Goal: Task Accomplishment & Management: Use online tool/utility

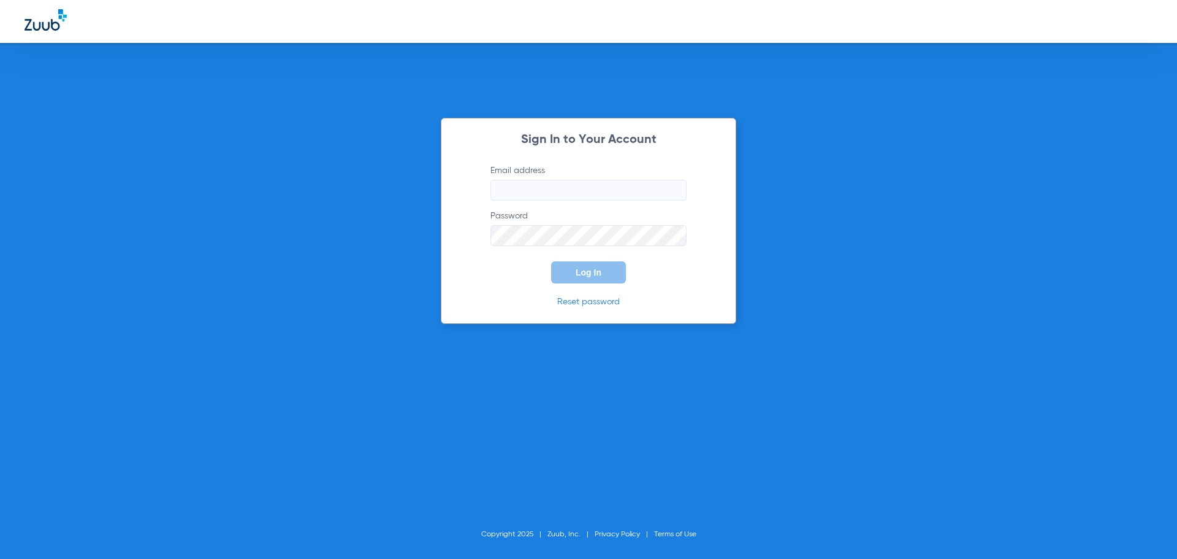
type input "[PERSON_NAME][EMAIL_ADDRESS][DOMAIN_NAME]"
click at [595, 273] on span "Log In" at bounding box center [589, 272] width 26 height 10
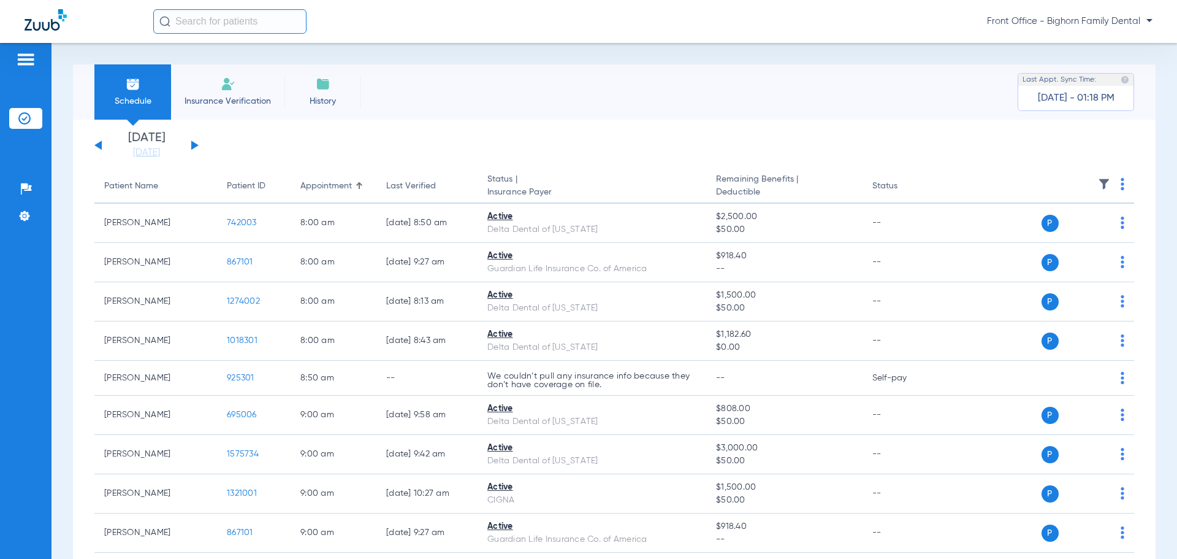
click at [191, 150] on div "[DATE] [DATE] [DATE] [DATE] [DATE] [DATE] [DATE] [DATE] [DATE] [DATE] [DATE] [D…" at bounding box center [146, 145] width 104 height 27
click at [191, 150] on button at bounding box center [194, 144] width 7 height 9
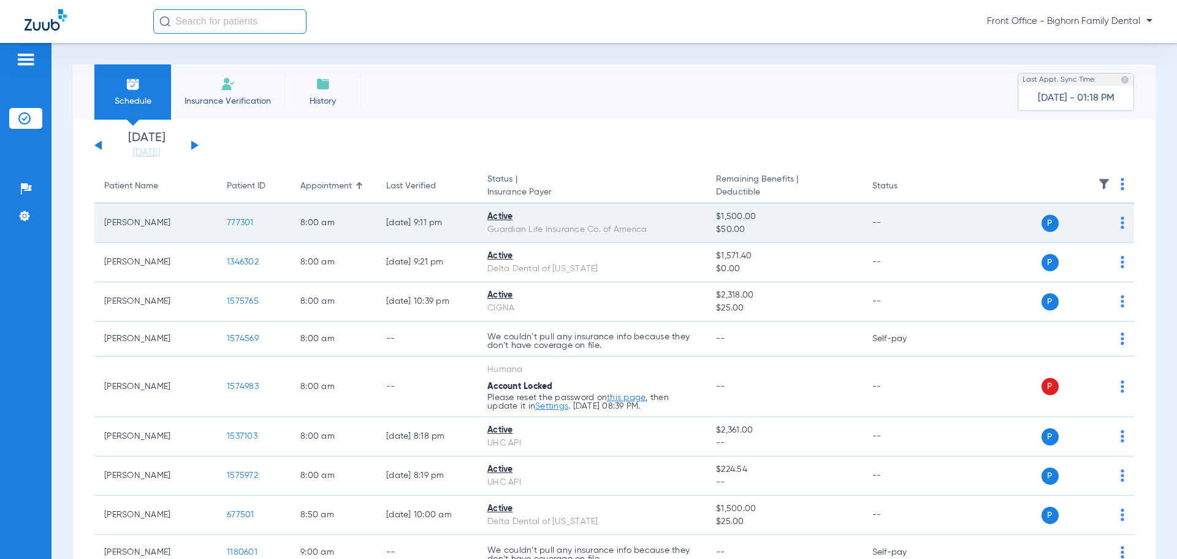
click at [253, 223] on span "777301" at bounding box center [240, 222] width 27 height 9
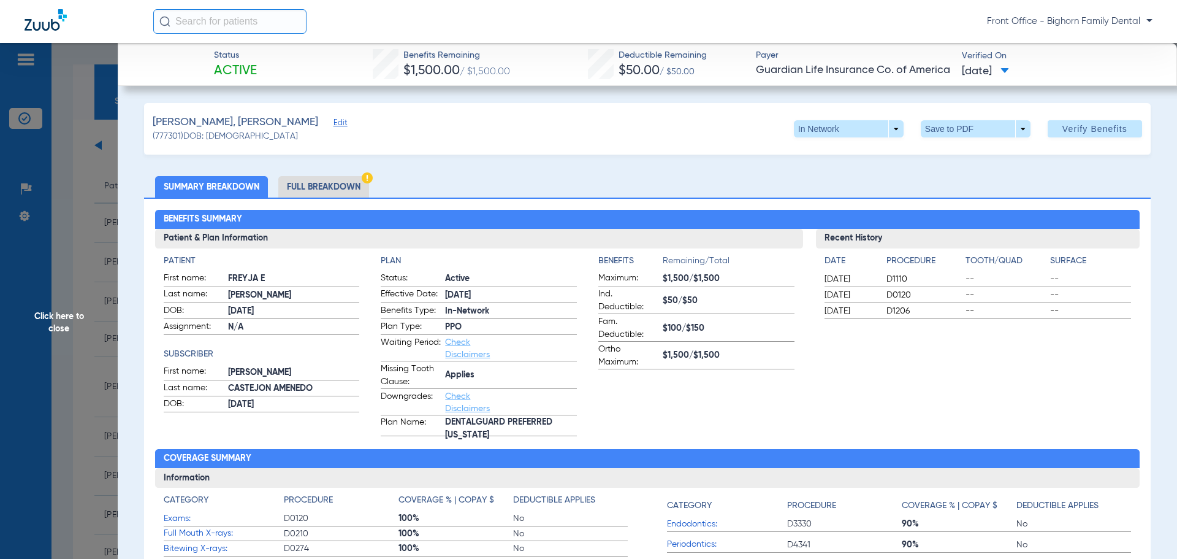
click at [327, 188] on li "Full Breakdown" at bounding box center [323, 186] width 91 height 21
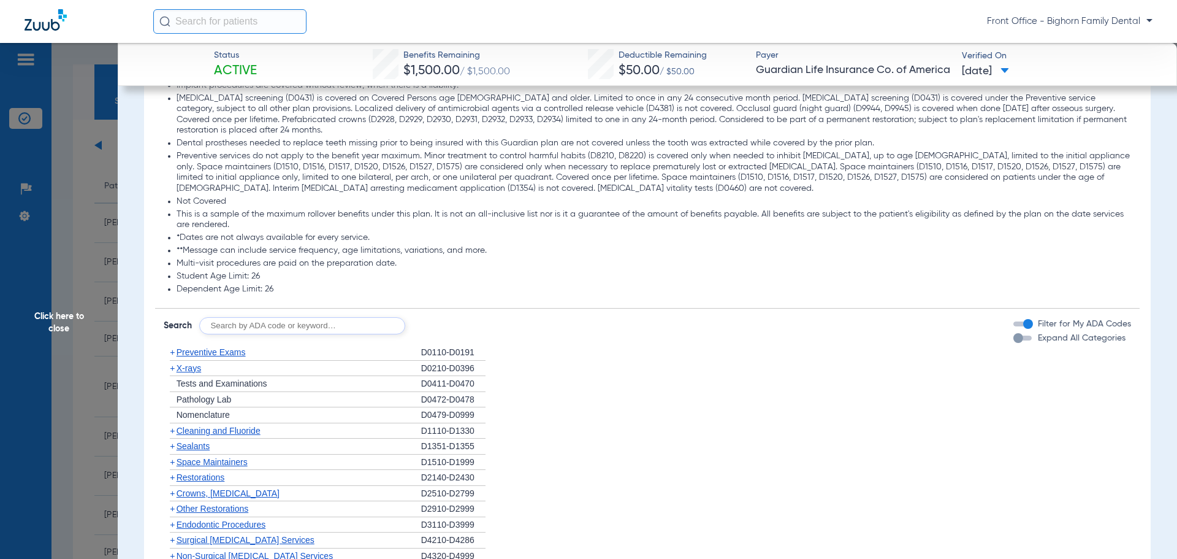
scroll to position [1472, 0]
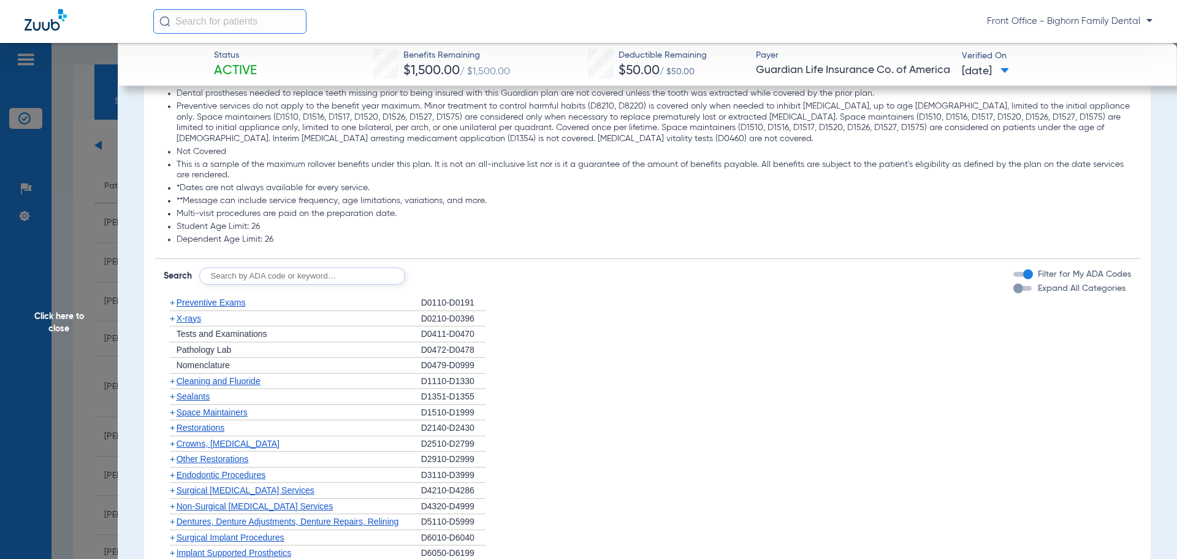
click at [1081, 294] on mat-slide-toggle "Expand All Categories" at bounding box center [1069, 288] width 112 height 14
click at [1078, 292] on span "Expand All Categories" at bounding box center [1082, 288] width 88 height 9
click at [1036, 291] on button "Expand All Categories" at bounding box center [1024, 288] width 22 height 5
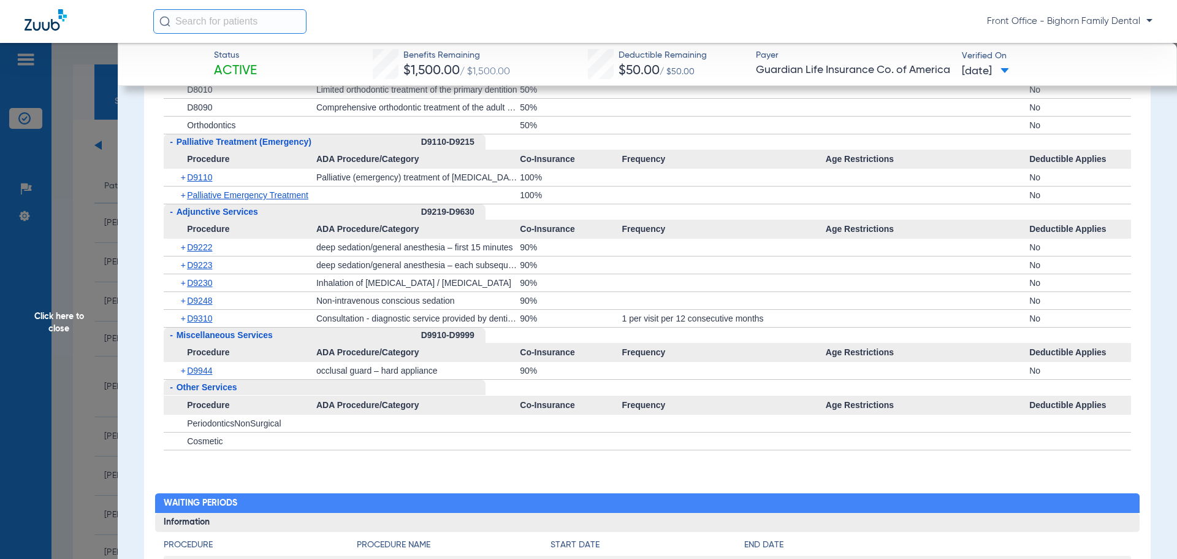
scroll to position [3740, 0]
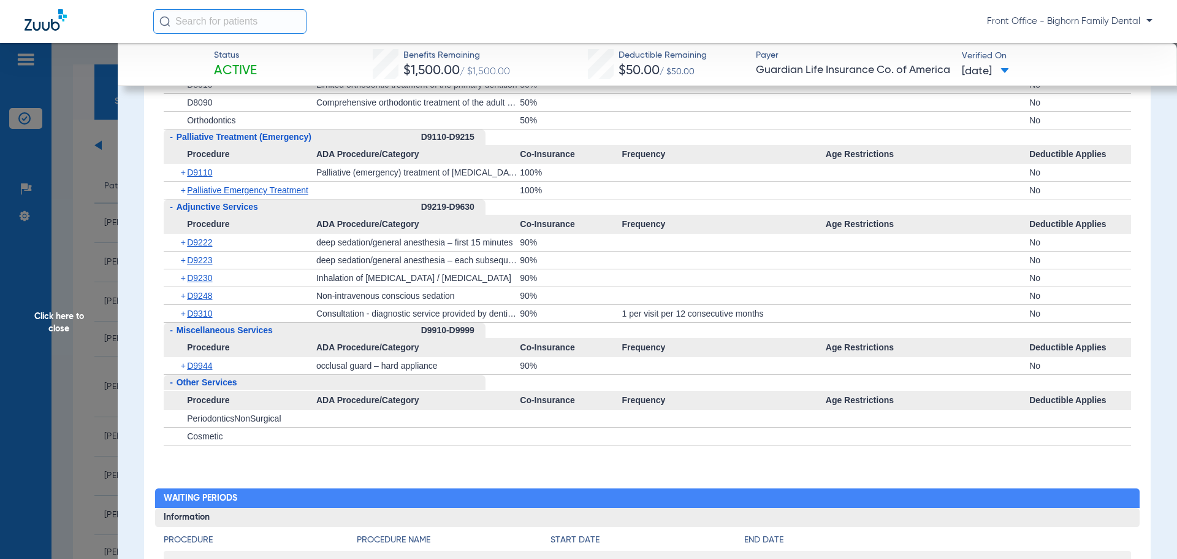
click at [69, 324] on span "Click here to close" at bounding box center [59, 322] width 118 height 559
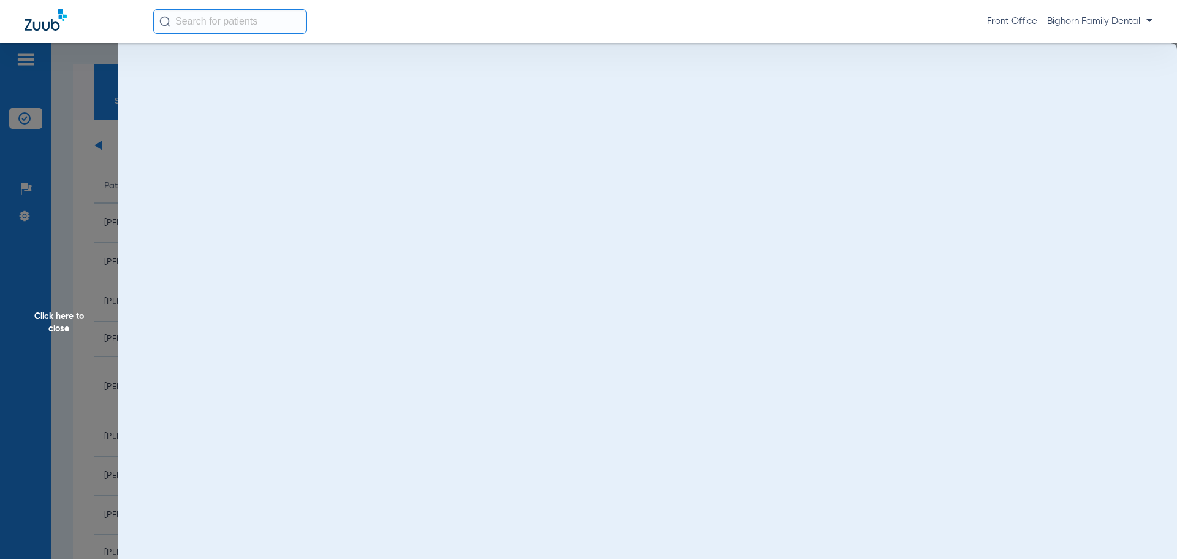
scroll to position [0, 0]
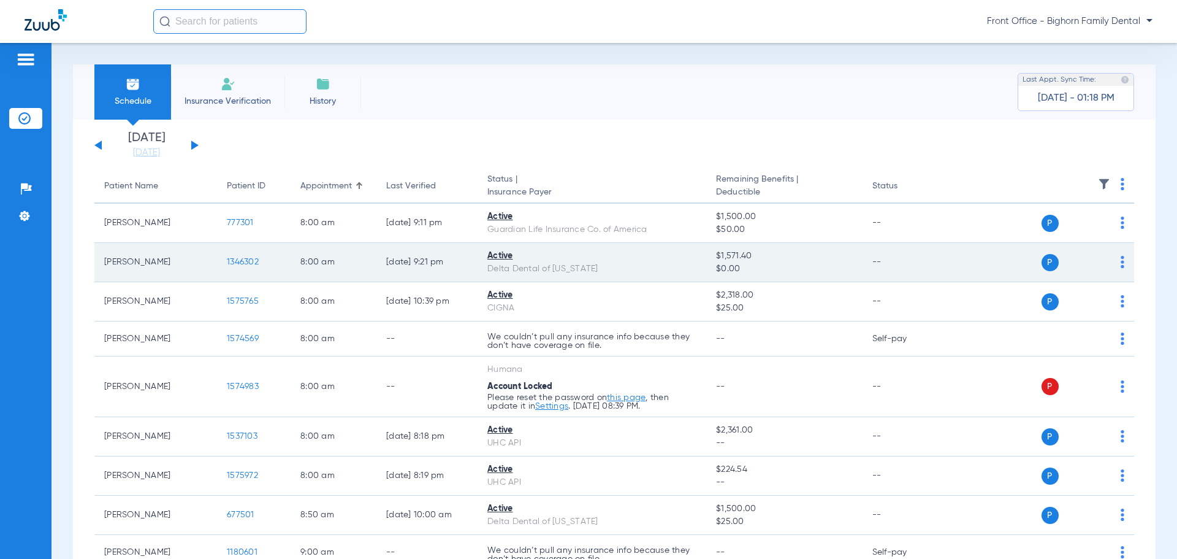
click at [247, 262] on span "1346302" at bounding box center [243, 262] width 32 height 9
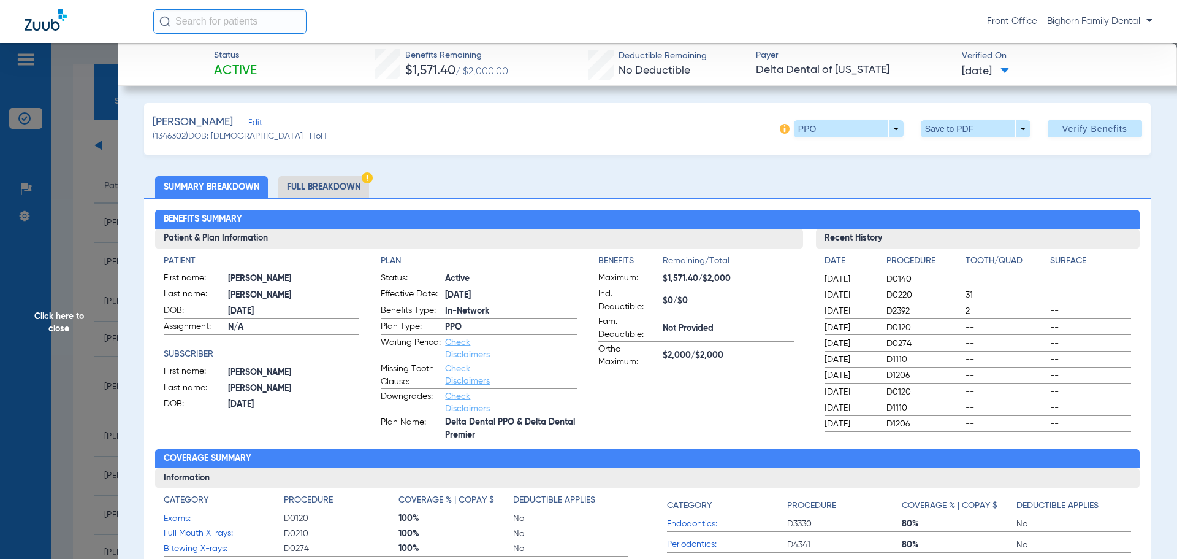
click at [315, 194] on li "Full Breakdown" at bounding box center [323, 186] width 91 height 21
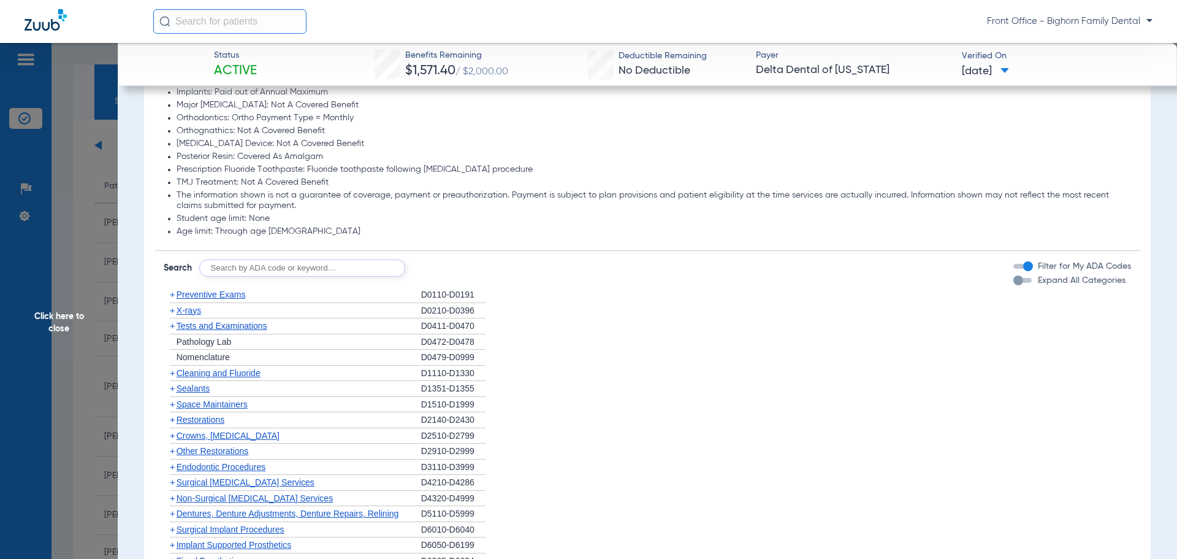
scroll to position [920, 0]
click at [1077, 286] on div "Disclaimers Antimicrobial Rinse: Antimicrobial rinse following [MEDICAL_DATA] p…" at bounding box center [647, 367] width 985 height 667
click at [1077, 283] on span "Expand All Categories" at bounding box center [1082, 278] width 88 height 9
click at [1036, 281] on button "Expand All Categories" at bounding box center [1024, 278] width 22 height 5
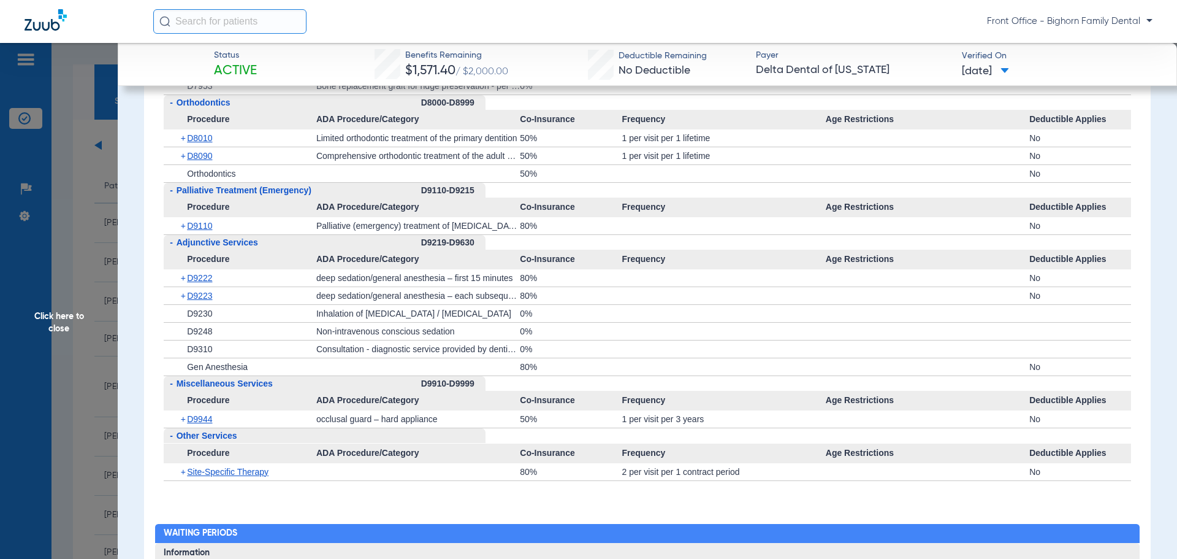
scroll to position [3127, 0]
click at [72, 315] on span "Click here to close" at bounding box center [59, 322] width 118 height 559
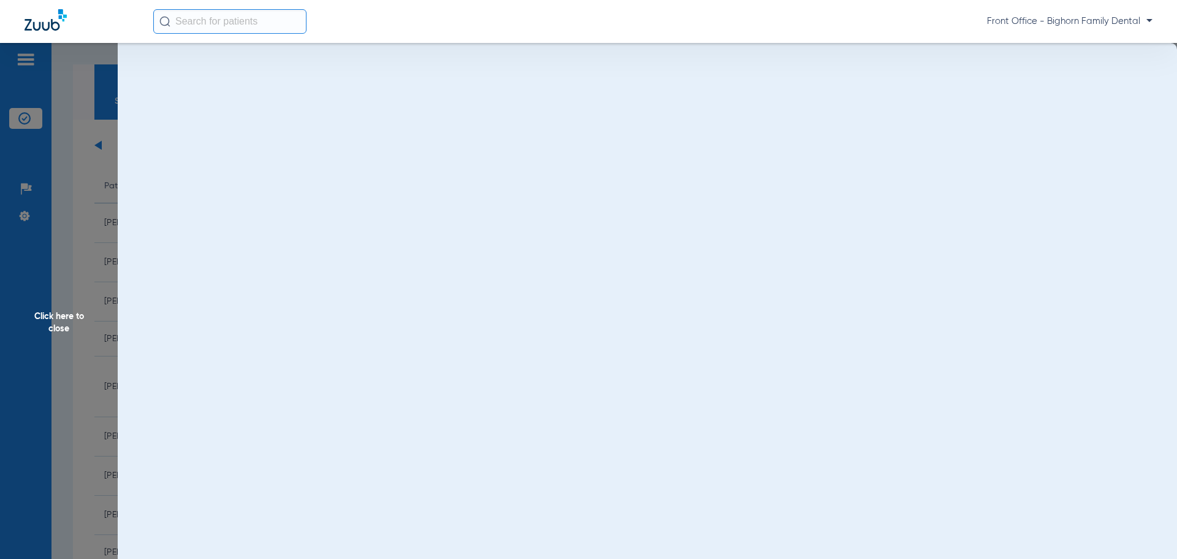
scroll to position [0, 0]
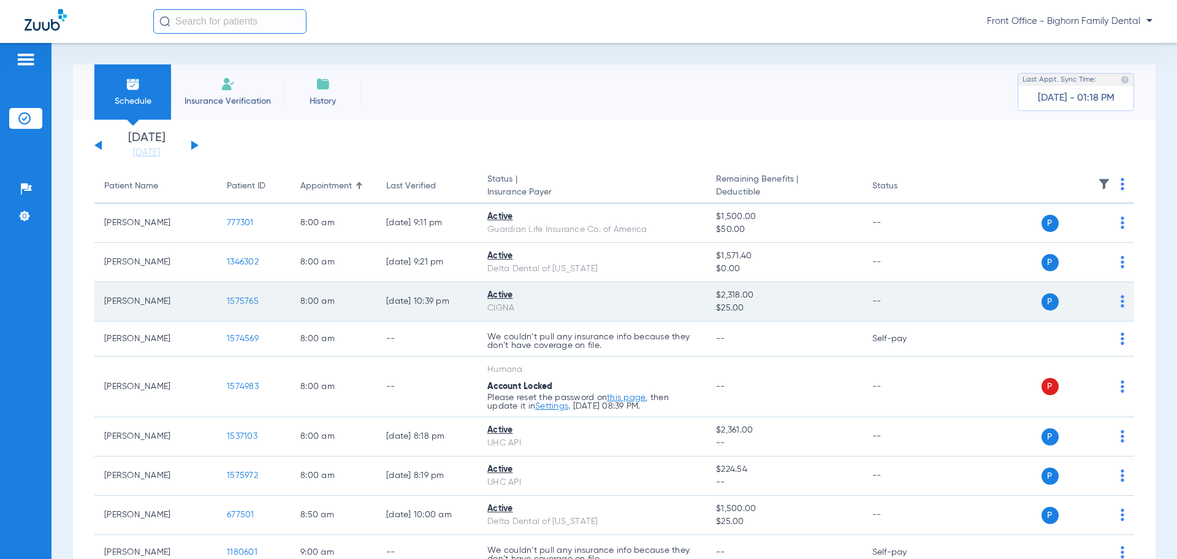
click at [242, 300] on span "1575765" at bounding box center [243, 301] width 32 height 9
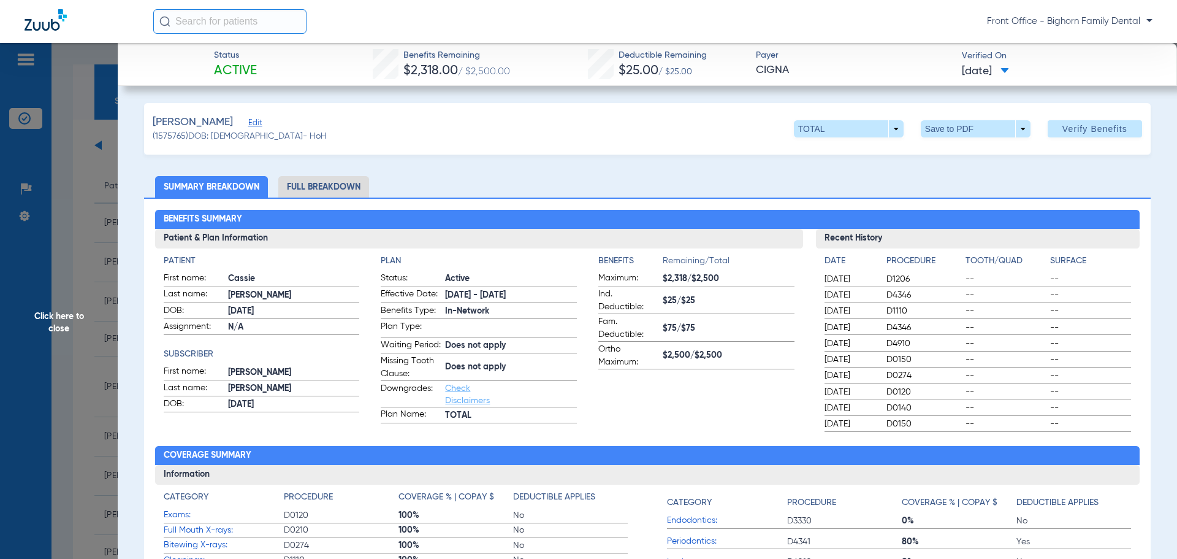
click at [308, 188] on li "Full Breakdown" at bounding box center [323, 186] width 91 height 21
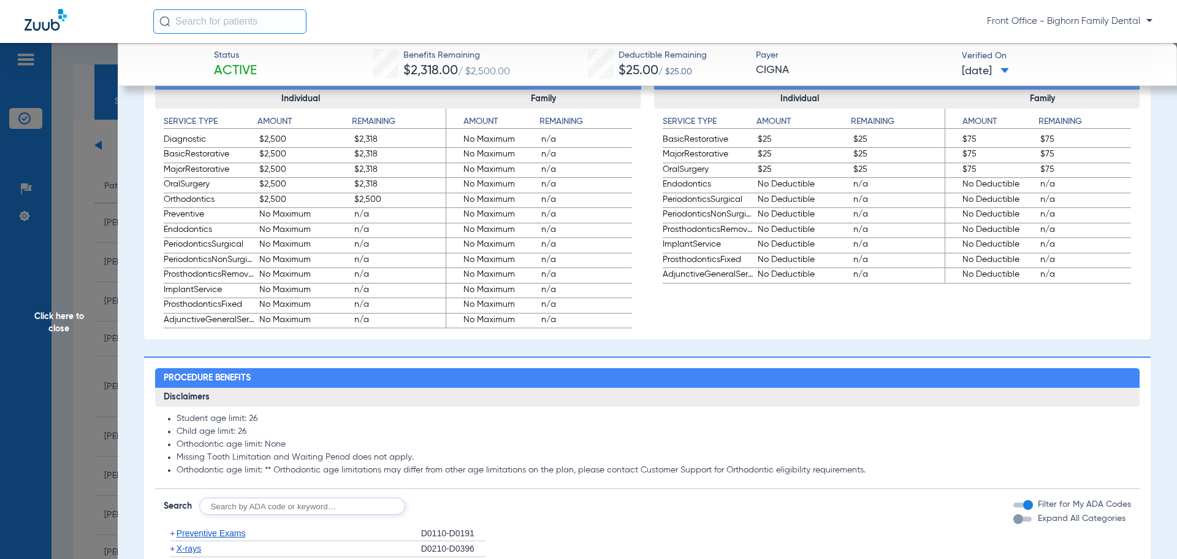
scroll to position [736, 0]
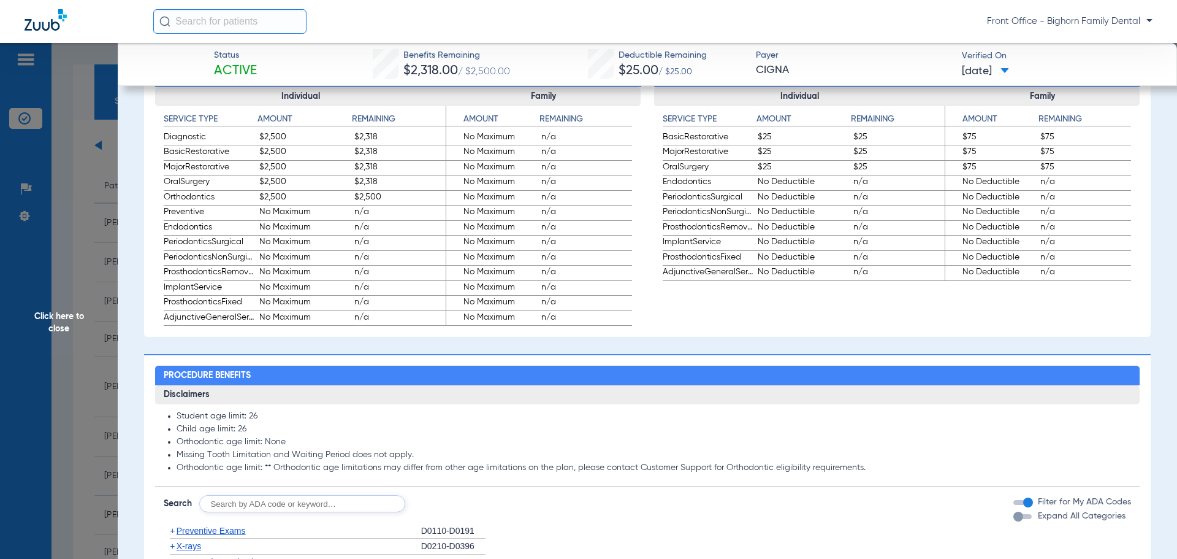
click at [1059, 520] on span "Expand All Categories" at bounding box center [1082, 515] width 88 height 9
click at [1036, 519] on button "Expand All Categories" at bounding box center [1024, 516] width 22 height 5
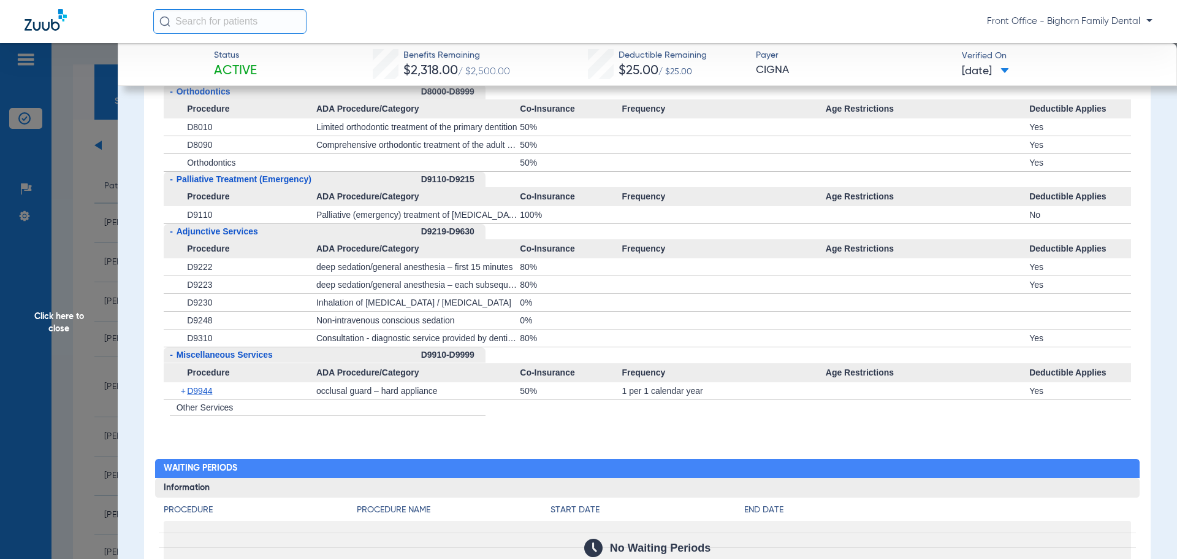
scroll to position [3127, 0]
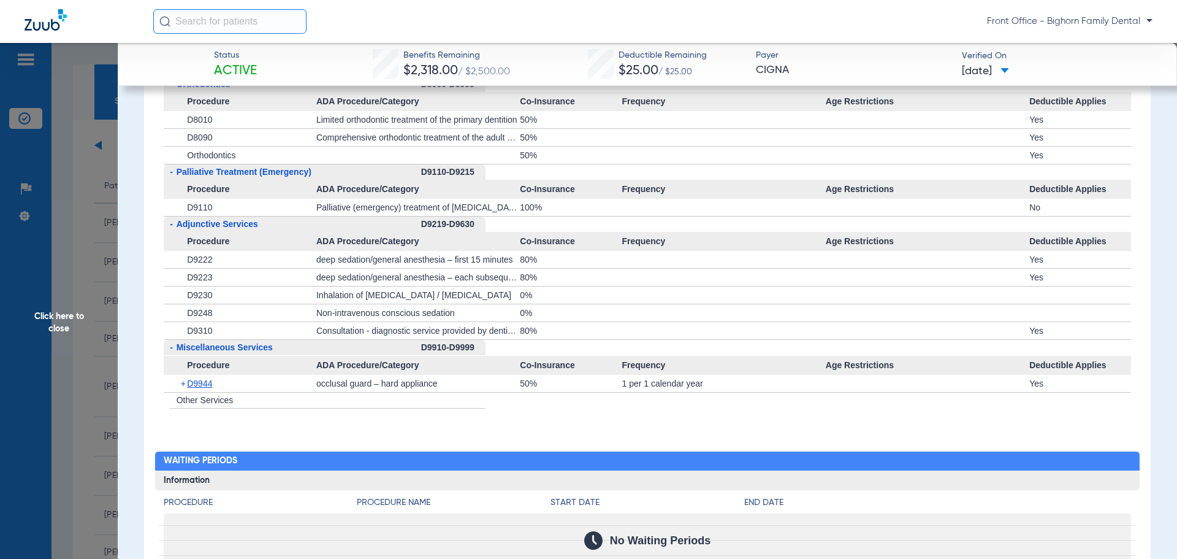
click at [48, 343] on span "Click here to close" at bounding box center [59, 322] width 118 height 559
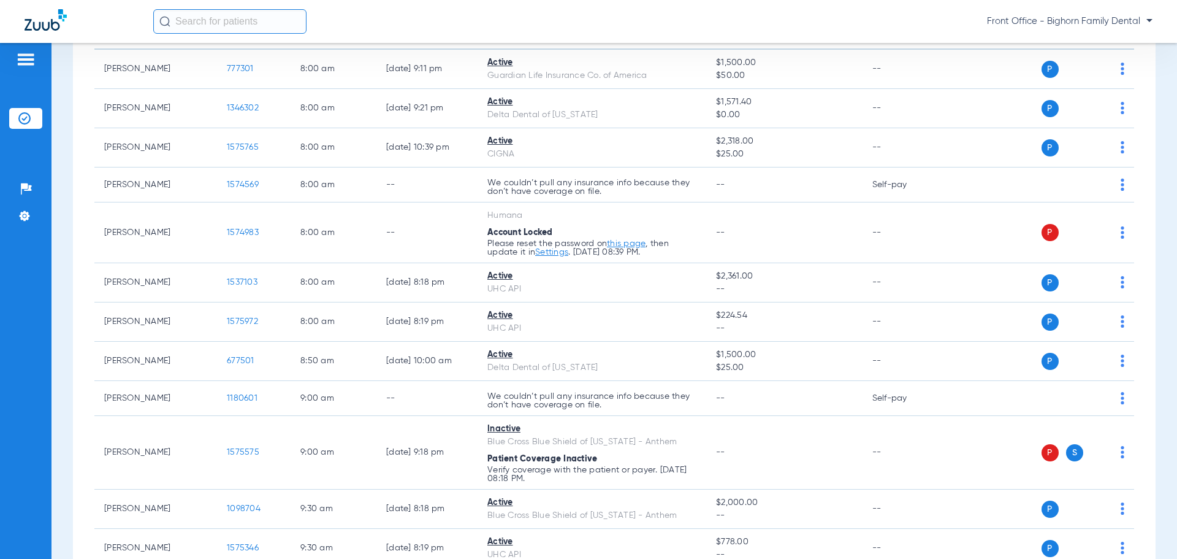
scroll to position [184, 0]
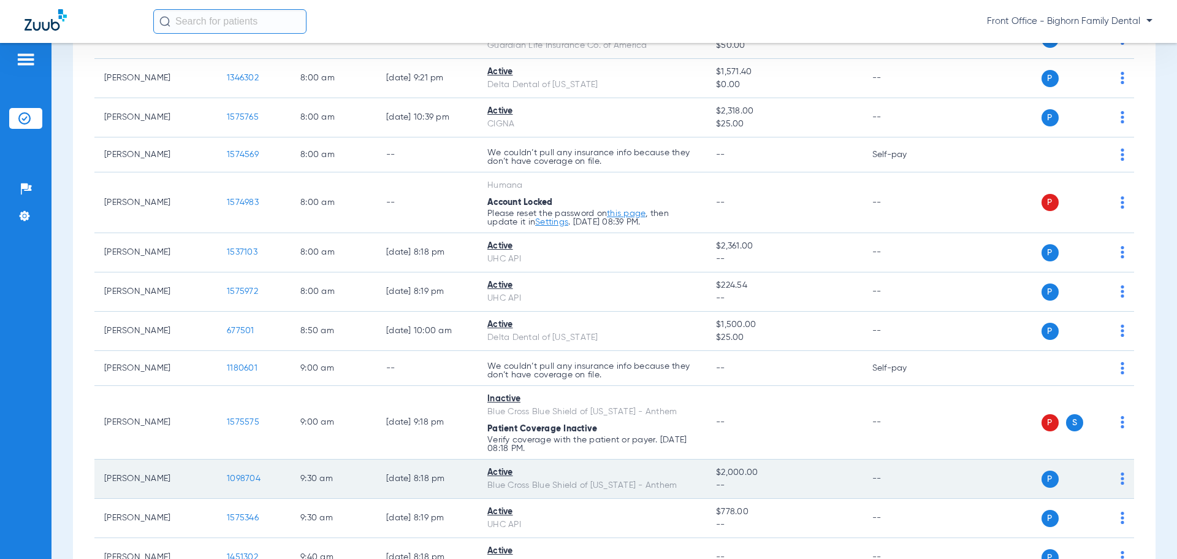
click at [251, 476] on span "1098704" at bounding box center [244, 478] width 34 height 9
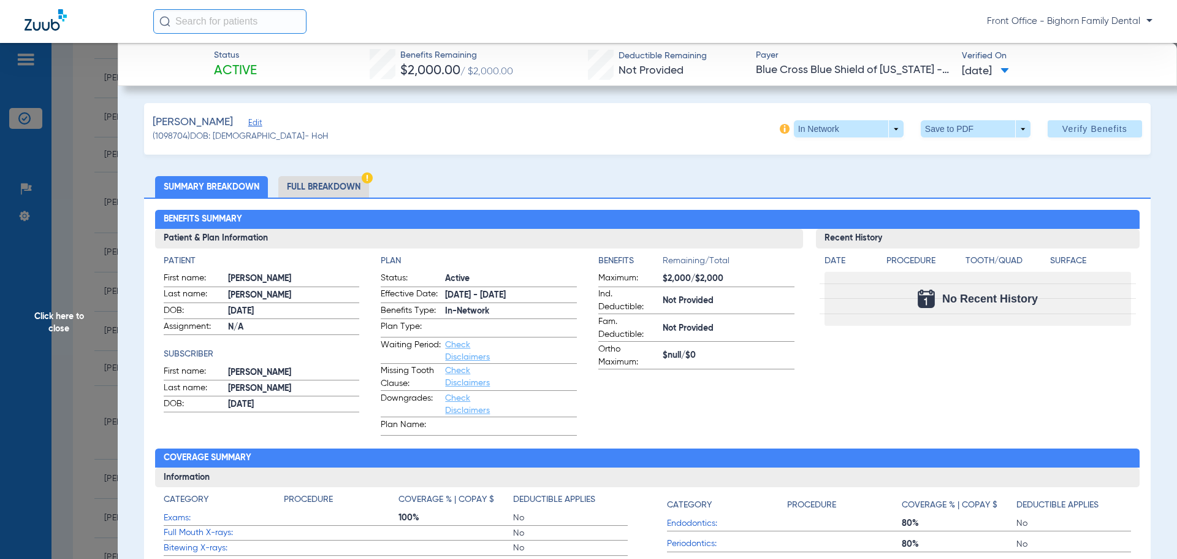
click at [299, 179] on li "Full Breakdown" at bounding box center [323, 186] width 91 height 21
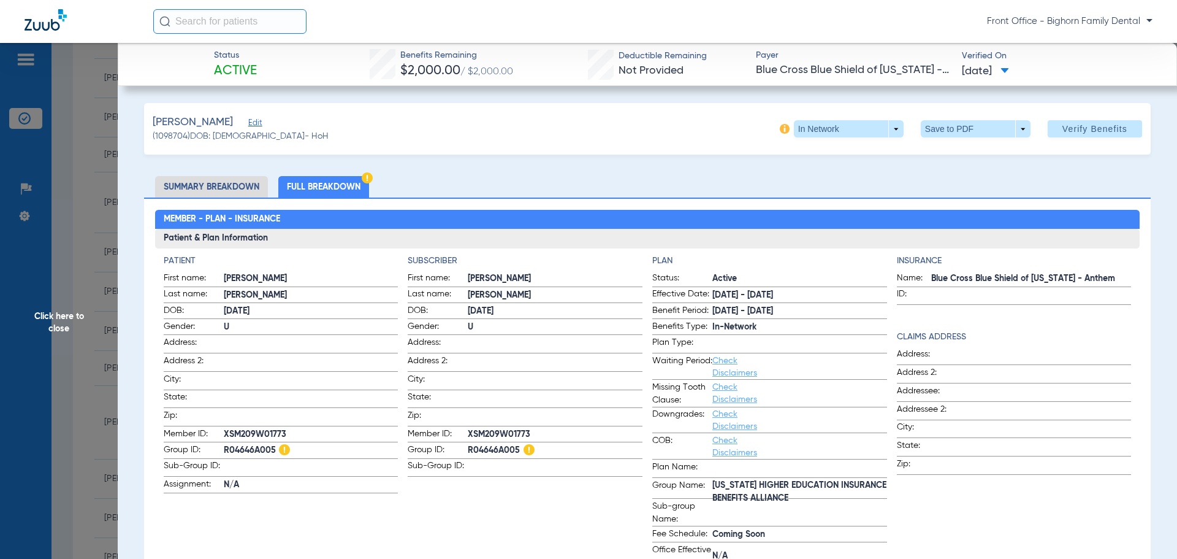
click at [51, 221] on span "Click here to close" at bounding box center [59, 322] width 118 height 559
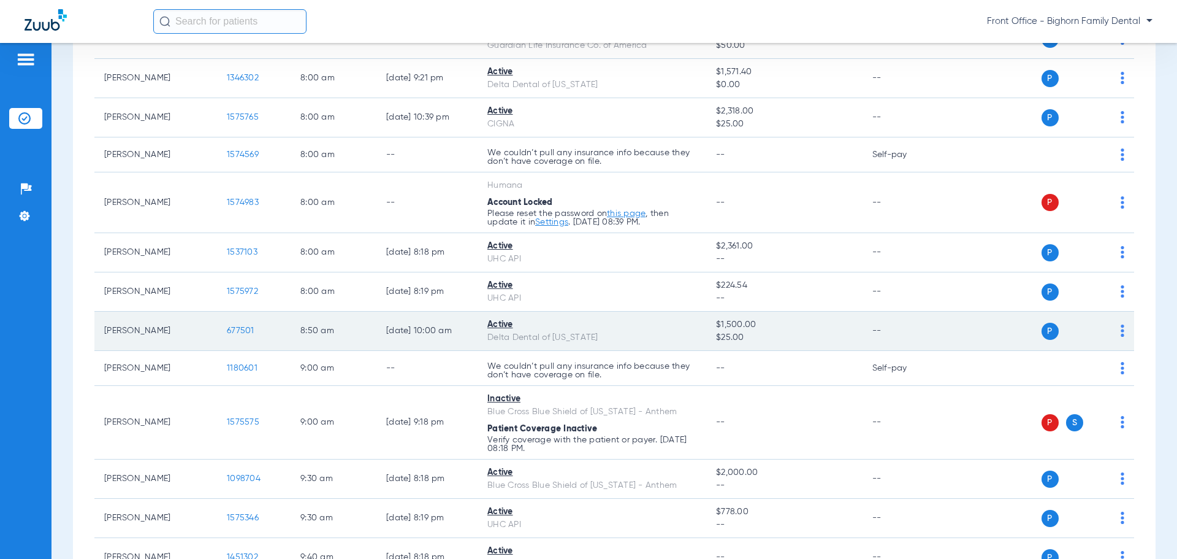
click at [243, 329] on span "677501" at bounding box center [241, 330] width 28 height 9
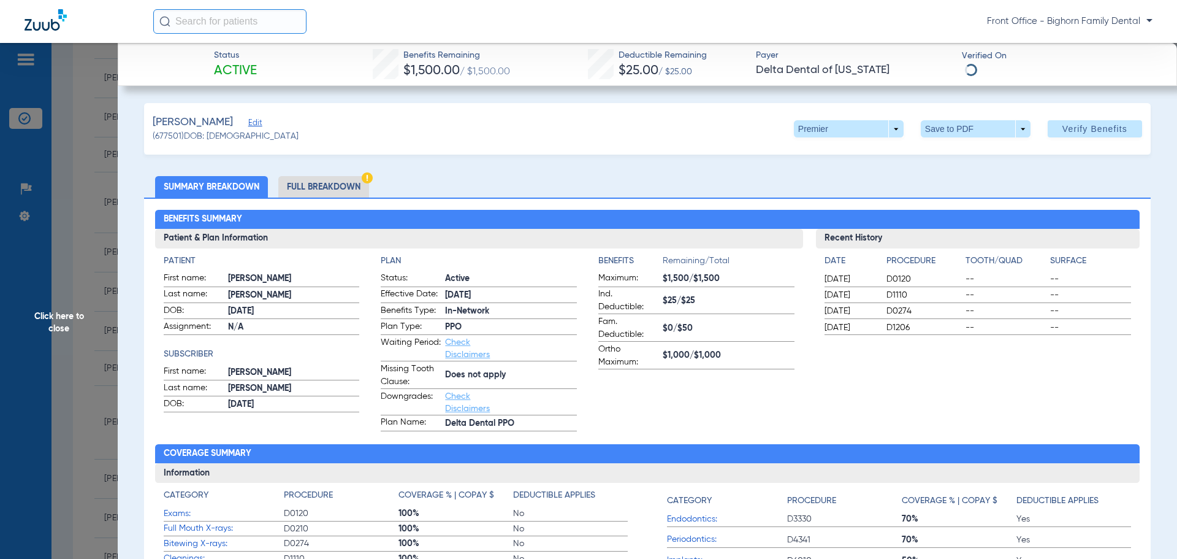
click at [315, 180] on li "Full Breakdown" at bounding box center [323, 186] width 91 height 21
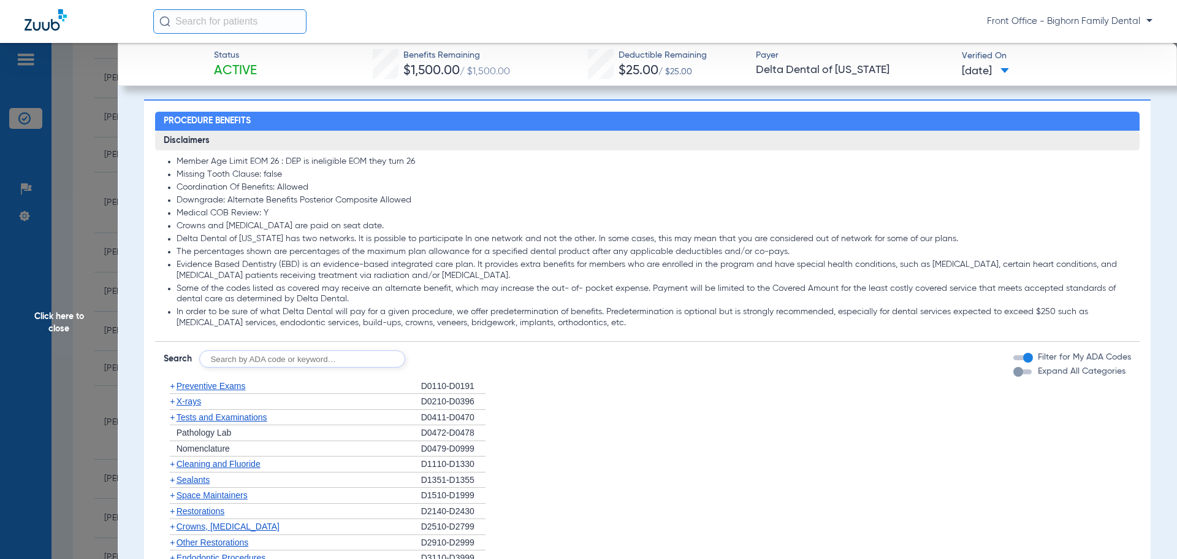
scroll to position [858, 0]
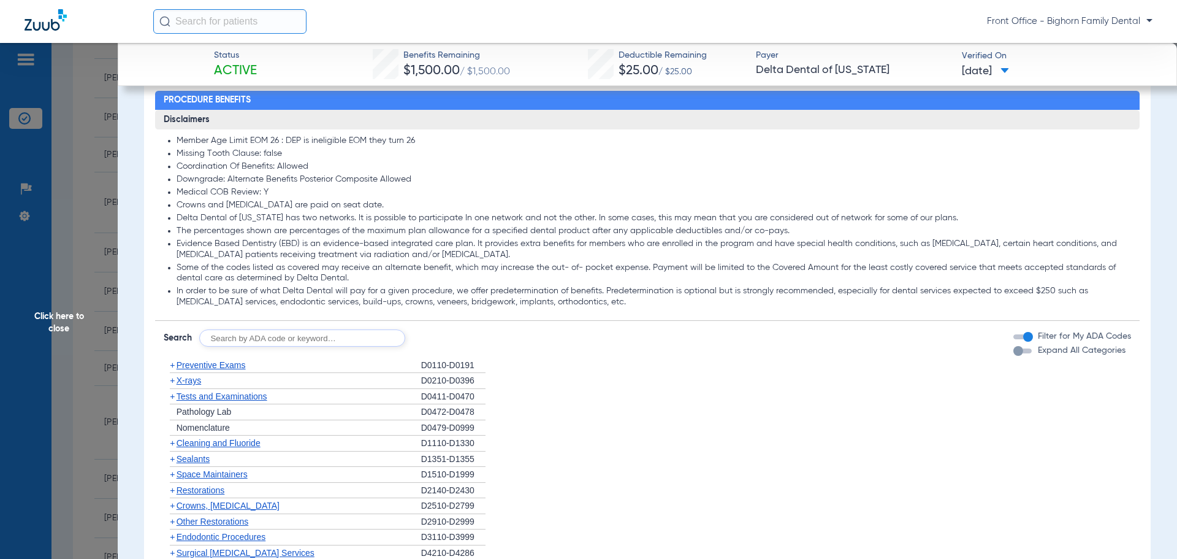
click at [1042, 348] on span "Expand All Categories" at bounding box center [1082, 350] width 88 height 9
click at [1036, 348] on button "Expand All Categories" at bounding box center [1024, 350] width 22 height 5
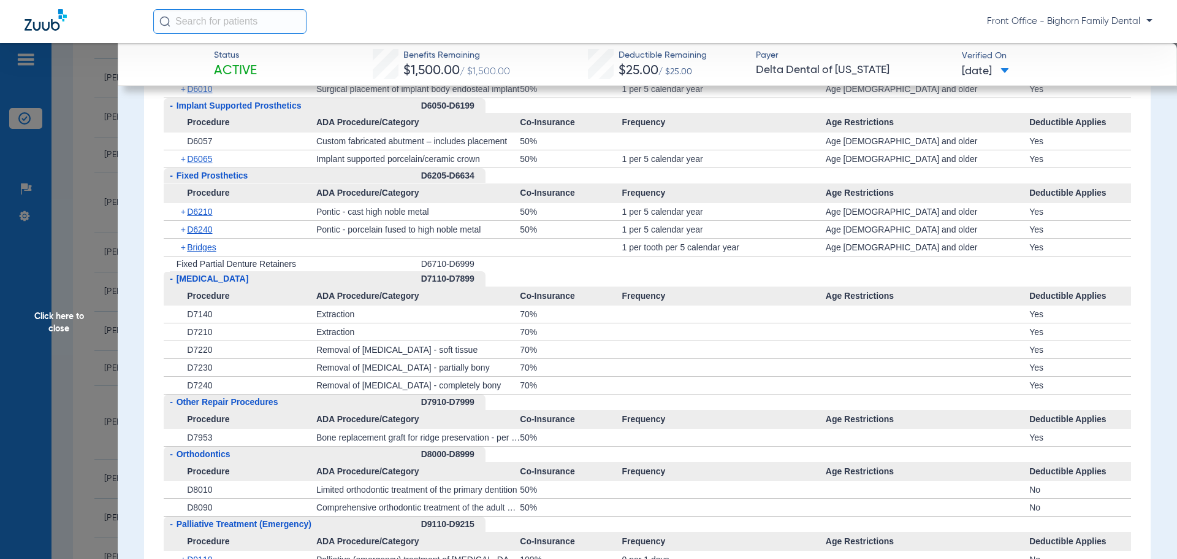
scroll to position [2636, 0]
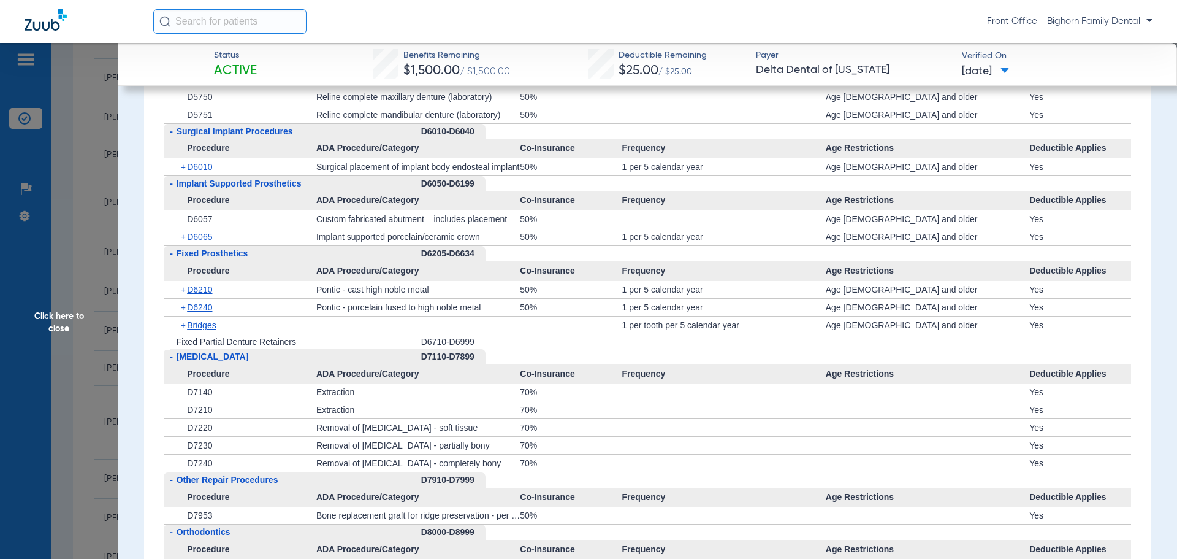
click at [67, 317] on span "Click here to close" at bounding box center [59, 322] width 118 height 559
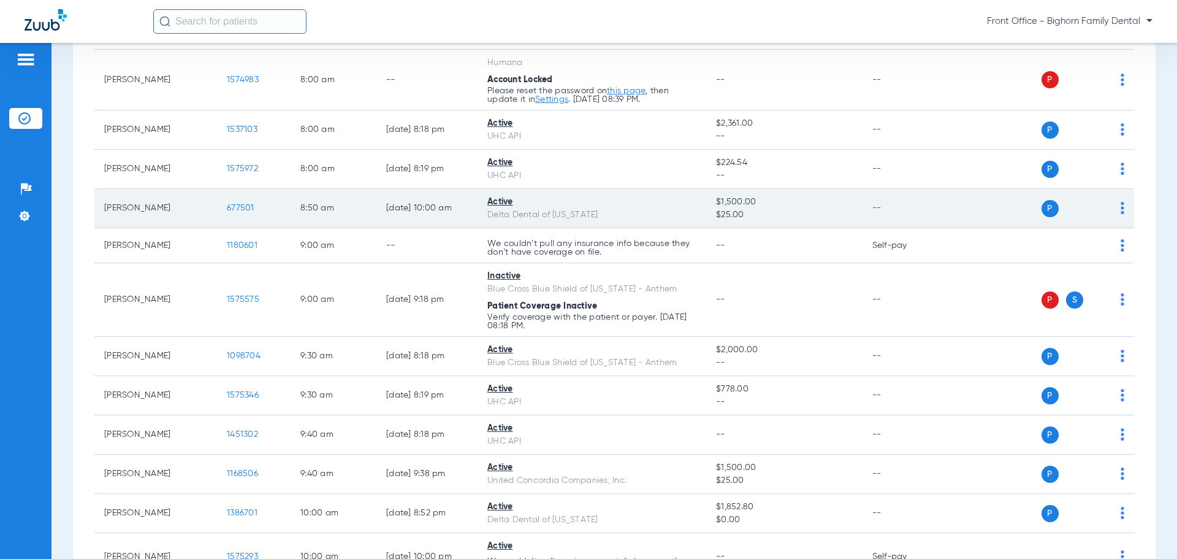
scroll to position [368, 0]
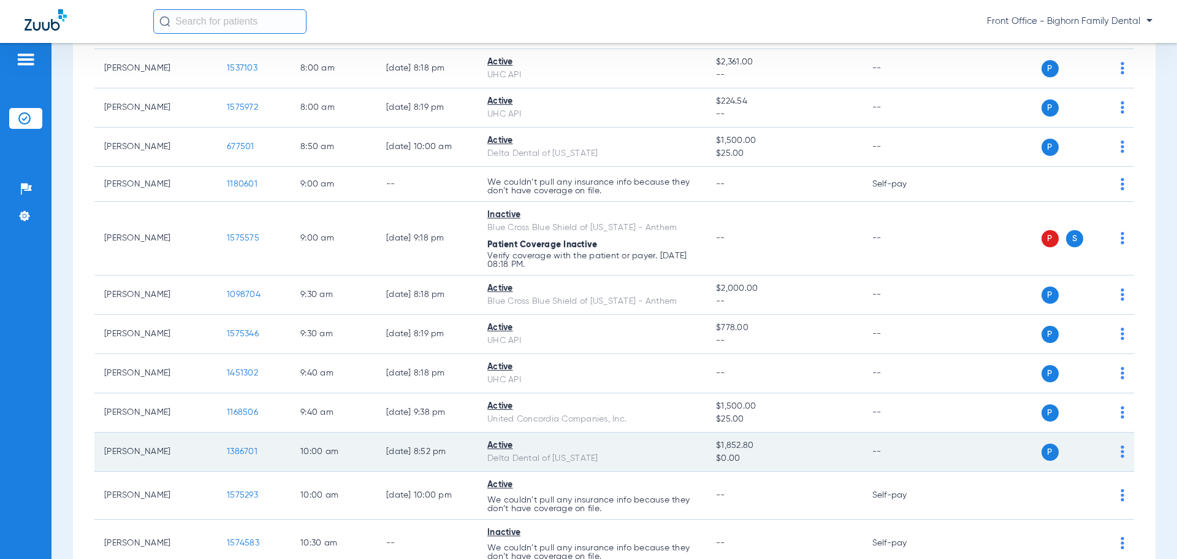
click at [234, 448] on span "1386701" at bounding box center [242, 451] width 31 height 9
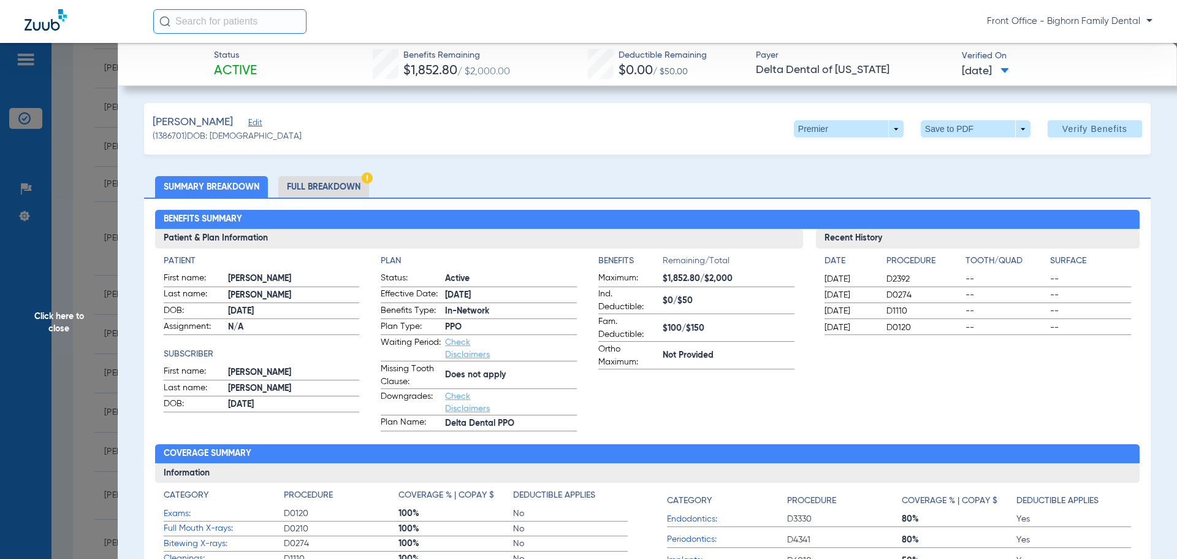
click at [313, 192] on li "Full Breakdown" at bounding box center [323, 186] width 91 height 21
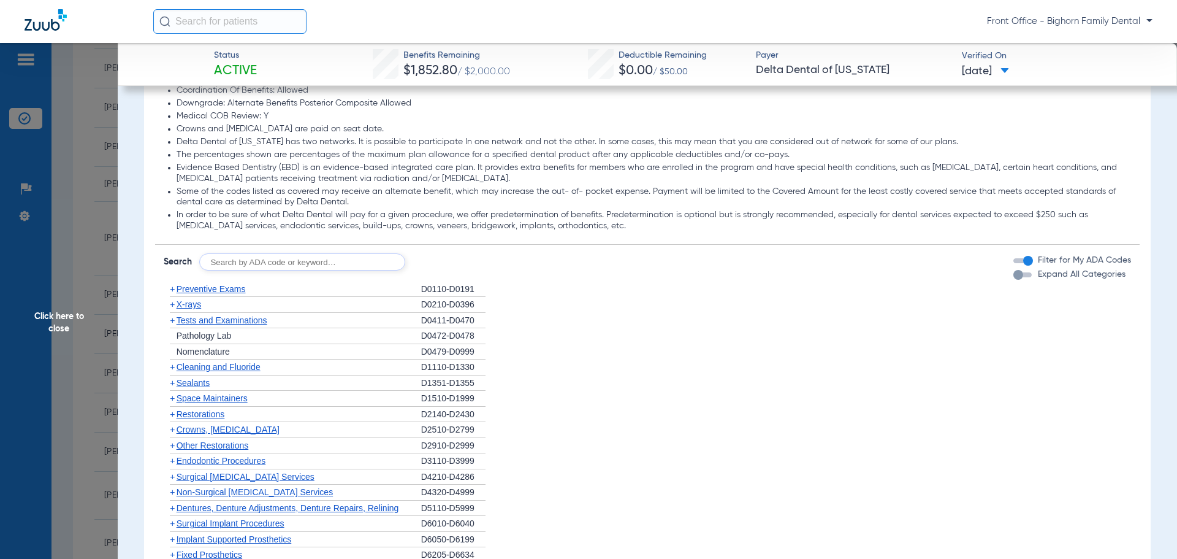
scroll to position [920, 0]
click at [1093, 259] on label "Filter for My ADA Codes" at bounding box center [1084, 257] width 96 height 13
click at [1036, 259] on button "Filter for My ADA Codes" at bounding box center [1024, 258] width 22 height 5
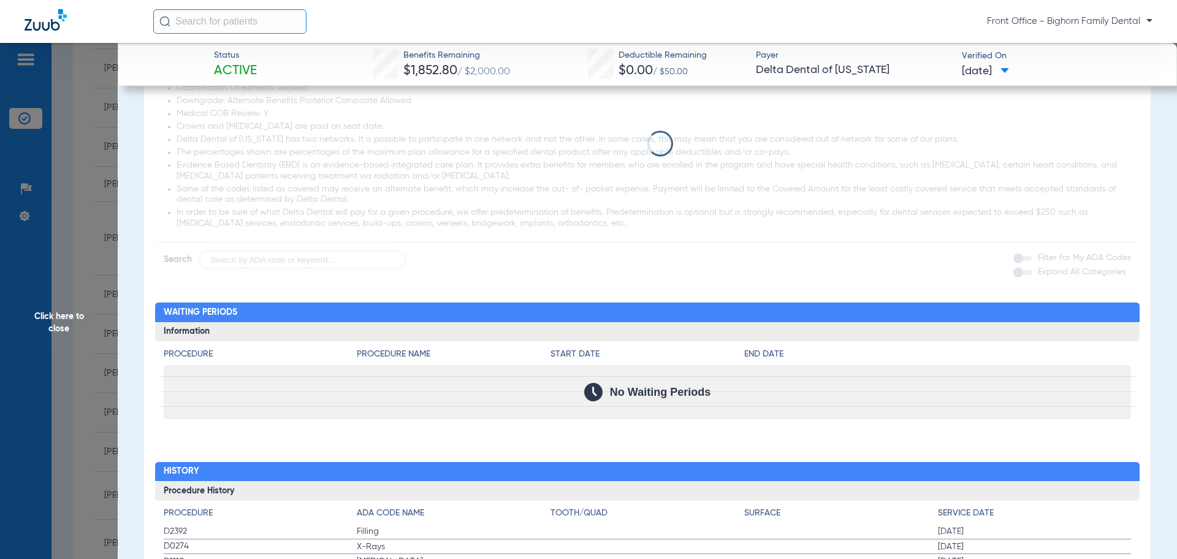
click at [1093, 259] on app-loading-indicator at bounding box center [647, 143] width 985 height 250
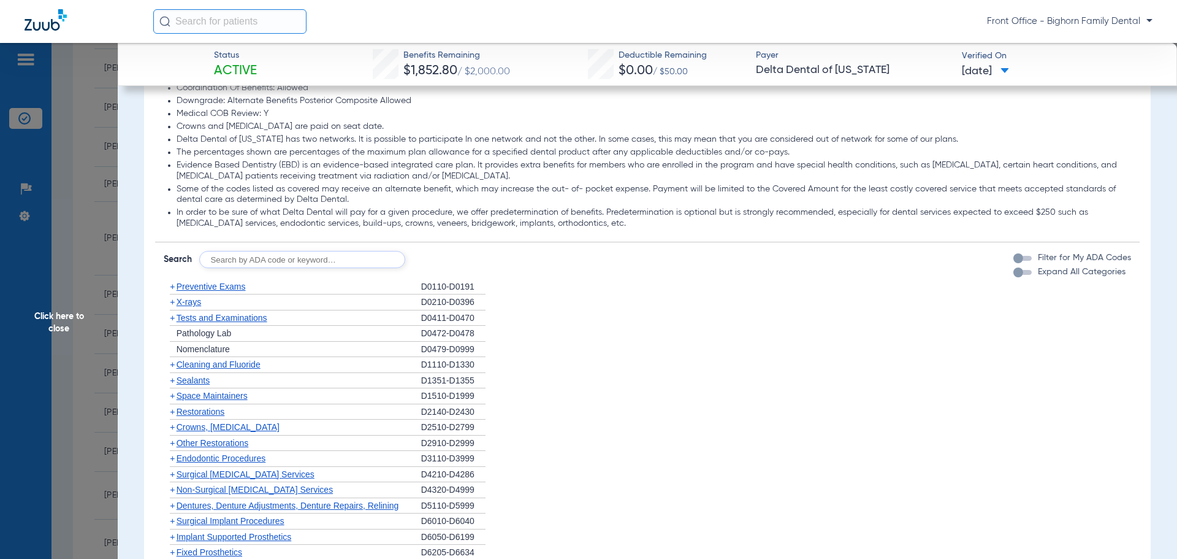
drag, startPoint x: 1068, startPoint y: 264, endPoint x: 1062, endPoint y: 272, distance: 10.1
click at [1069, 261] on label "Filter for My ADA Codes" at bounding box center [1084, 257] width 96 height 13
click at [1036, 261] on button "Filter for My ADA Codes" at bounding box center [1024, 258] width 22 height 5
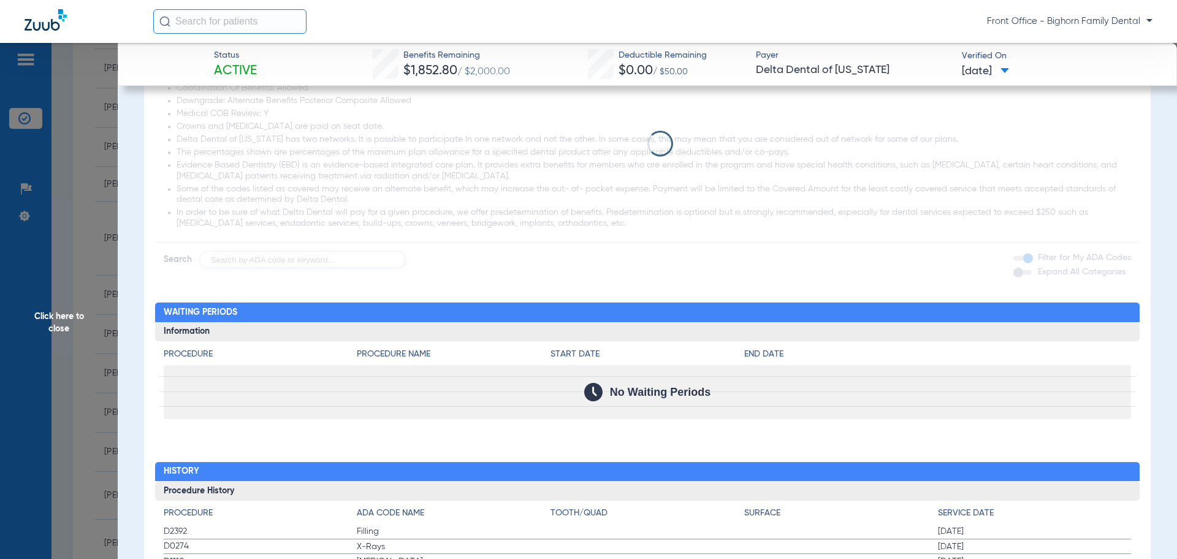
click at [1062, 272] on span "Expand All Categories" at bounding box center [1082, 271] width 88 height 9
click at [1036, 272] on button "Expand All Categories" at bounding box center [1024, 272] width 22 height 5
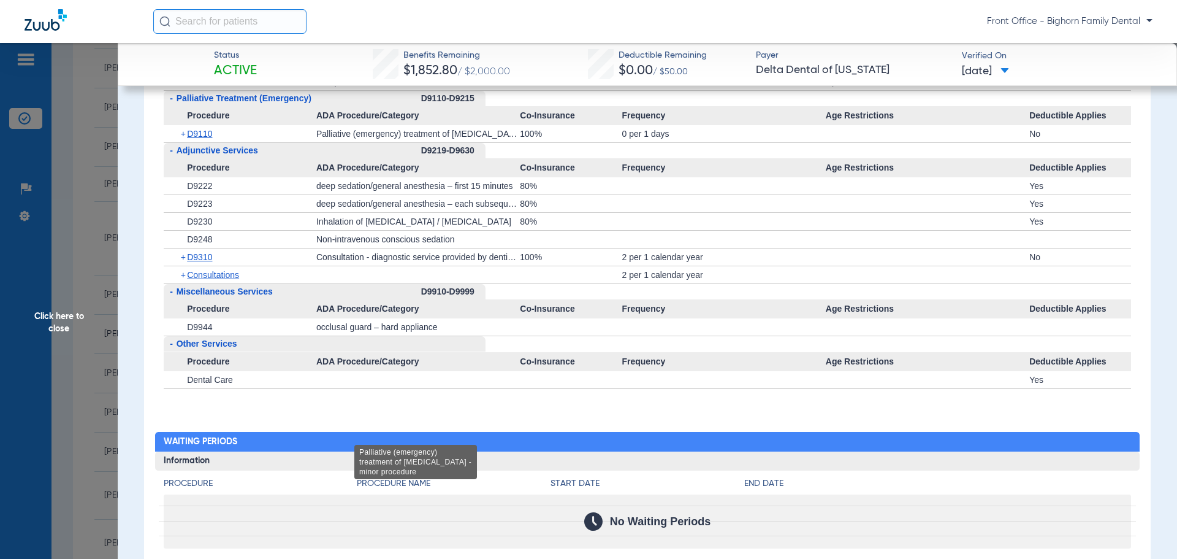
scroll to position [3133, 0]
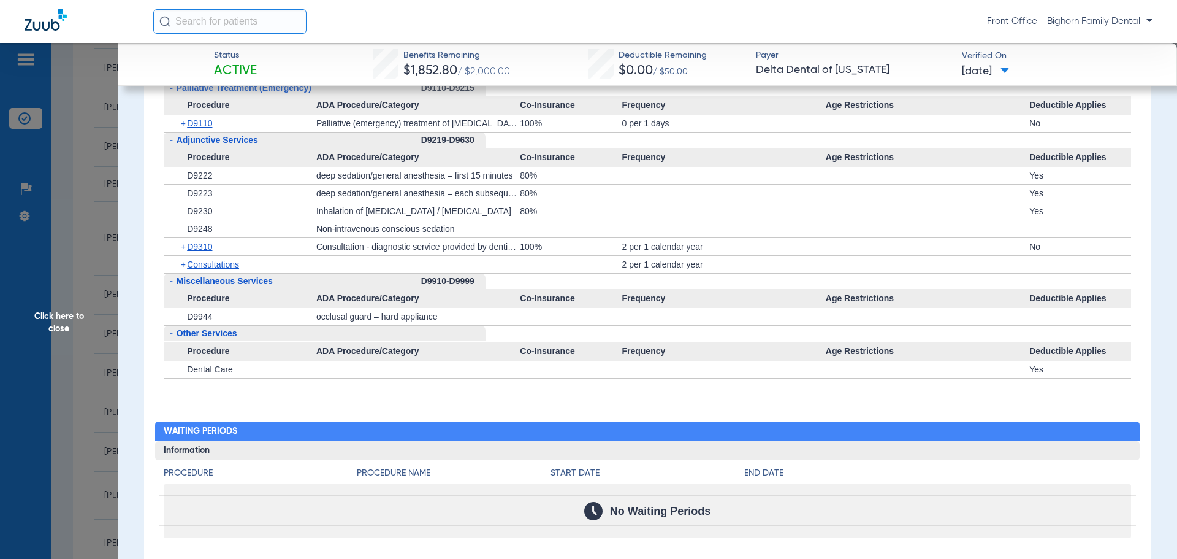
click at [36, 318] on span "Click here to close" at bounding box center [59, 322] width 118 height 559
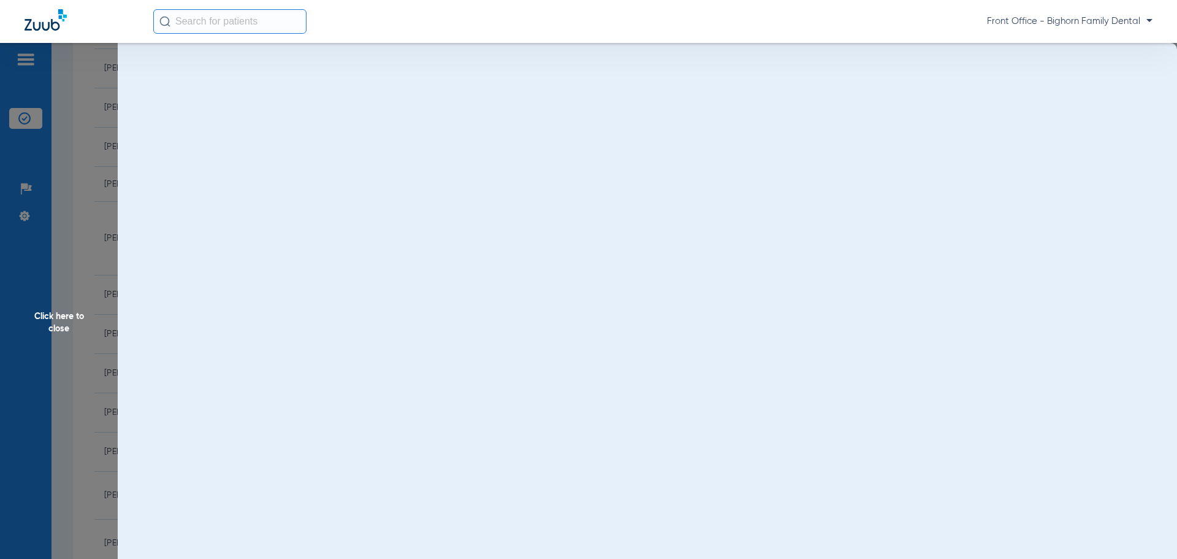
scroll to position [0, 0]
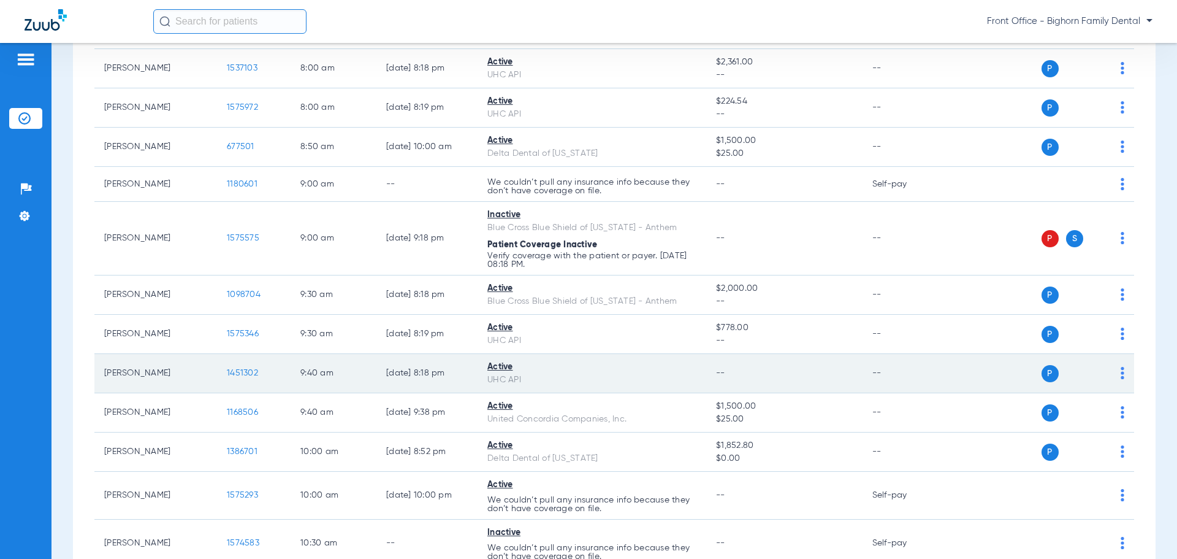
click at [239, 376] on span "1451302" at bounding box center [242, 372] width 31 height 9
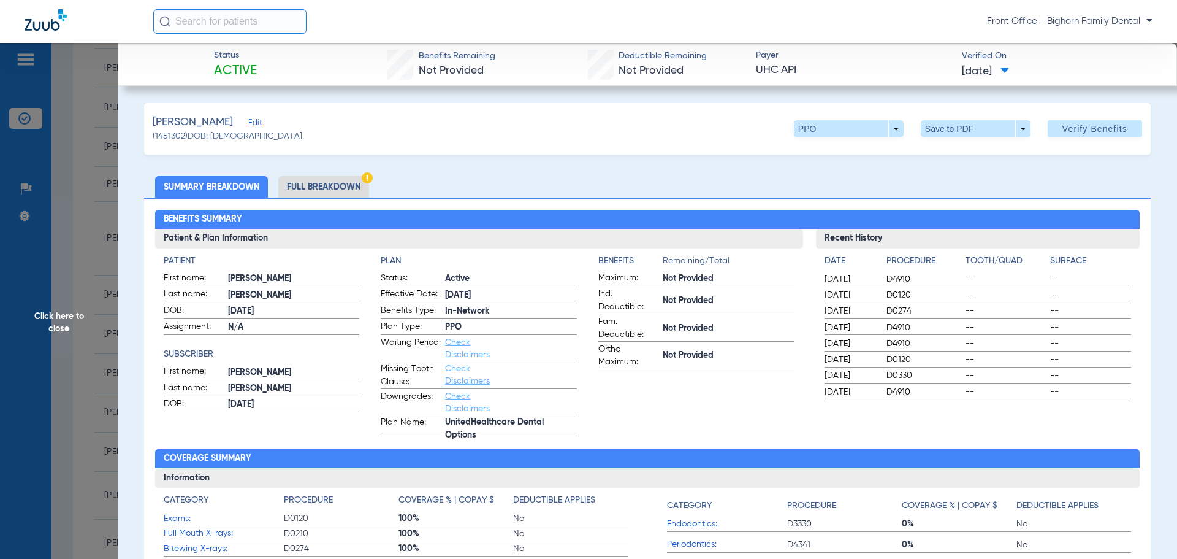
click at [293, 179] on li "Full Breakdown" at bounding box center [323, 186] width 91 height 21
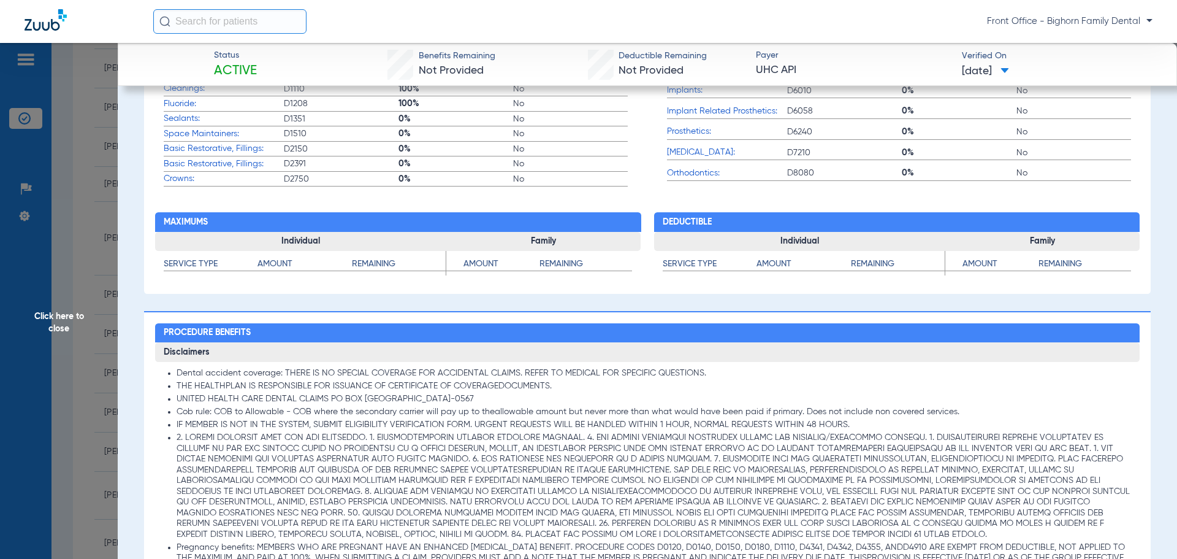
scroll to position [613, 0]
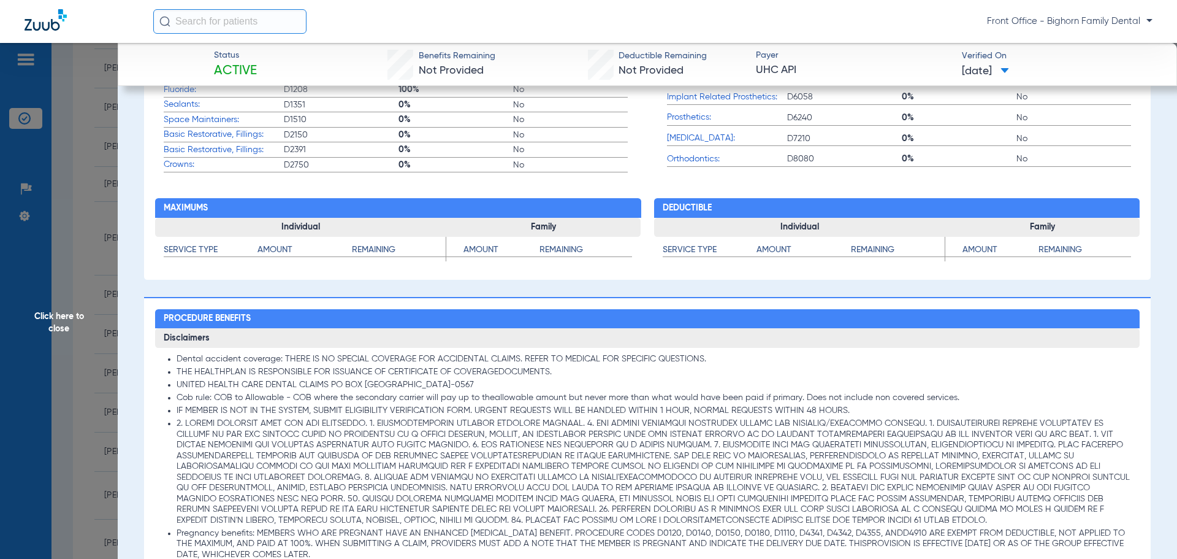
click at [26, 326] on span "Click here to close" at bounding box center [59, 322] width 118 height 559
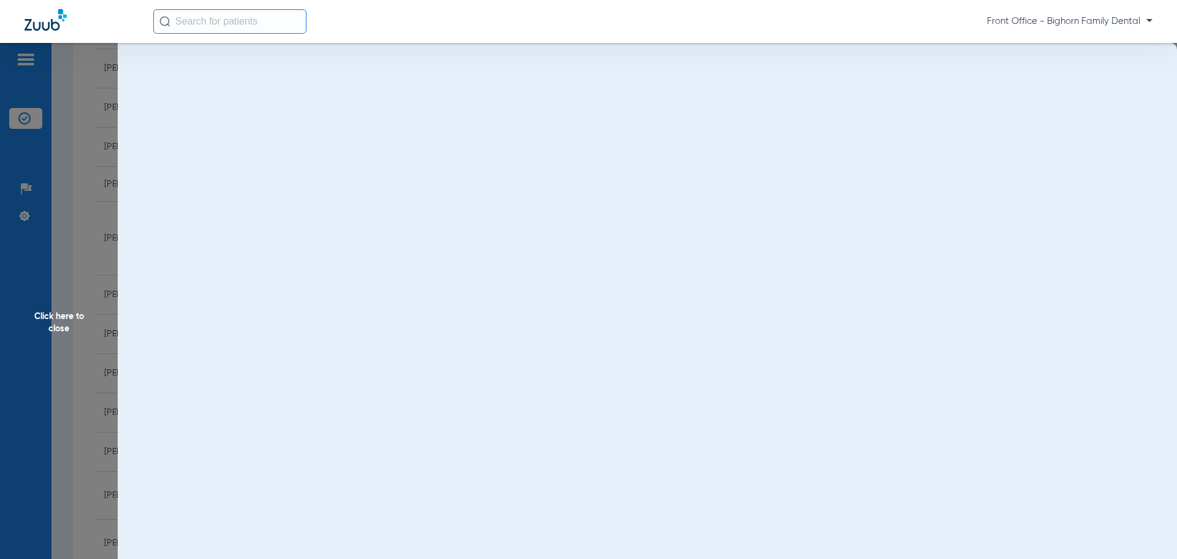
scroll to position [0, 0]
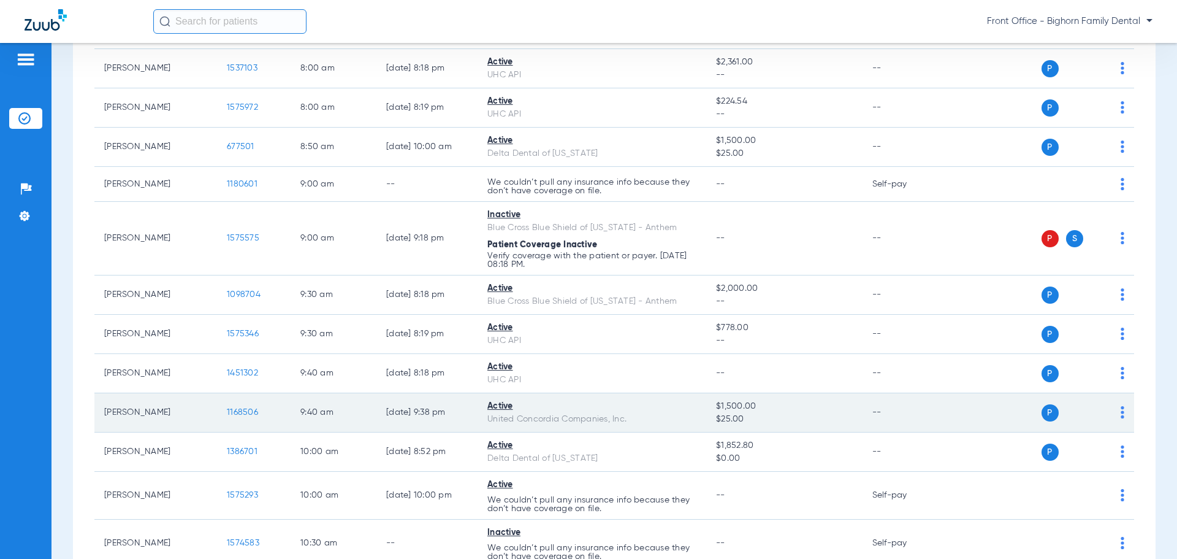
click at [240, 405] on td "1168506" at bounding box center [254, 412] width 74 height 39
click at [240, 413] on span "1168506" at bounding box center [242, 412] width 31 height 9
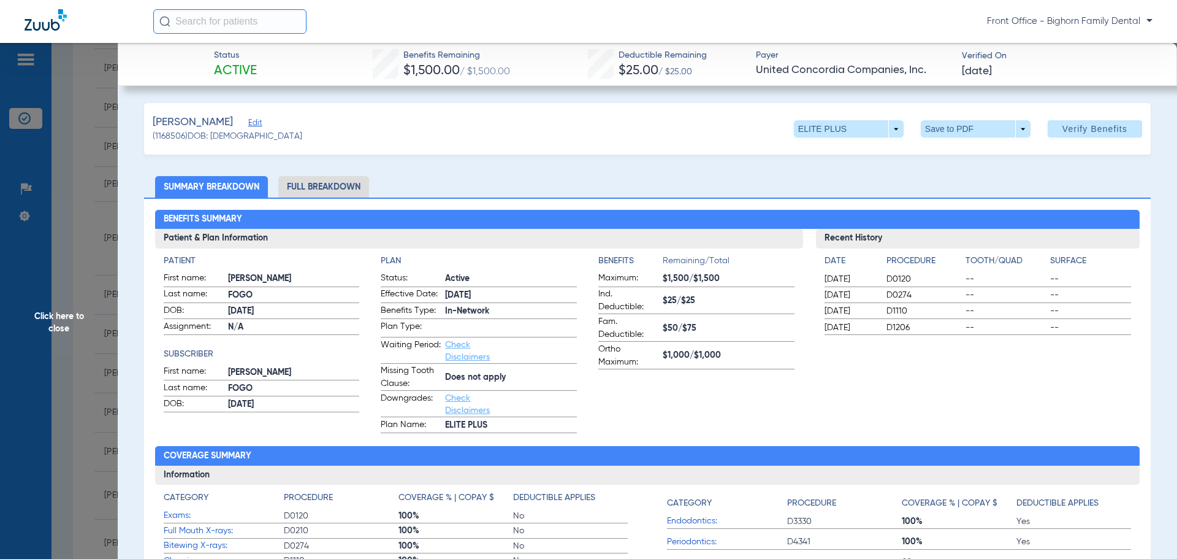
click at [355, 191] on li "Full Breakdown" at bounding box center [323, 186] width 91 height 21
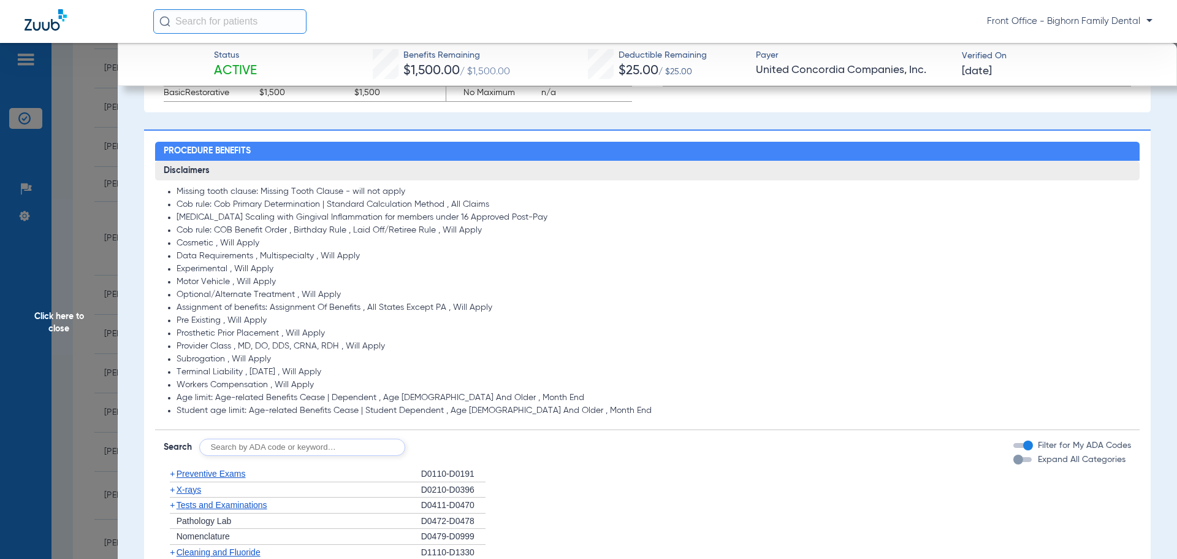
scroll to position [981, 0]
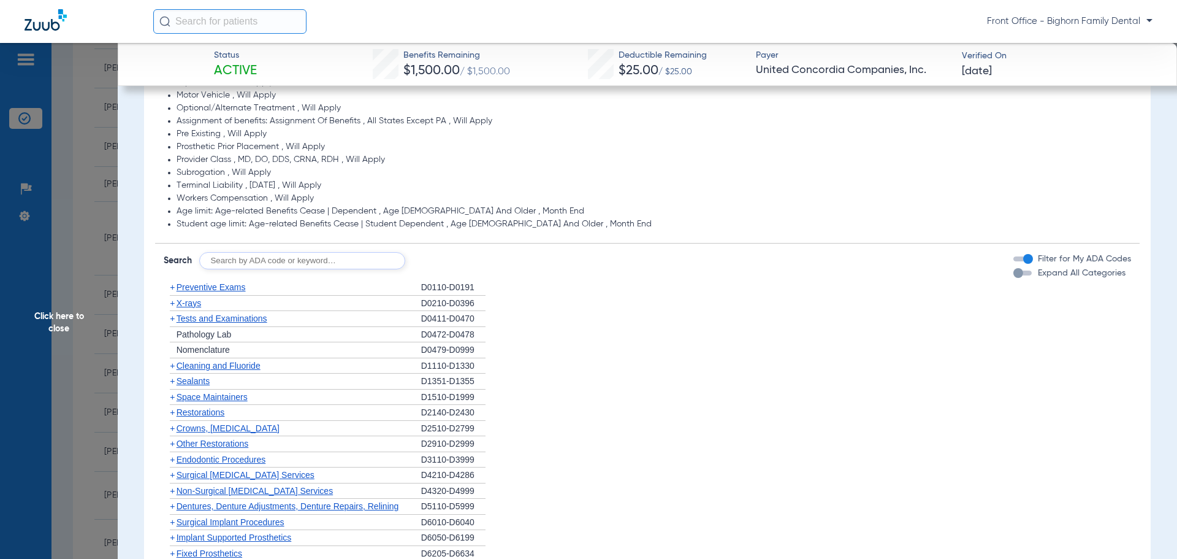
click at [1015, 280] on div "Expand All Categories" at bounding box center [1069, 273] width 112 height 13
click at [1015, 278] on div "Expand All Categories" at bounding box center [1069, 273] width 112 height 13
click at [1014, 278] on div "Expand All Categories" at bounding box center [1069, 273] width 112 height 13
click at [1014, 273] on div "button" at bounding box center [1018, 273] width 10 height 10
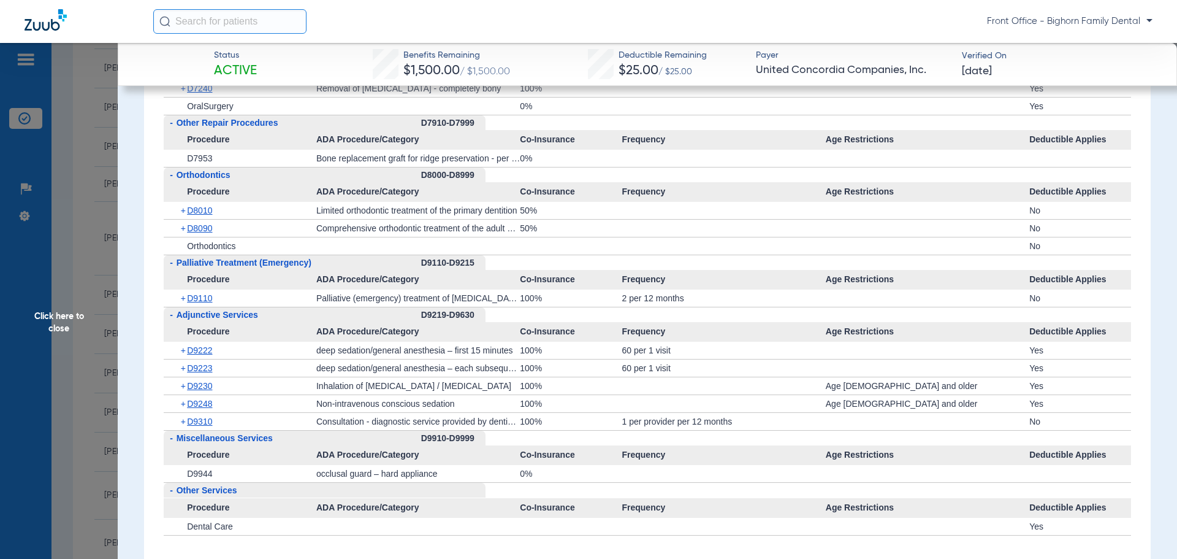
scroll to position [3066, 0]
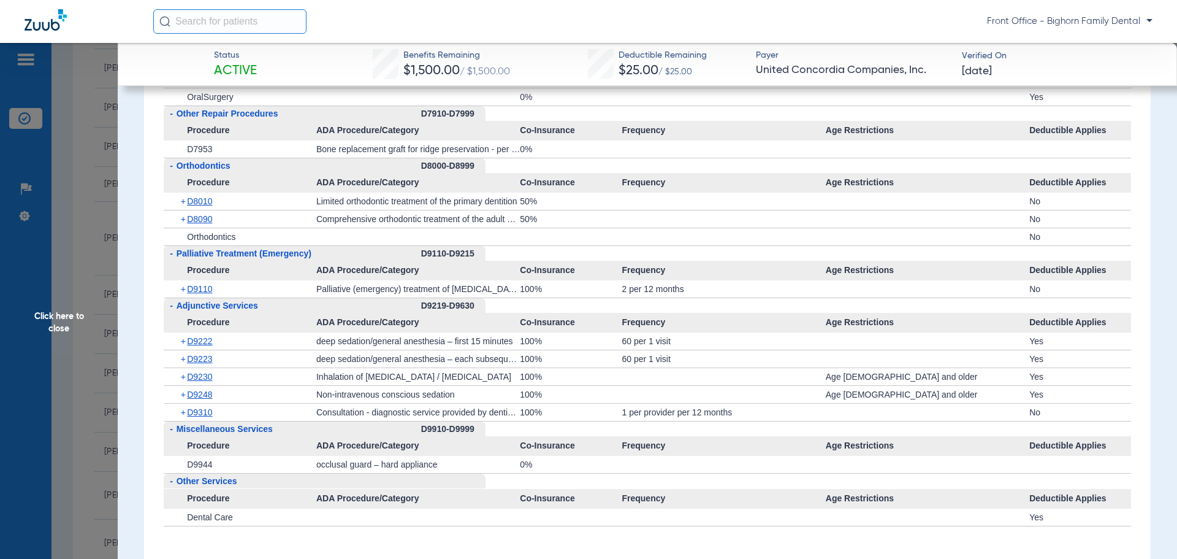
click at [43, 372] on span "Click here to close" at bounding box center [59, 322] width 118 height 559
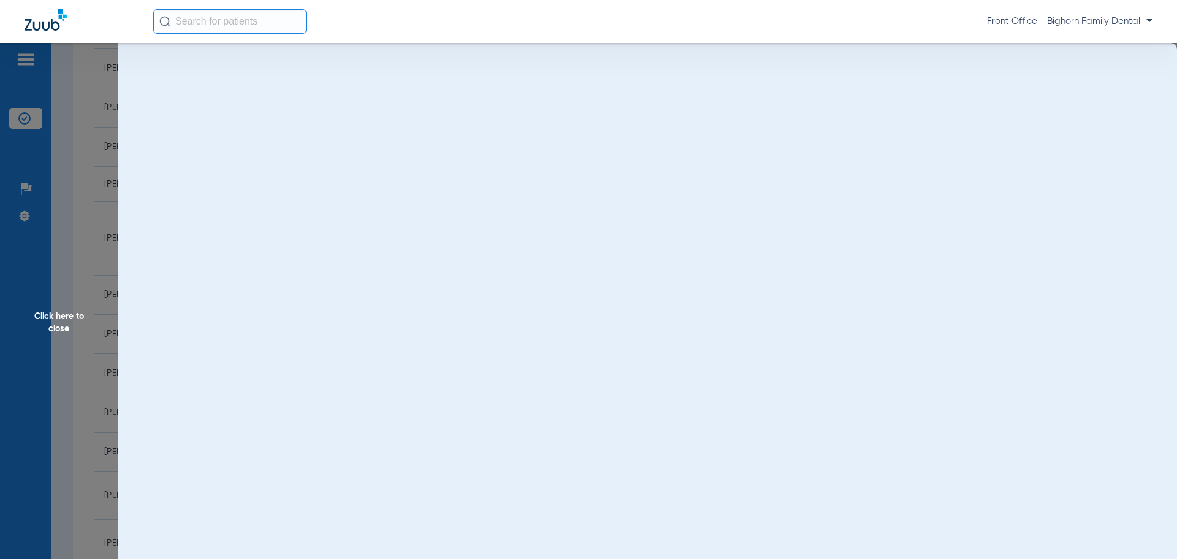
scroll to position [0, 0]
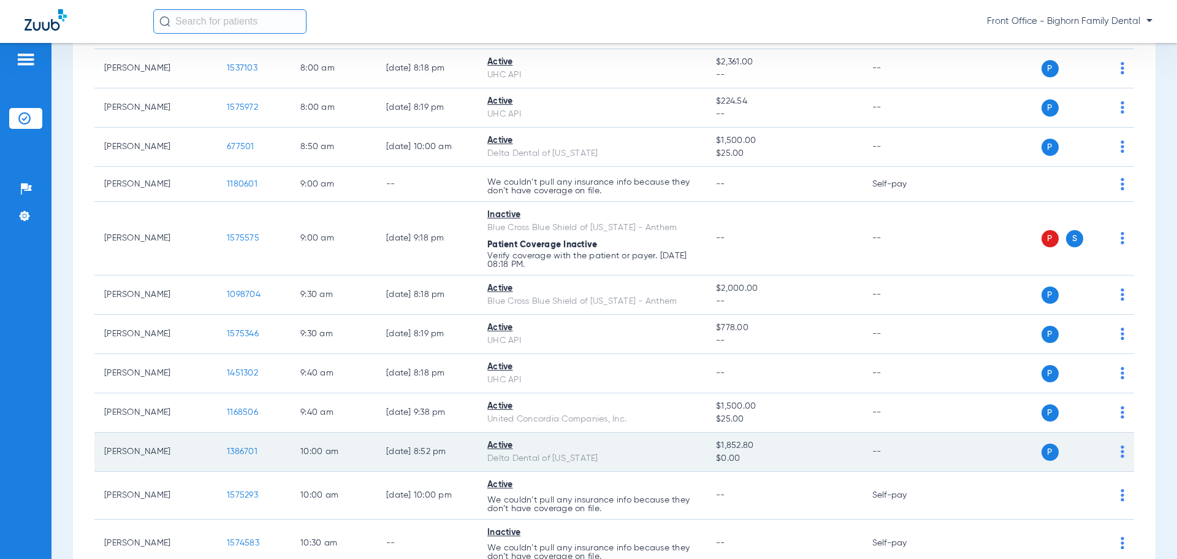
click at [240, 451] on span "1386701" at bounding box center [242, 451] width 31 height 9
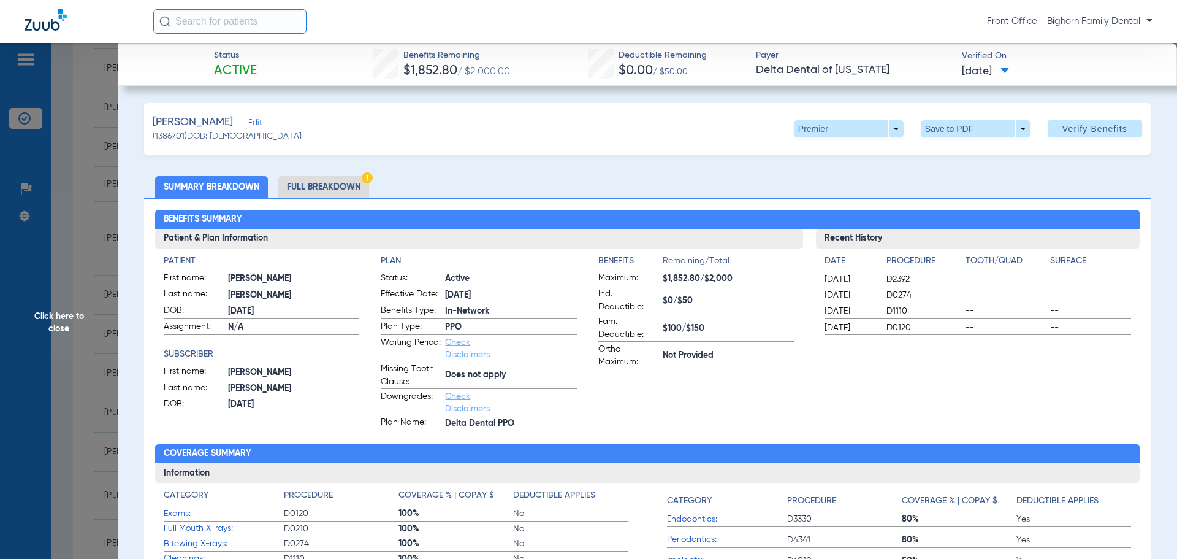
click at [321, 196] on li "Full Breakdown" at bounding box center [323, 186] width 91 height 21
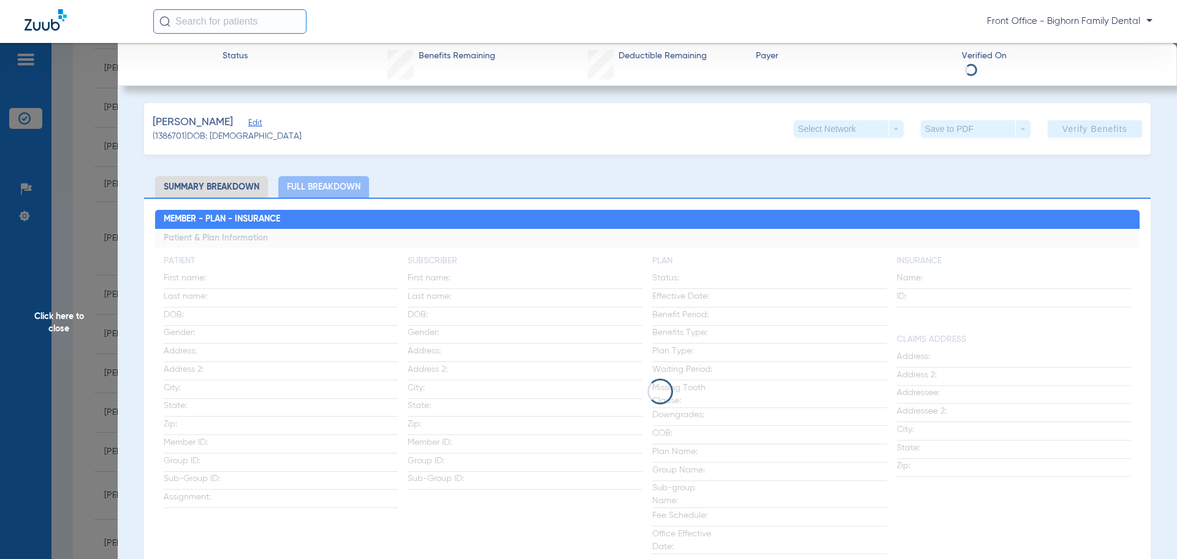
scroll to position [61, 0]
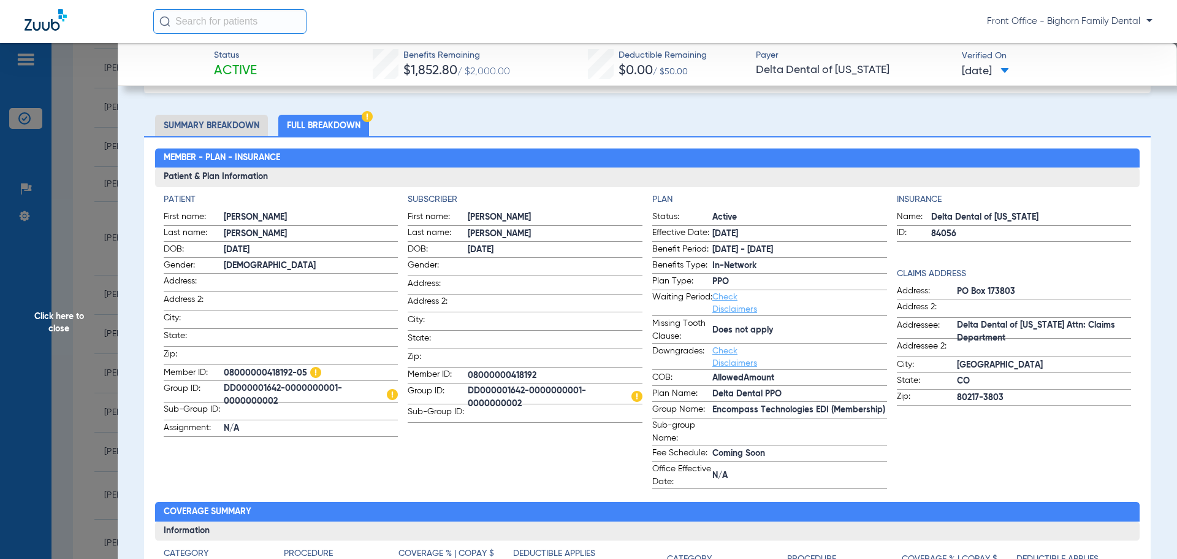
click at [59, 322] on span "Click here to close" at bounding box center [59, 322] width 118 height 559
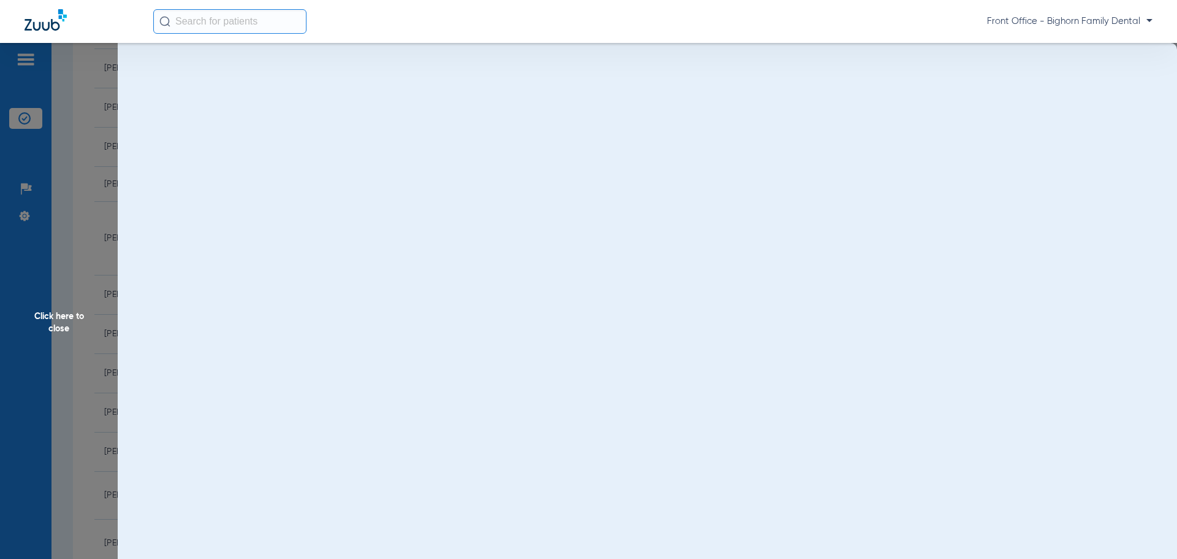
scroll to position [0, 0]
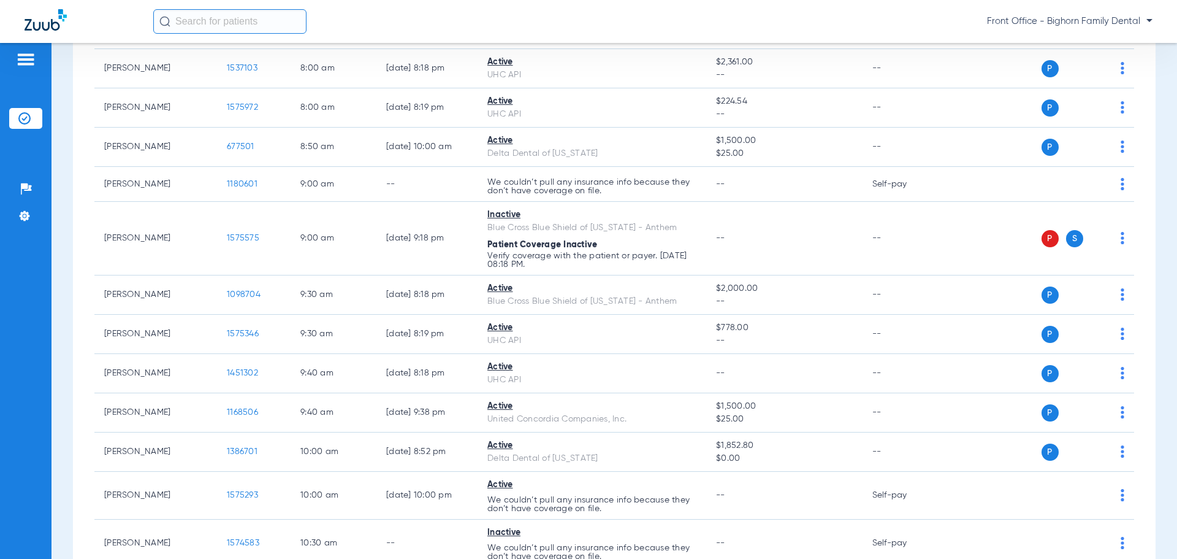
click at [1177, 31] on div "Front Office - Bighorn Family Dental" at bounding box center [588, 21] width 1177 height 43
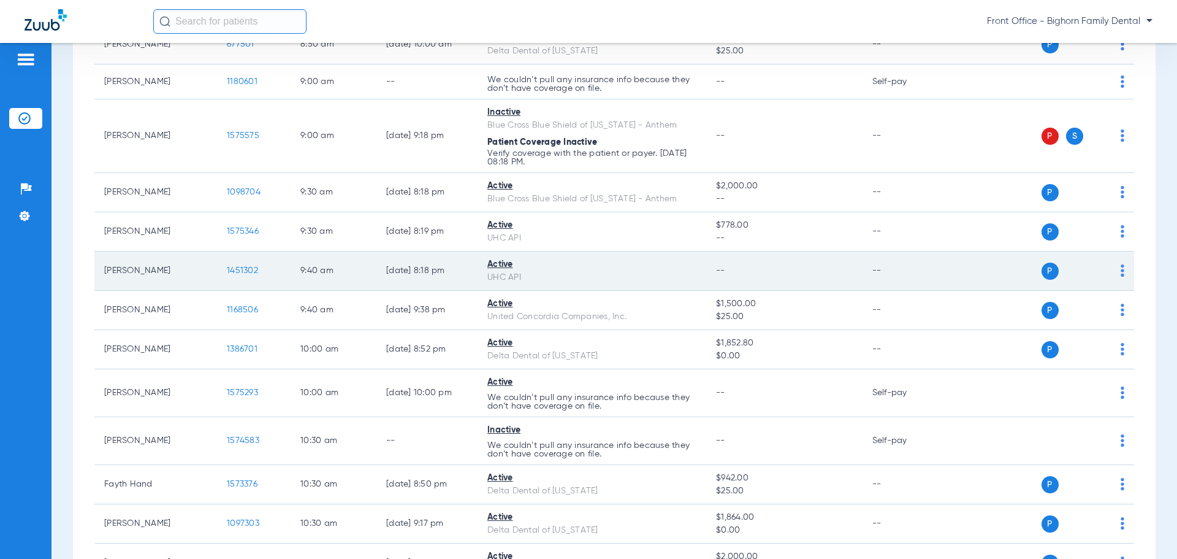
scroll to position [491, 0]
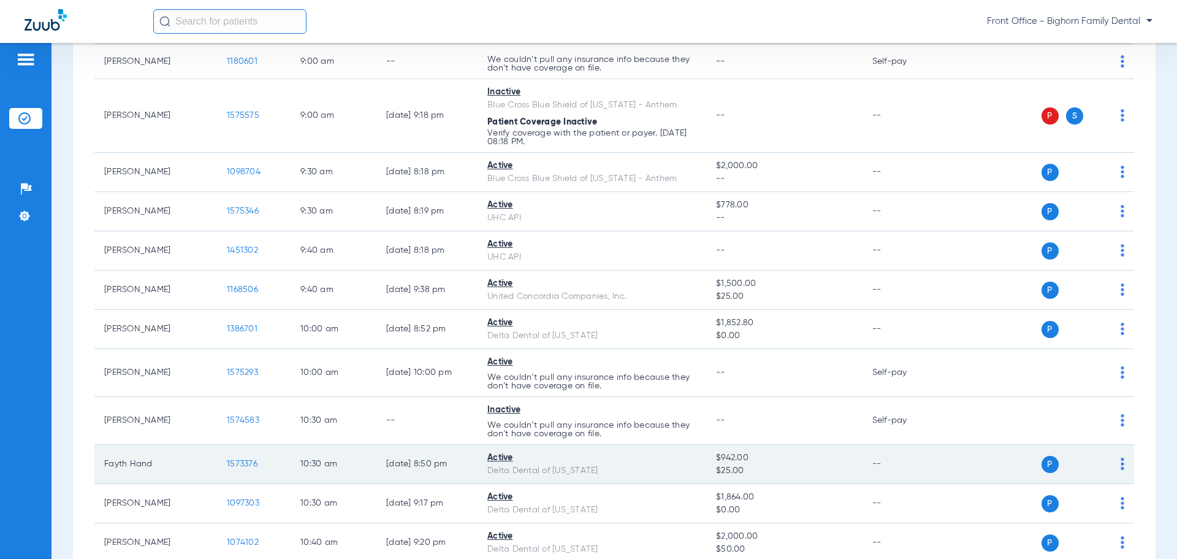
click at [238, 465] on span "1573376" at bounding box center [242, 463] width 31 height 9
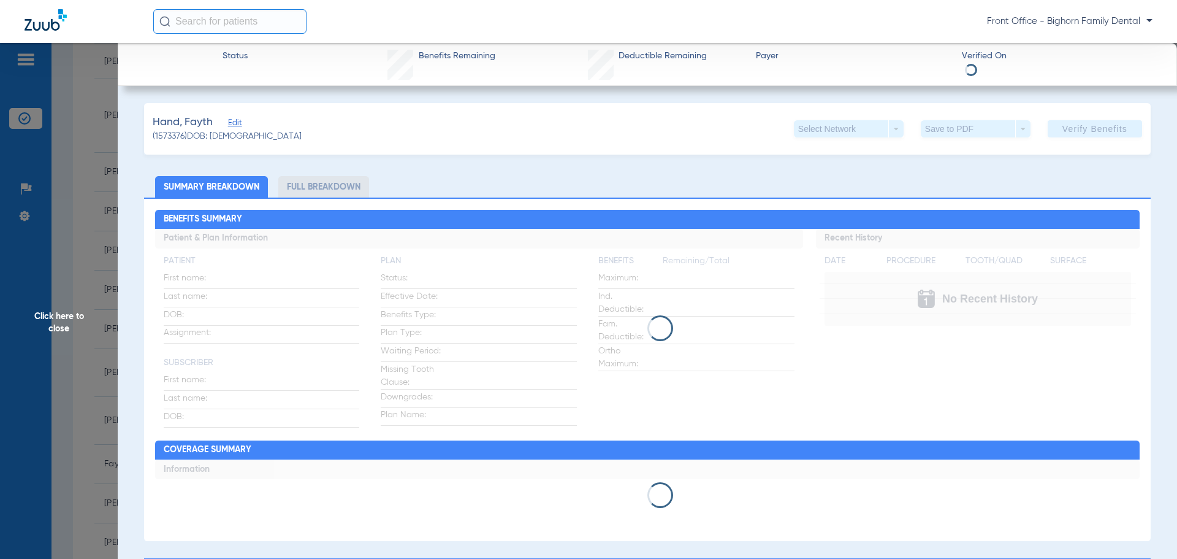
click at [322, 188] on li "Full Breakdown" at bounding box center [323, 186] width 91 height 21
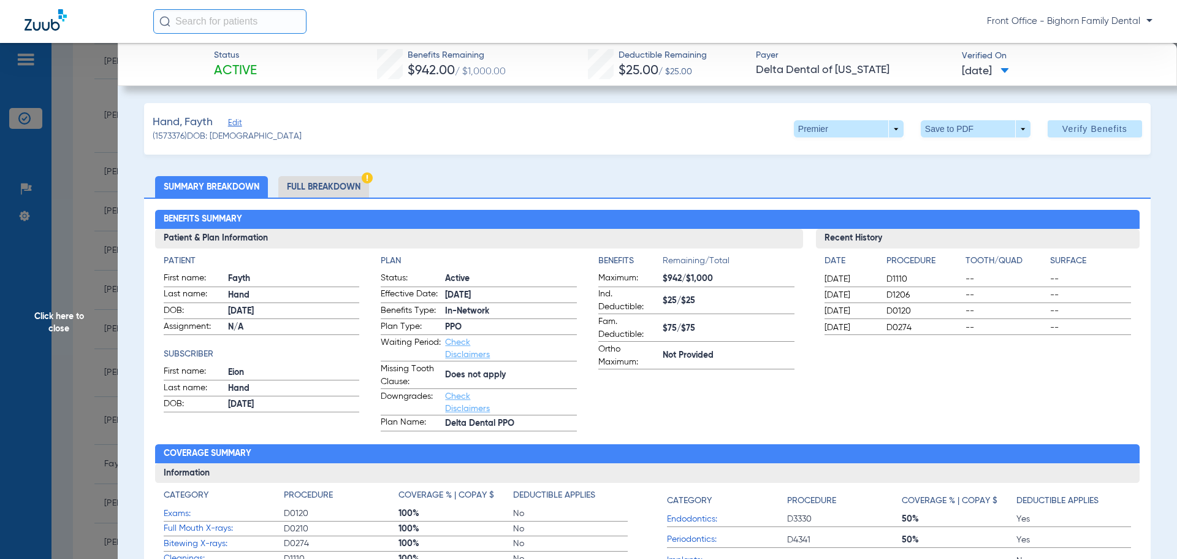
click at [323, 188] on li "Full Breakdown" at bounding box center [323, 186] width 91 height 21
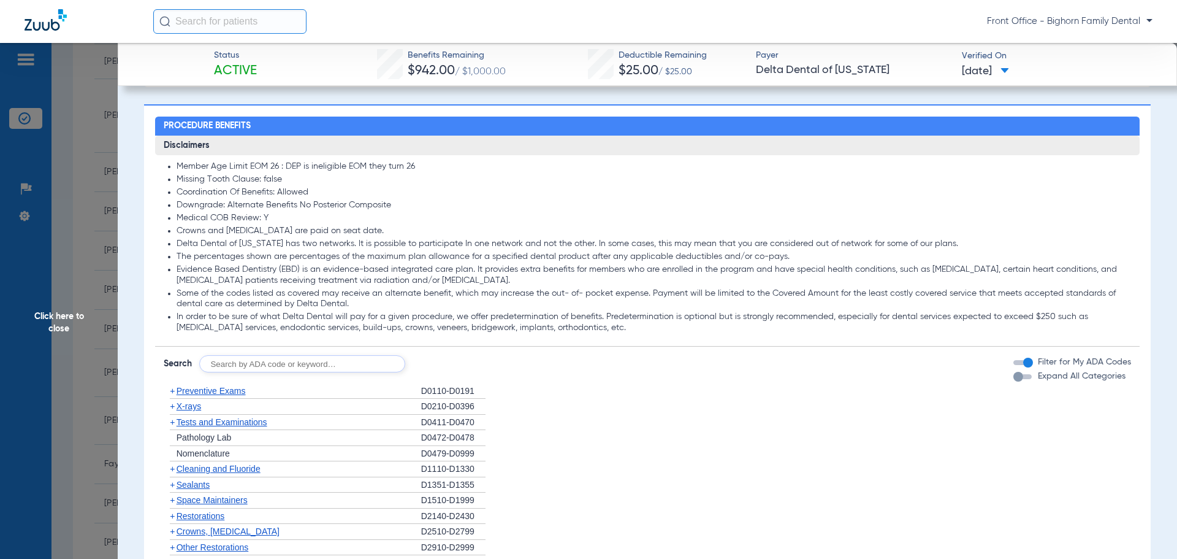
scroll to position [797, 0]
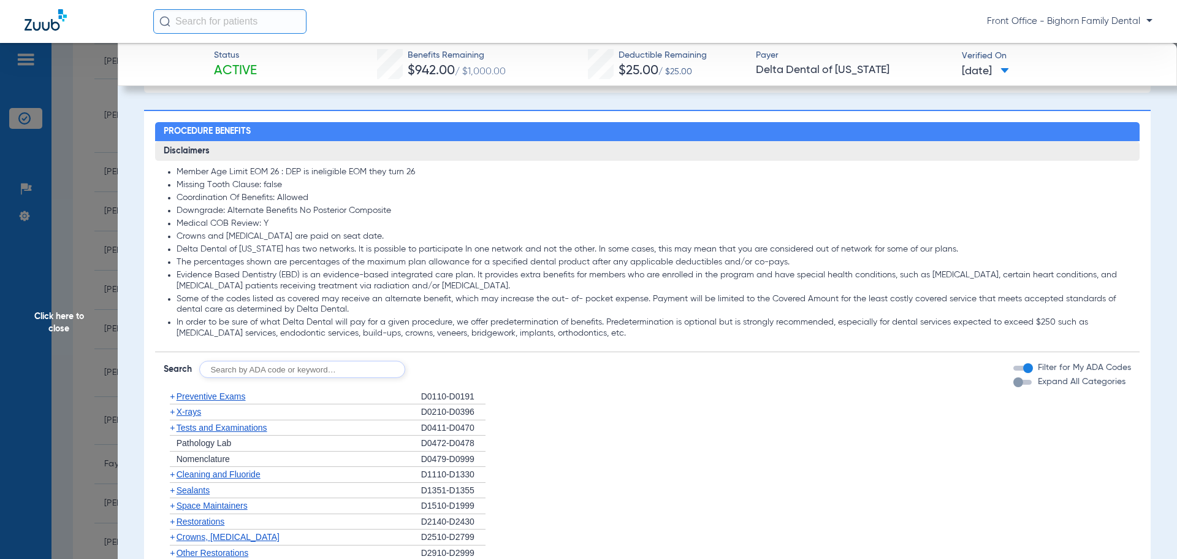
click at [1049, 374] on label "Filter for My ADA Codes" at bounding box center [1084, 367] width 96 height 13
click at [1036, 370] on button "Filter for My ADA Codes" at bounding box center [1024, 367] width 22 height 5
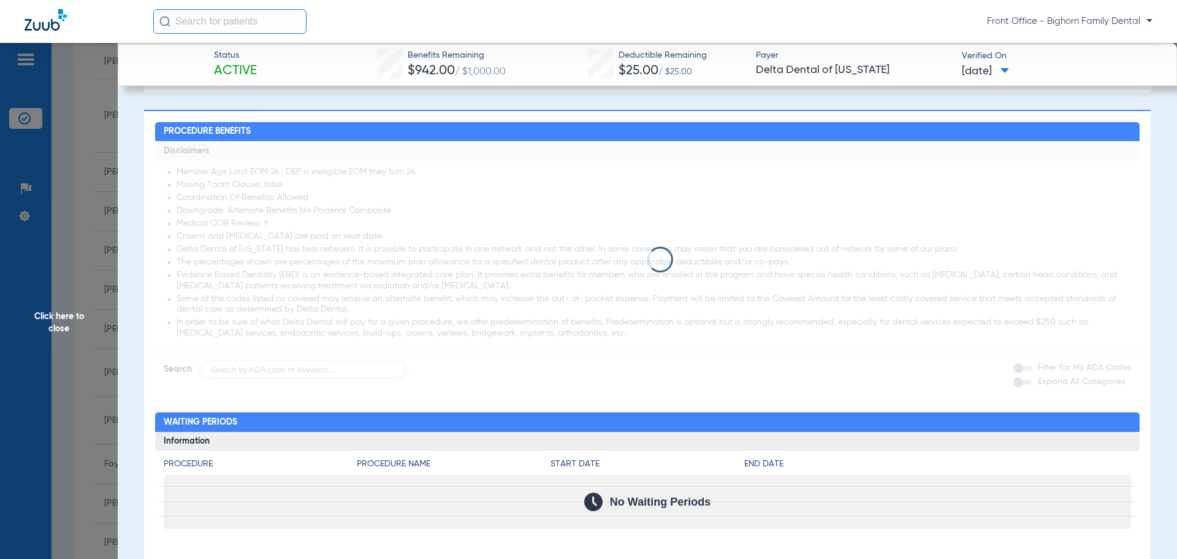
drag, startPoint x: 1037, startPoint y: 385, endPoint x: 1045, endPoint y: 375, distance: 12.6
click at [1038, 385] on span "Expand All Categories" at bounding box center [1082, 381] width 88 height 9
click at [1036, 384] on button "Expand All Categories" at bounding box center [1024, 382] width 22 height 5
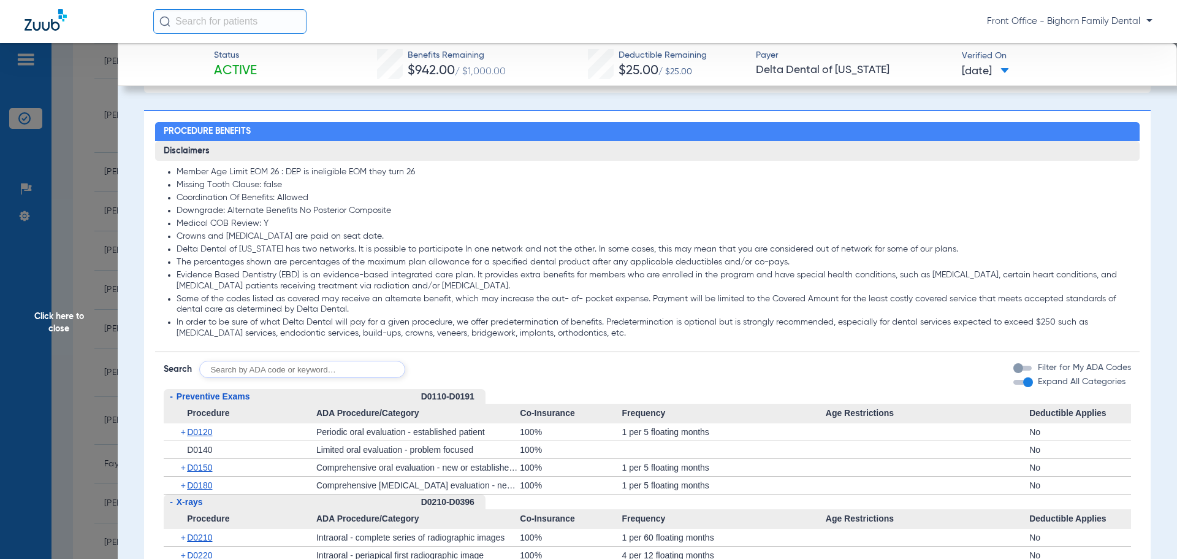
click at [1048, 372] on label "Filter for My ADA Codes" at bounding box center [1084, 367] width 96 height 13
click at [1036, 370] on button "Filter for My ADA Codes" at bounding box center [1024, 367] width 22 height 5
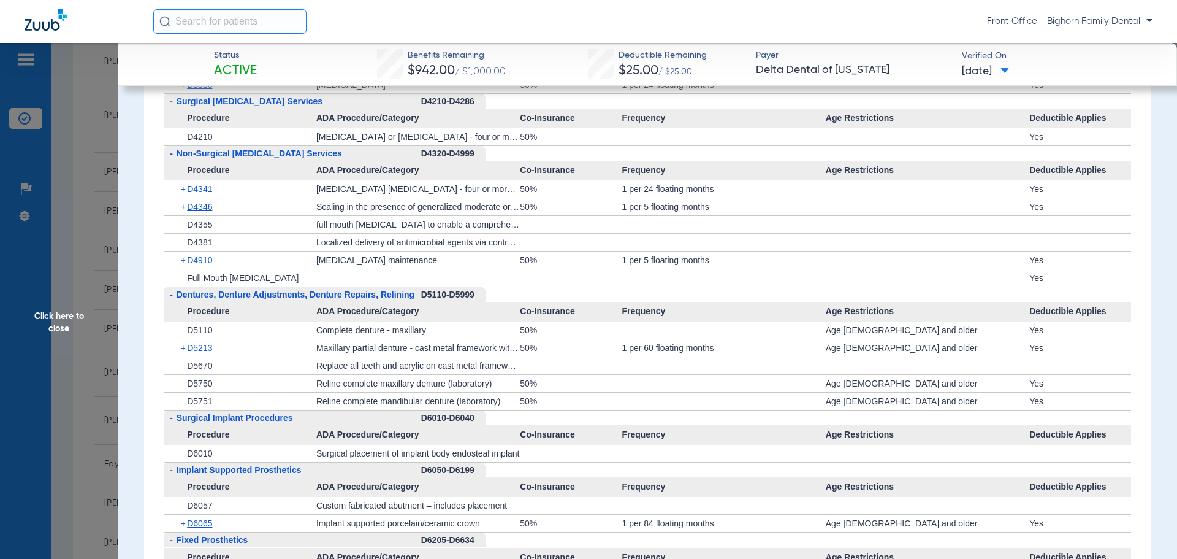
scroll to position [2330, 0]
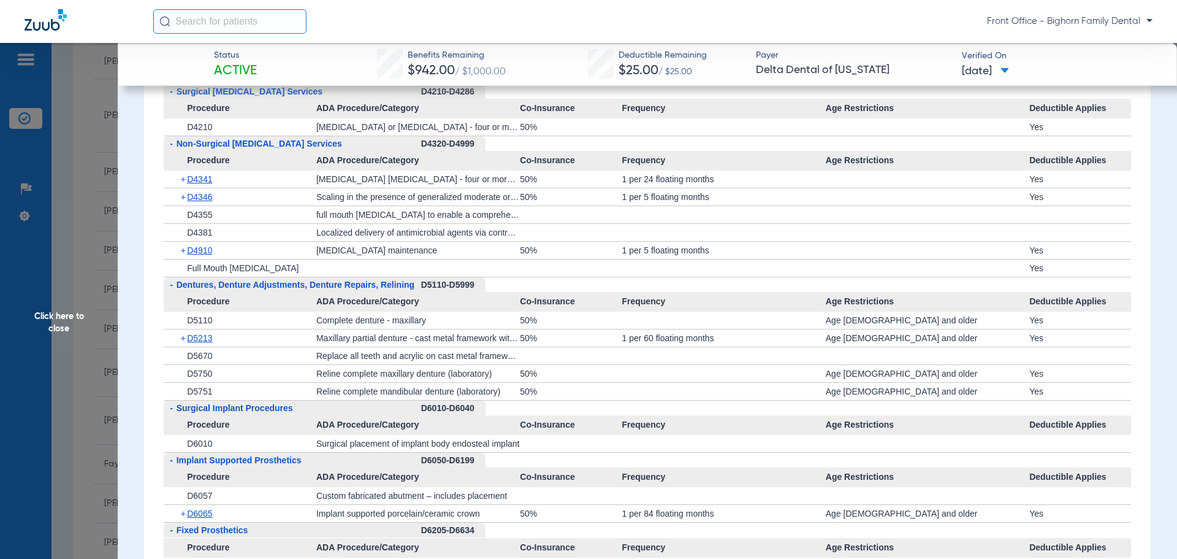
click at [1172, 14] on div "Front Office - Bighorn Family Dental" at bounding box center [588, 21] width 1177 height 43
click at [71, 330] on span "Click here to close" at bounding box center [59, 322] width 118 height 559
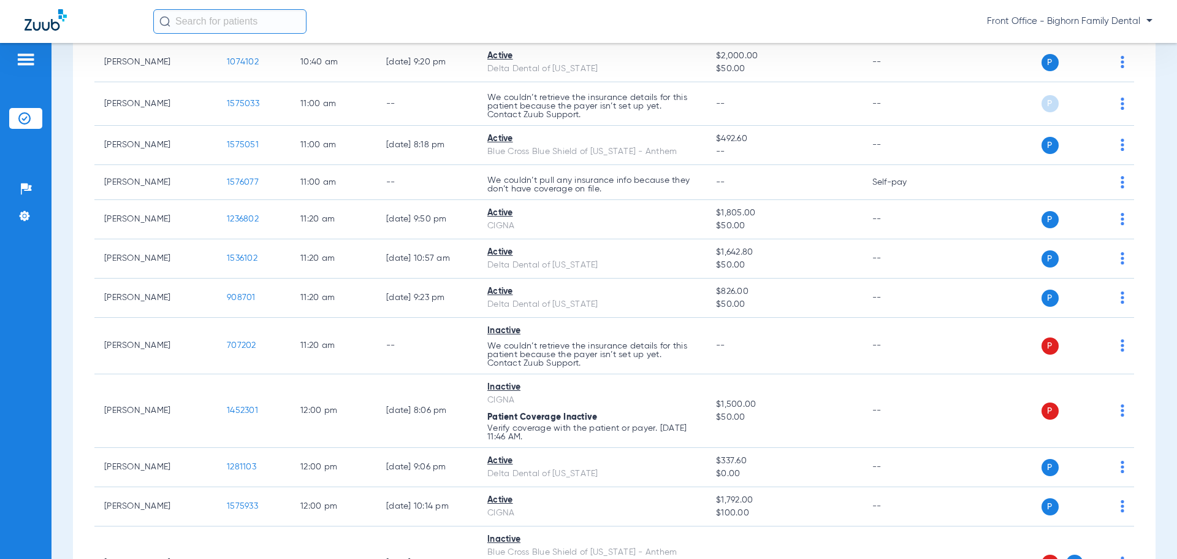
scroll to position [981, 0]
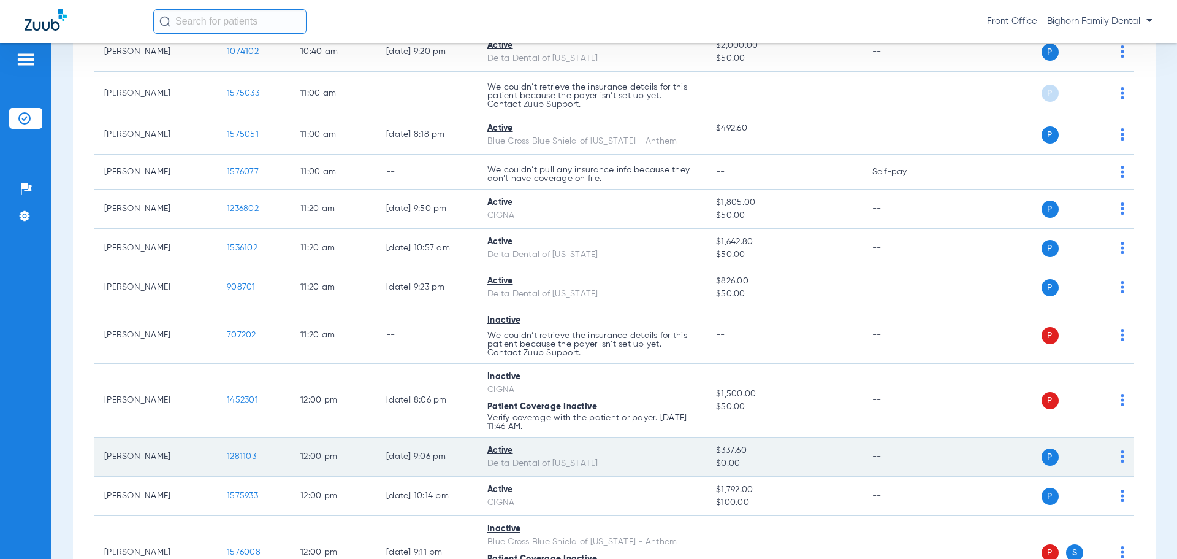
click at [230, 455] on span "1281103" at bounding box center [241, 456] width 29 height 9
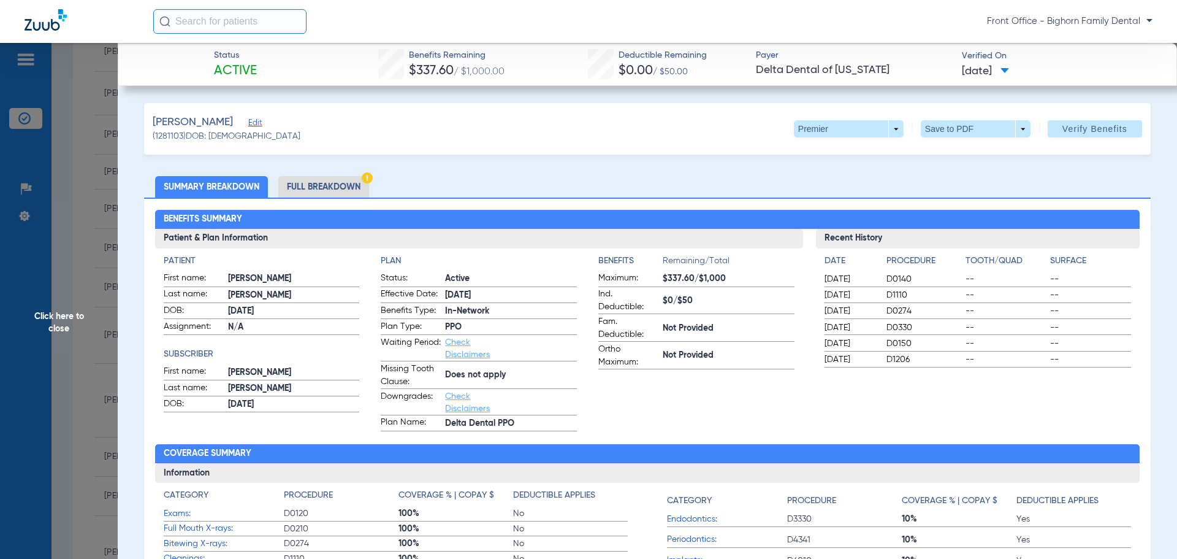
click at [310, 181] on li "Full Breakdown" at bounding box center [323, 186] width 91 height 21
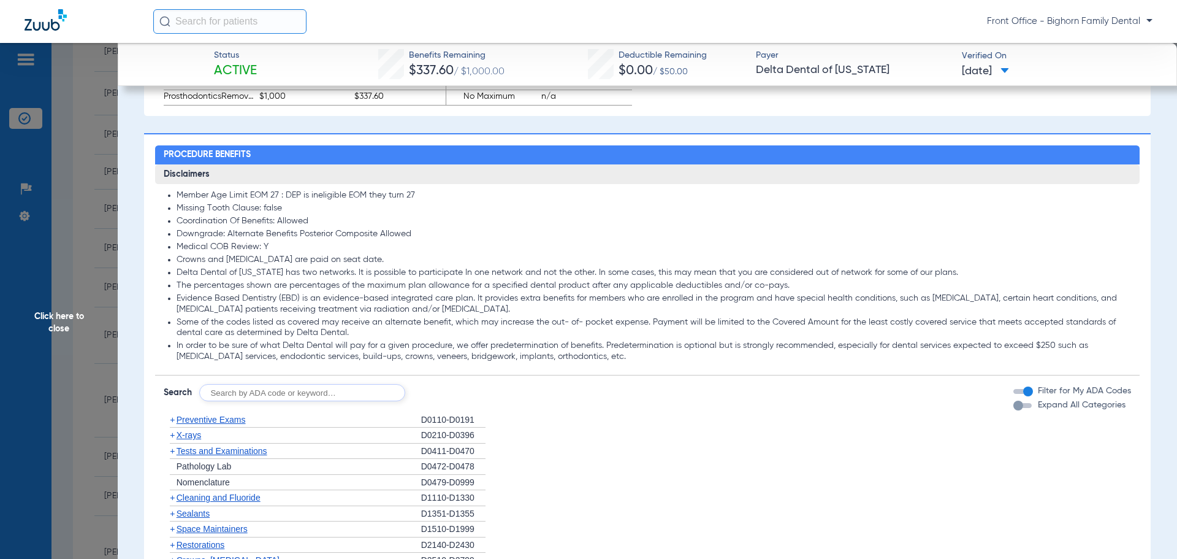
scroll to position [1104, 0]
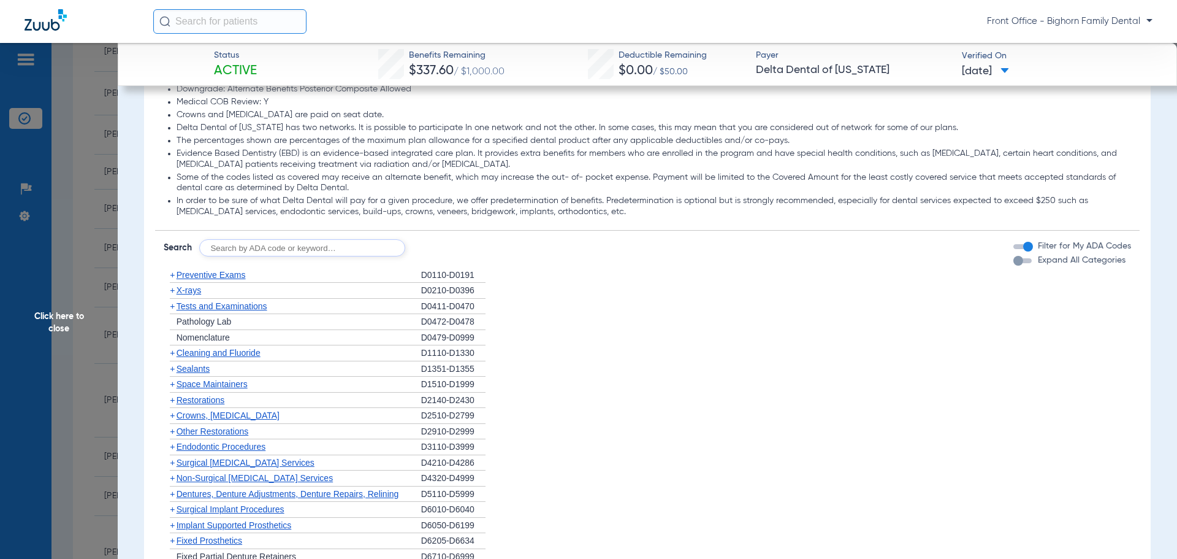
click at [1113, 262] on span "Expand All Categories" at bounding box center [1082, 260] width 88 height 9
click at [1036, 262] on button "Expand All Categories" at bounding box center [1024, 260] width 22 height 5
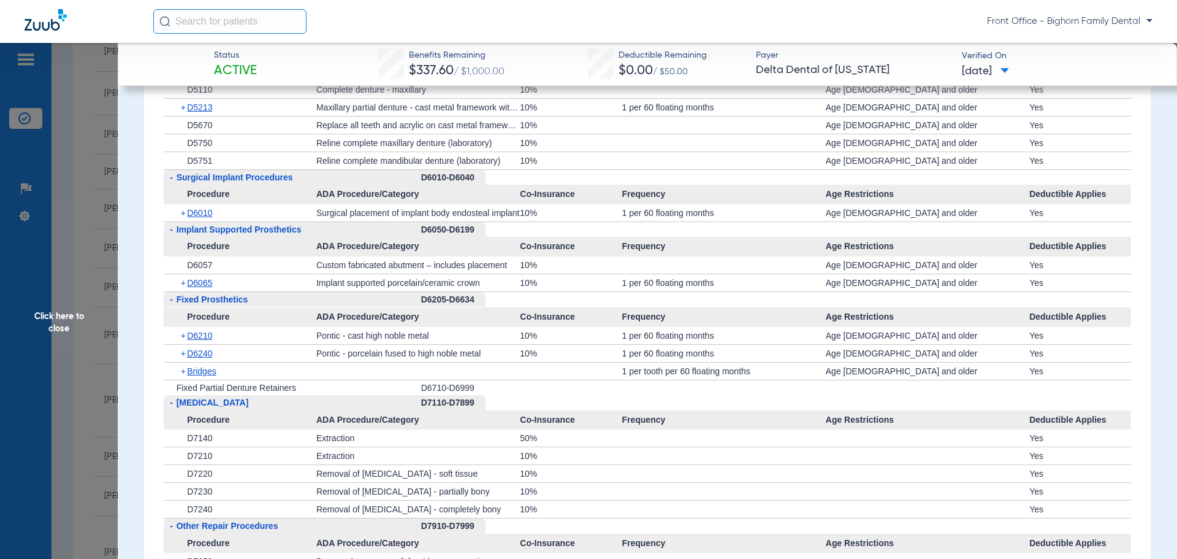
scroll to position [2759, 0]
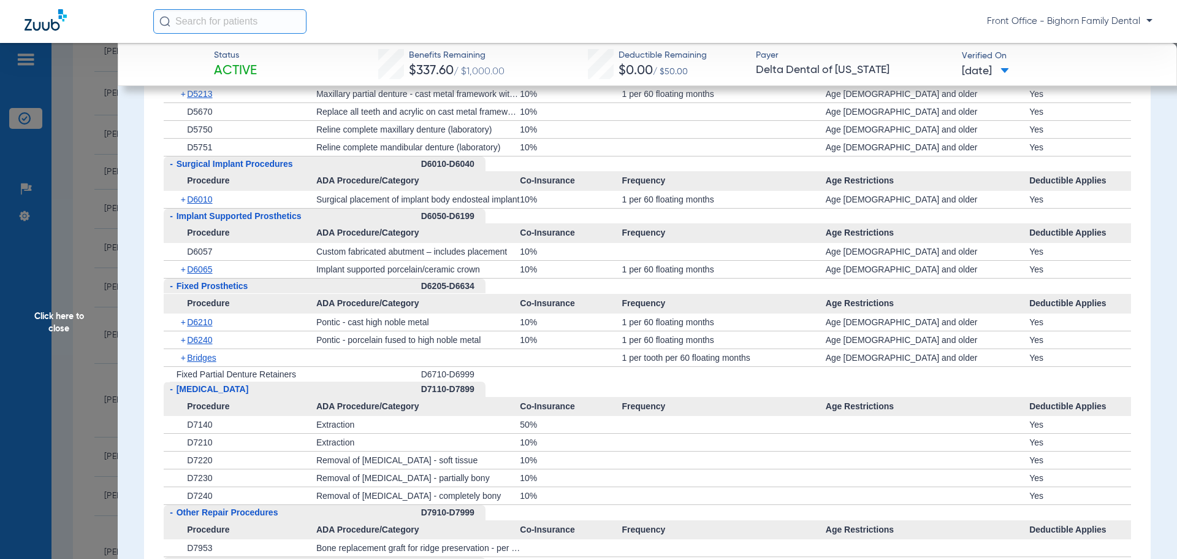
click at [52, 314] on span "Click here to close" at bounding box center [59, 322] width 118 height 559
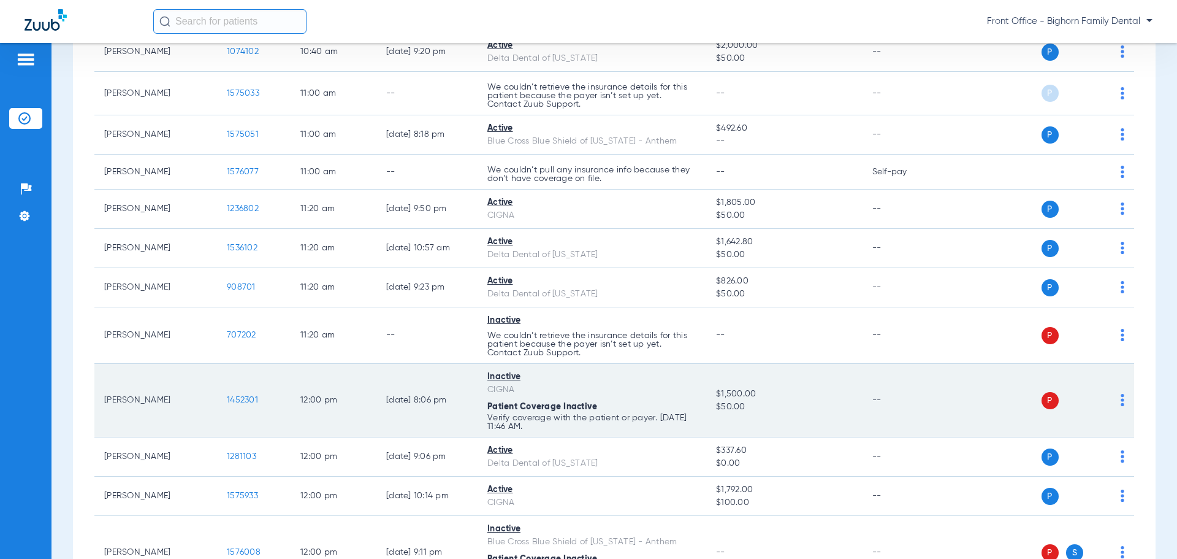
scroll to position [1042, 0]
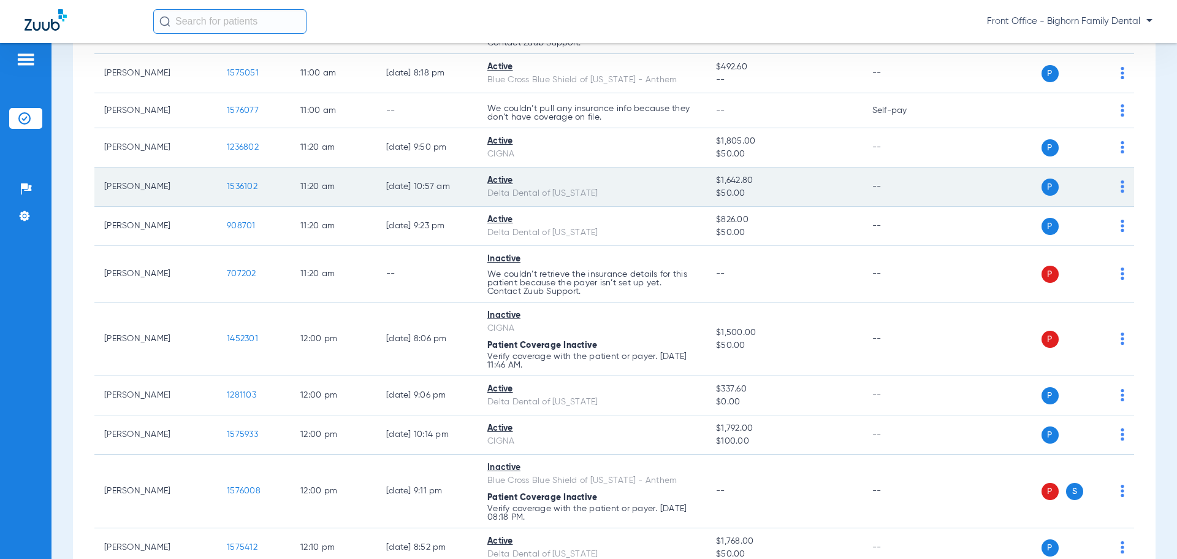
click at [242, 182] on span "1536102" at bounding box center [242, 186] width 31 height 9
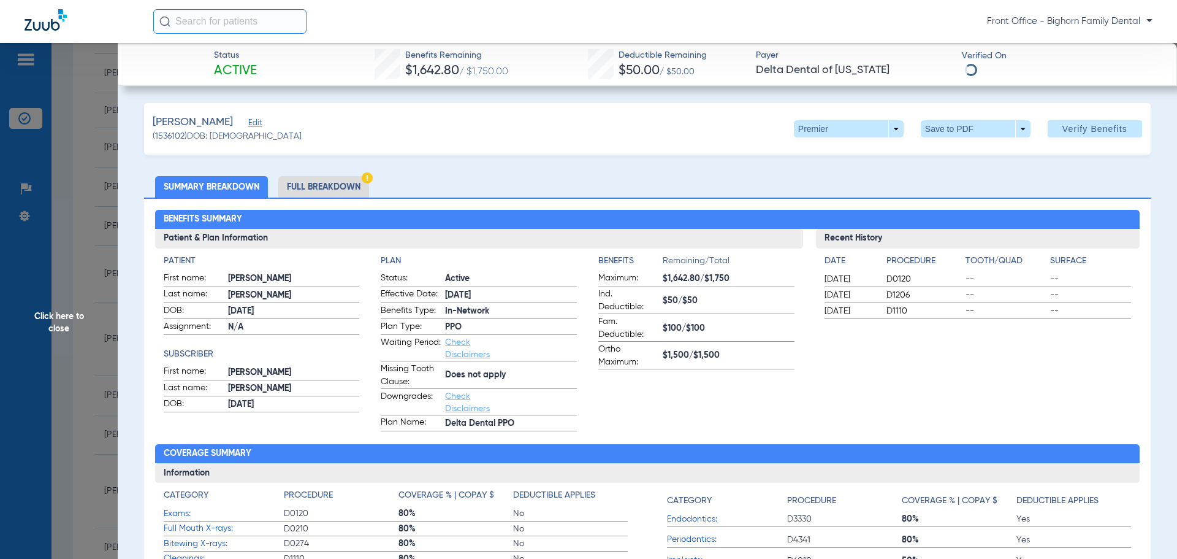
click at [336, 188] on li "Full Breakdown" at bounding box center [323, 186] width 91 height 21
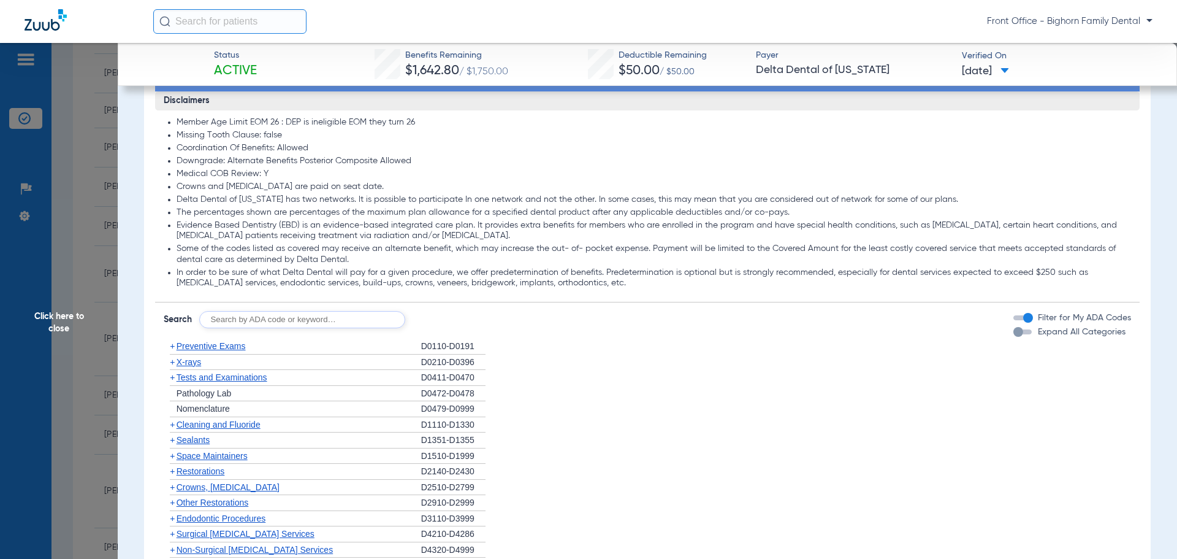
scroll to position [1165, 0]
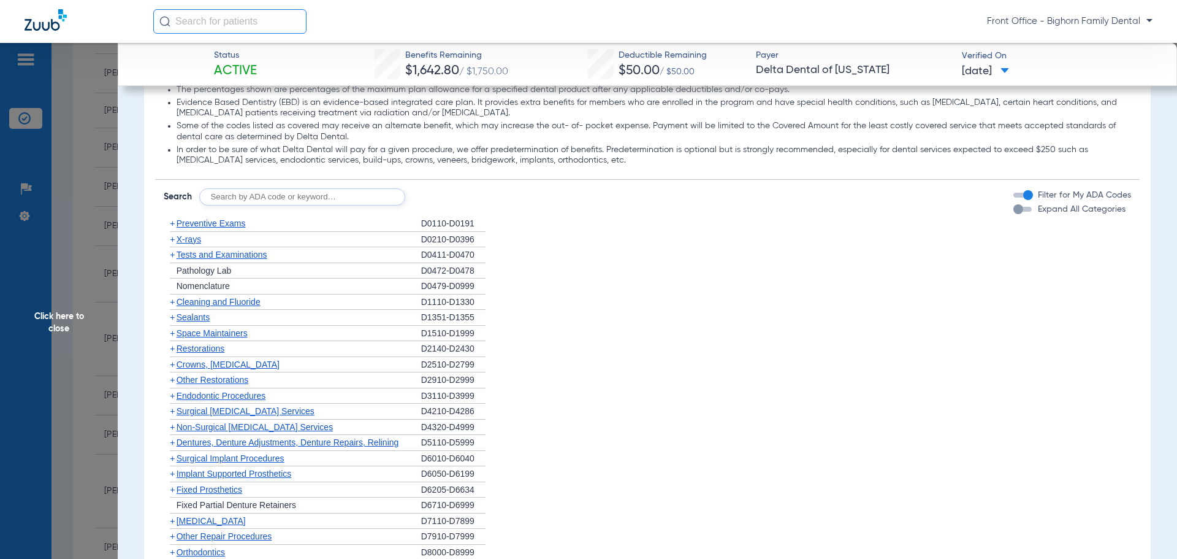
click at [1090, 216] on label "Expand All Categories" at bounding box center [1081, 209] width 90 height 13
click at [1040, 213] on span "Expand All Categories" at bounding box center [1082, 209] width 88 height 9
click at [1036, 212] on button "Expand All Categories" at bounding box center [1024, 209] width 22 height 5
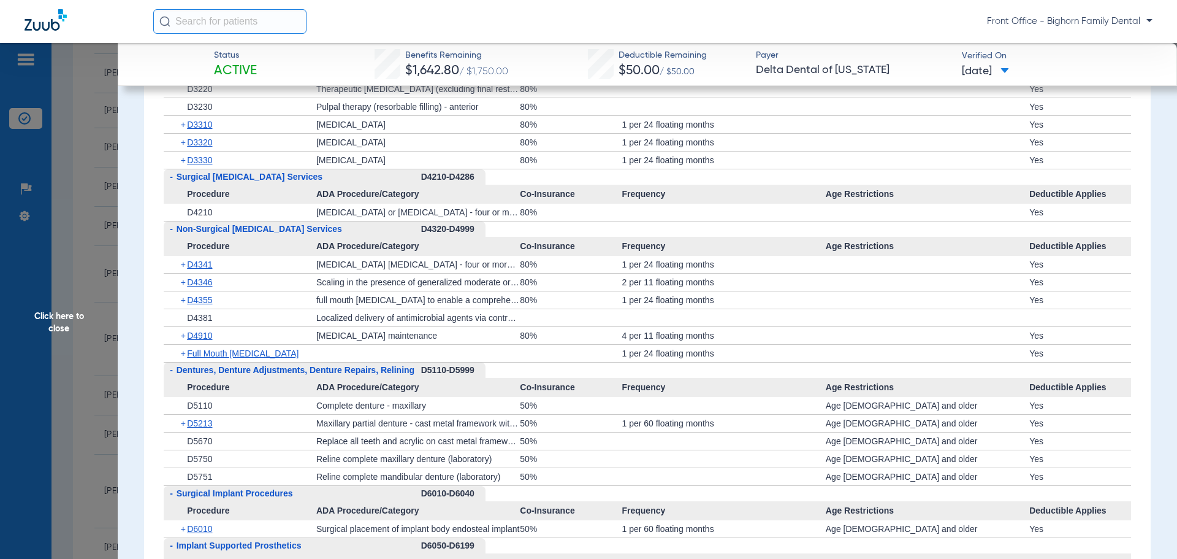
scroll to position [2514, 0]
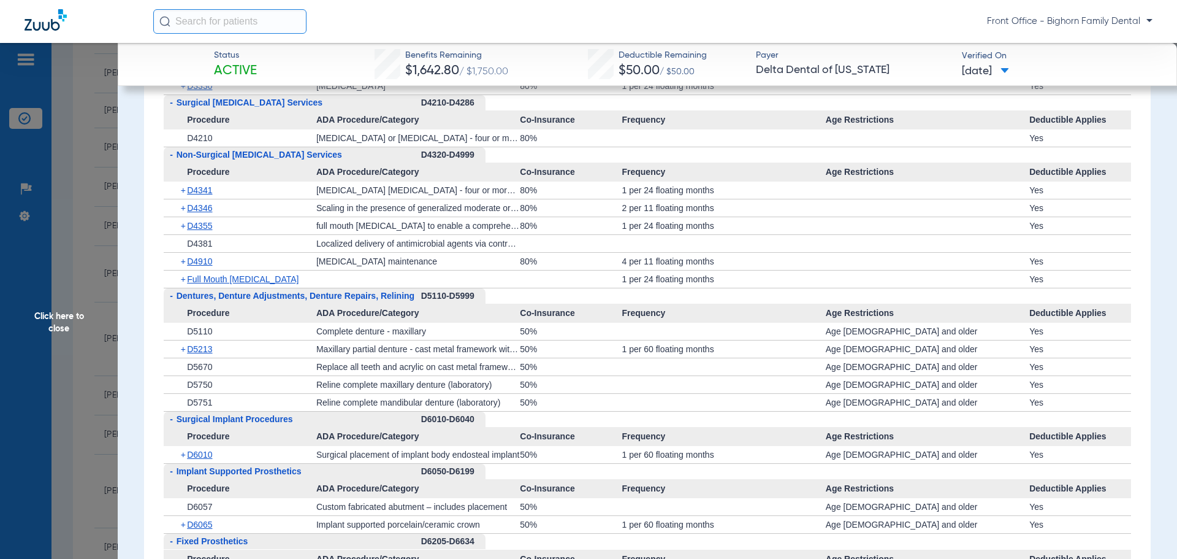
click at [33, 315] on span "Click here to close" at bounding box center [59, 322] width 118 height 559
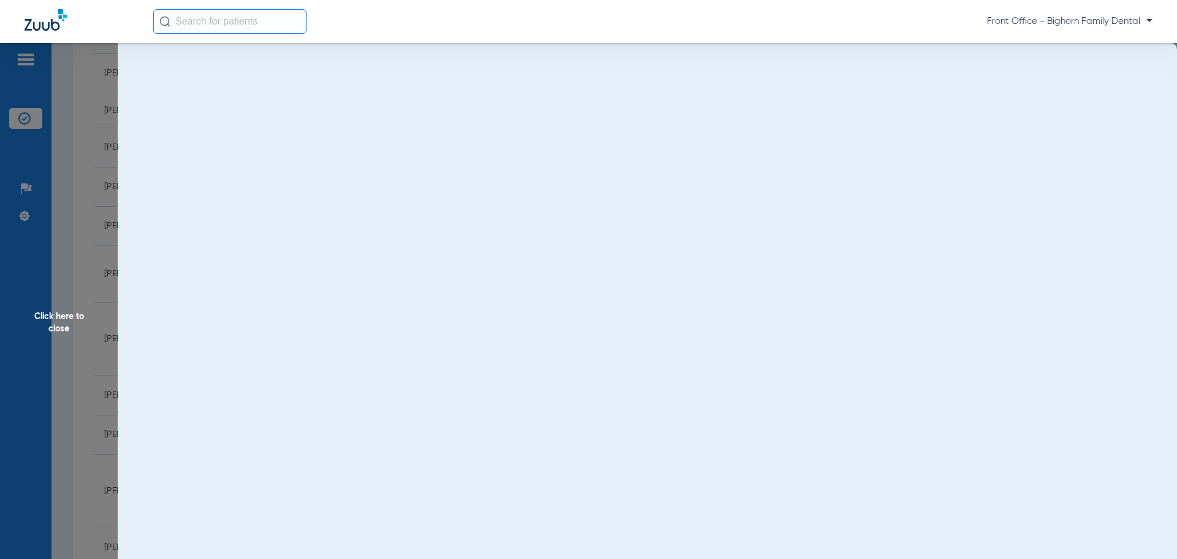
scroll to position [0, 0]
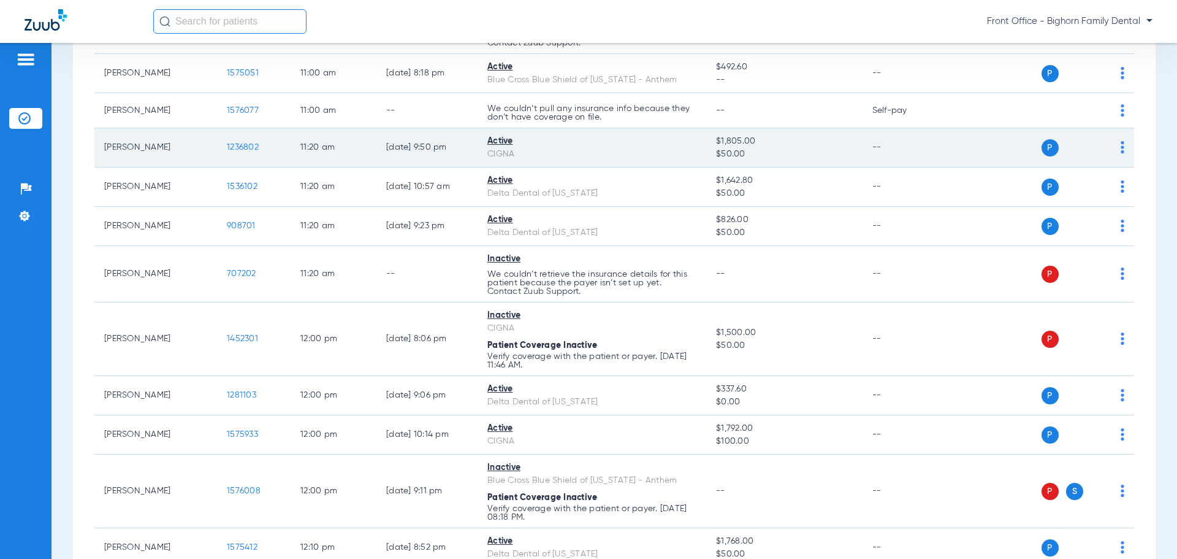
click at [245, 148] on span "1236802" at bounding box center [243, 147] width 32 height 9
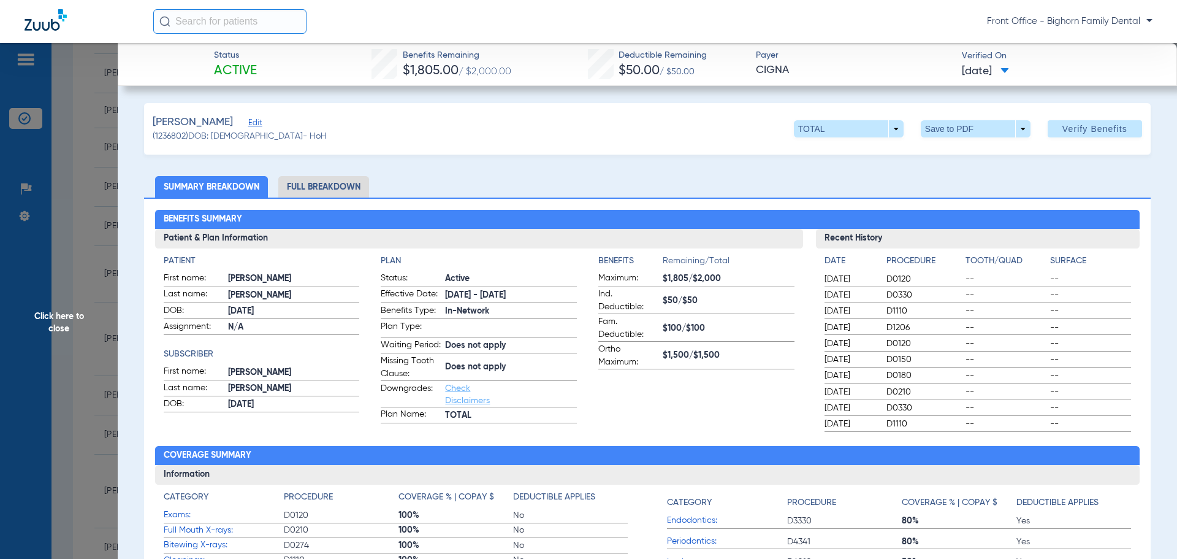
click at [1175, 37] on div "Front Office - Bighorn Family Dental" at bounding box center [588, 21] width 1177 height 43
drag, startPoint x: 342, startPoint y: 192, endPoint x: 336, endPoint y: 196, distance: 6.6
click at [341, 192] on li "Full Breakdown" at bounding box center [323, 186] width 91 height 21
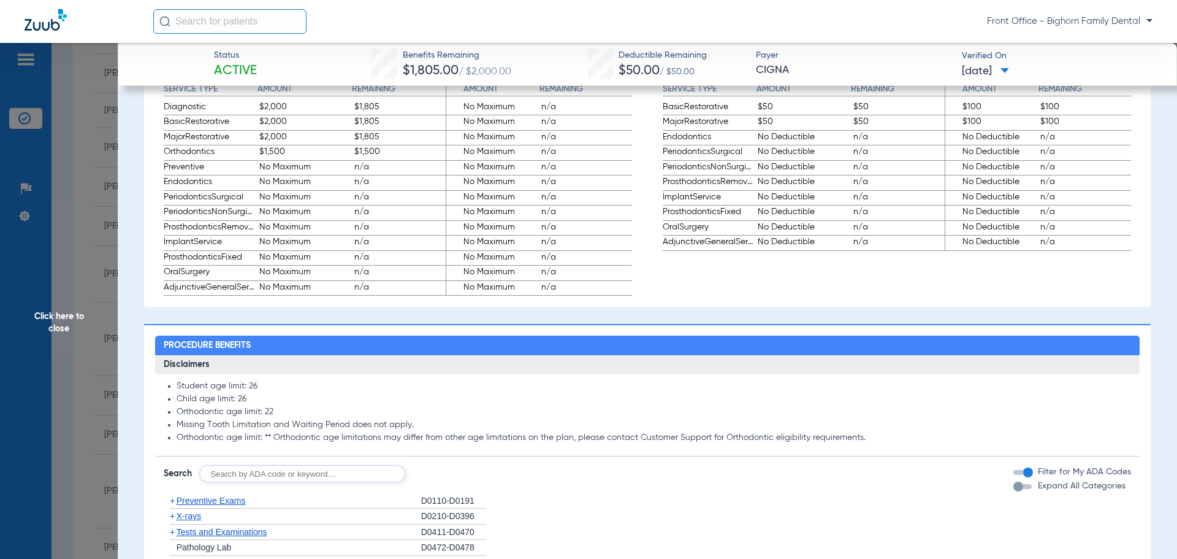
scroll to position [920, 0]
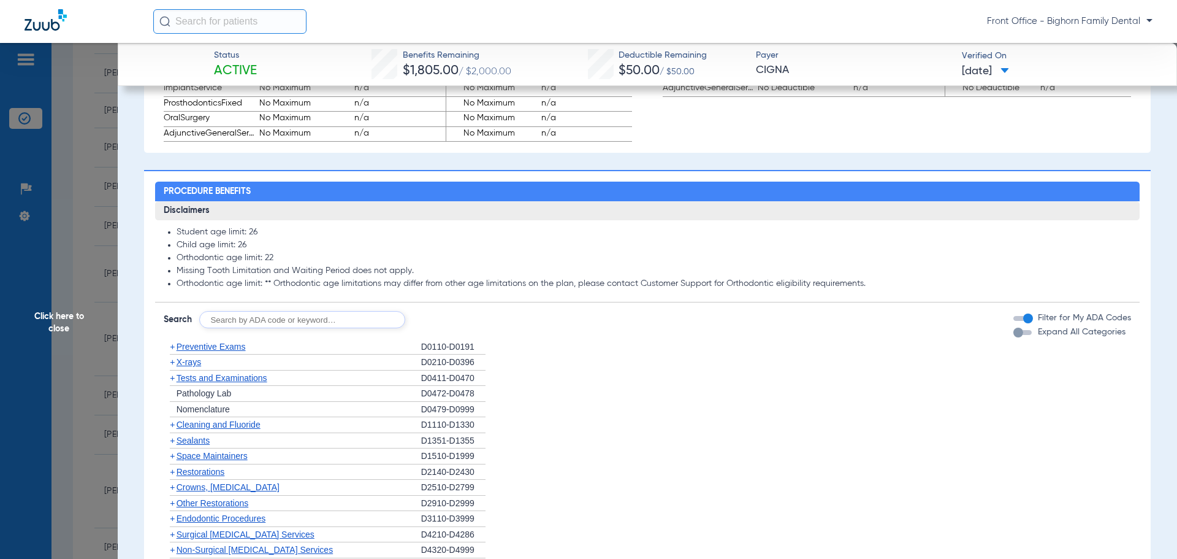
click at [1081, 336] on span "Expand All Categories" at bounding box center [1082, 331] width 88 height 9
click at [1036, 335] on button "Expand All Categories" at bounding box center [1024, 332] width 22 height 5
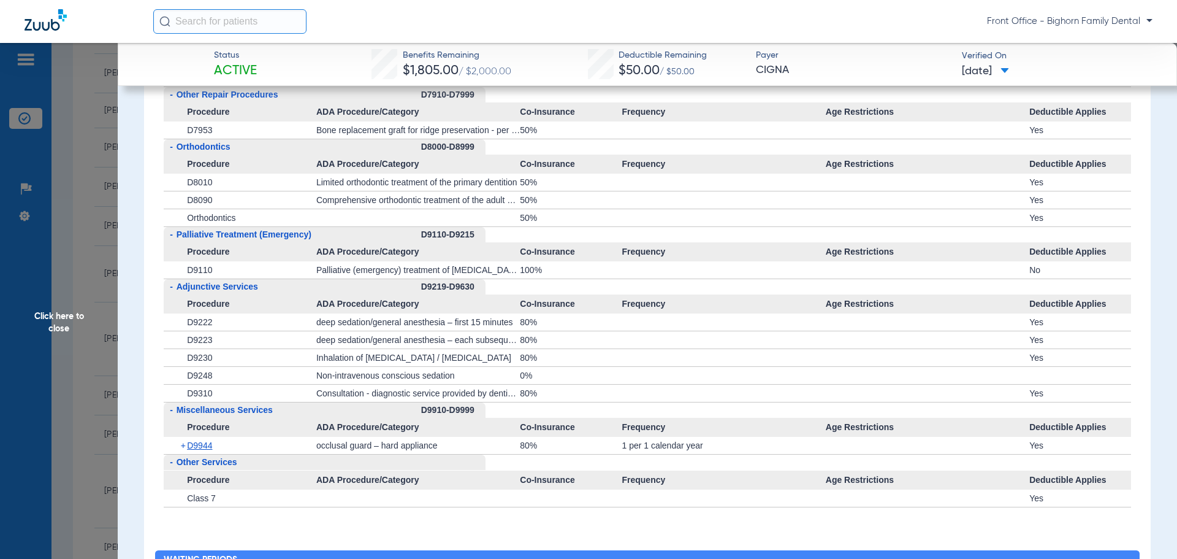
scroll to position [3066, 0]
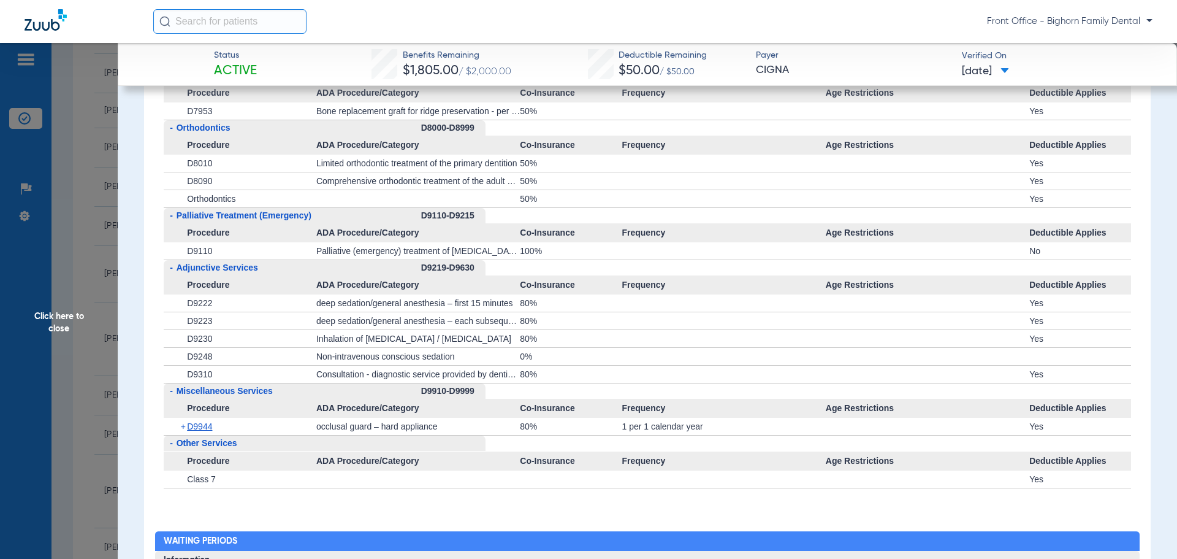
click at [67, 349] on span "Click here to close" at bounding box center [59, 322] width 118 height 559
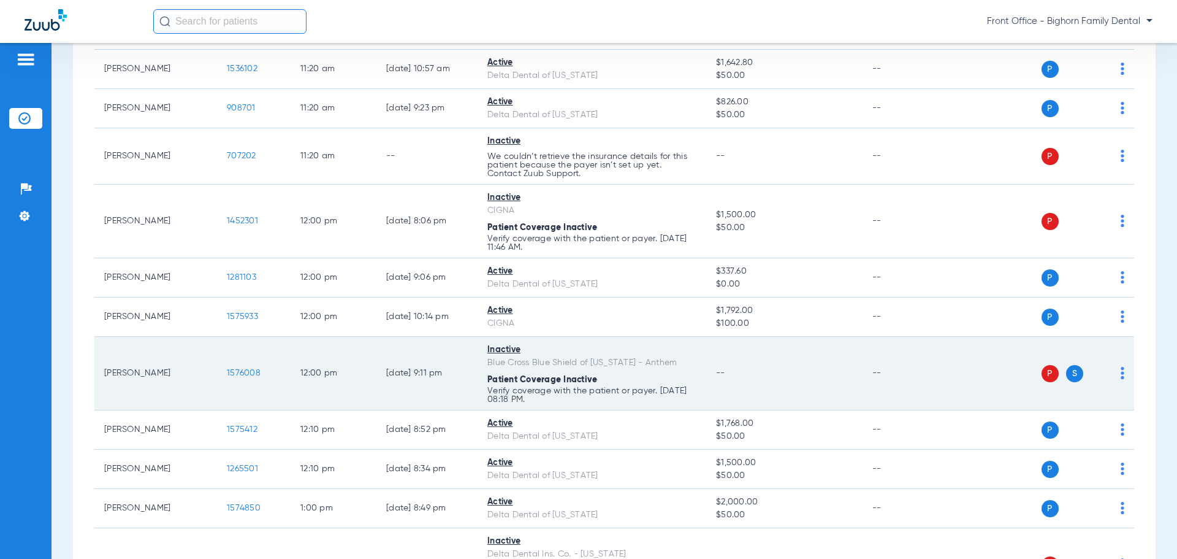
scroll to position [1165, 0]
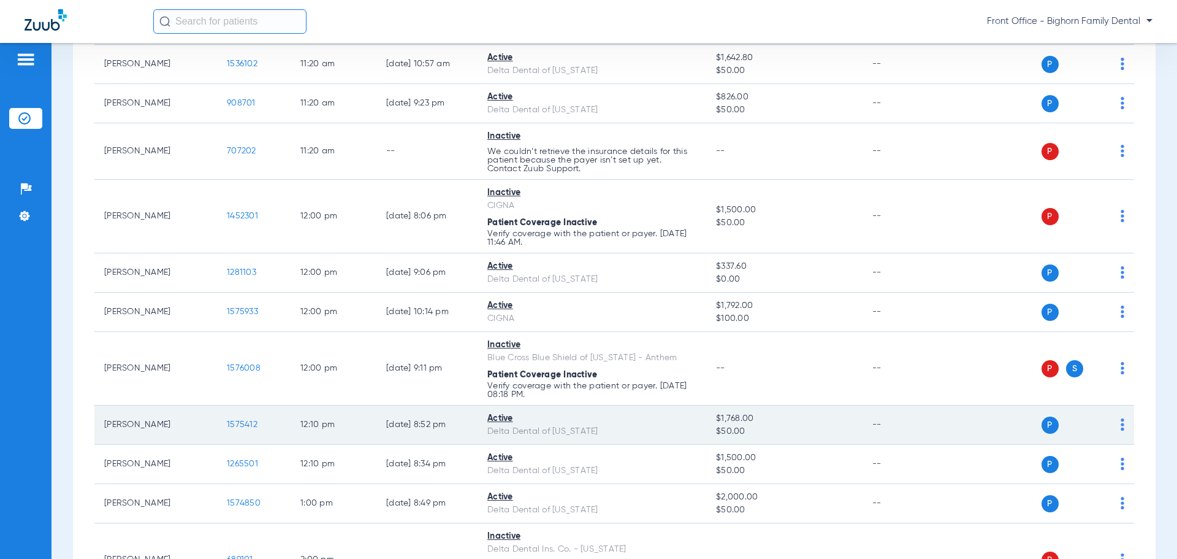
click at [237, 420] on span "1575412" at bounding box center [242, 424] width 31 height 9
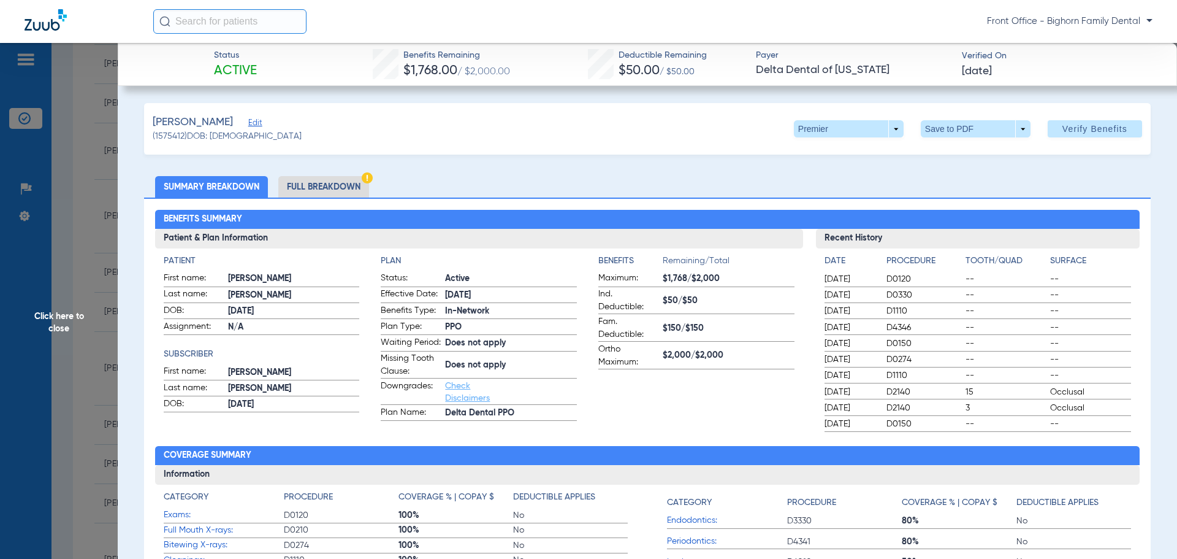
click at [309, 205] on div "Benefits Summary Patient & Plan Information Patient First name: [PERSON_NAME] L…" at bounding box center [647, 432] width 1007 height 471
click at [316, 195] on li "Full Breakdown" at bounding box center [323, 186] width 91 height 21
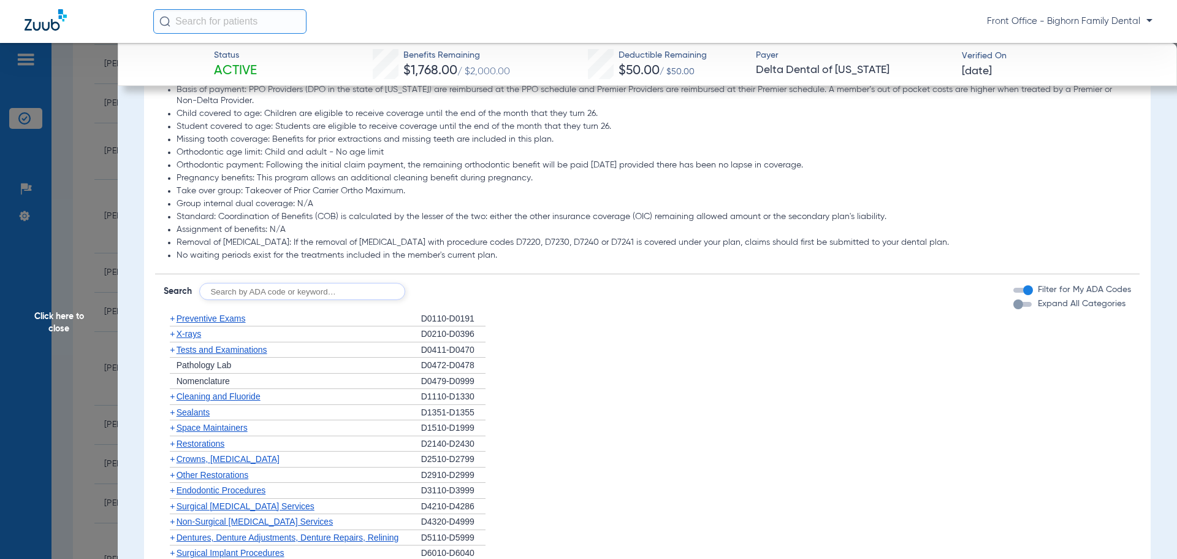
scroll to position [1042, 0]
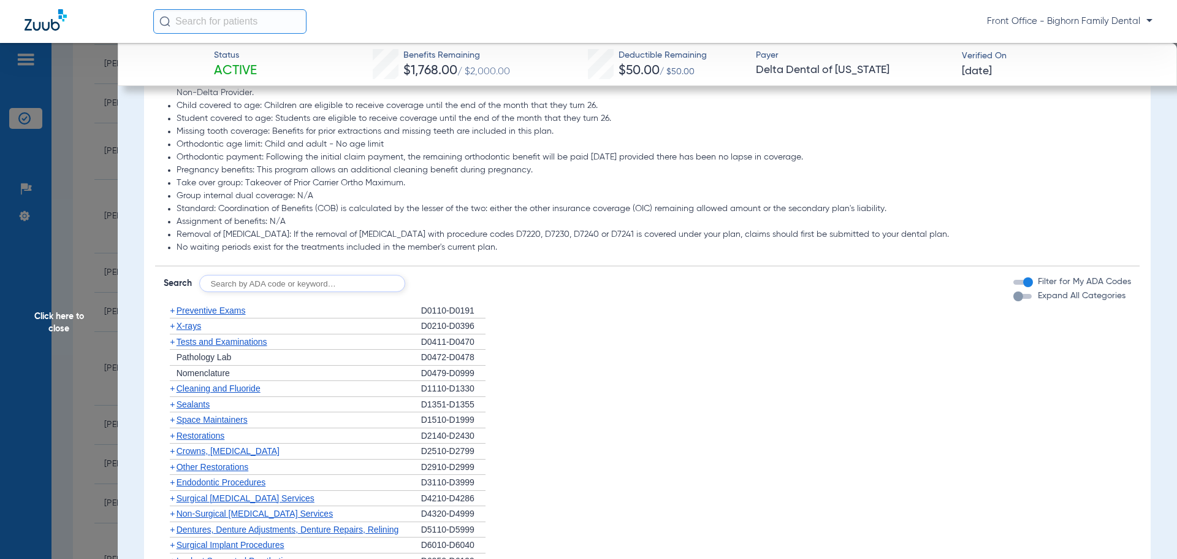
click at [1040, 300] on span "Expand All Categories" at bounding box center [1082, 295] width 88 height 9
click at [1036, 299] on button "Expand All Categories" at bounding box center [1024, 296] width 22 height 5
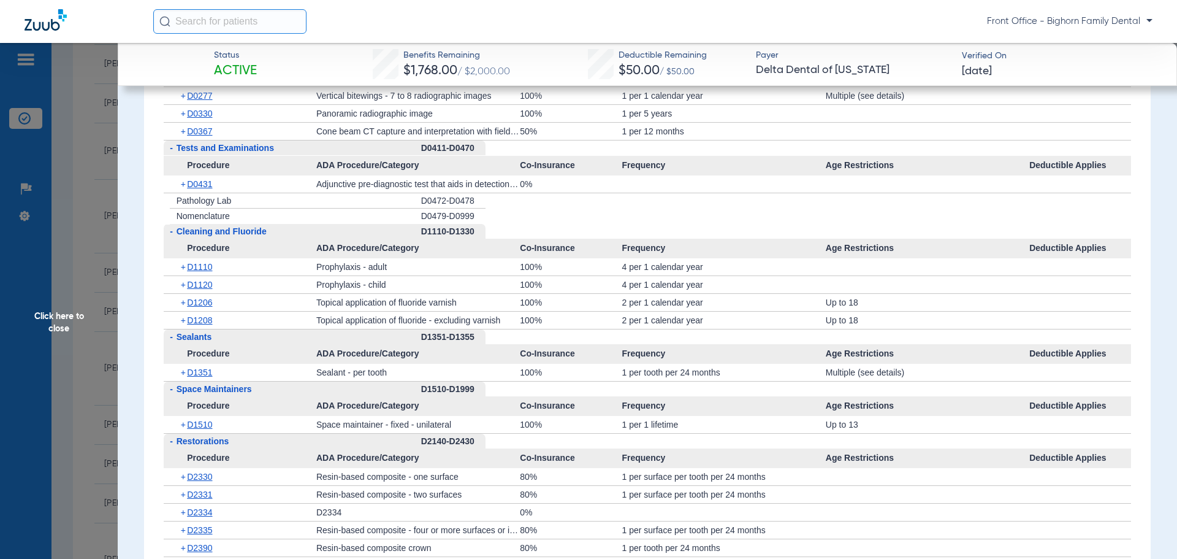
scroll to position [1533, 0]
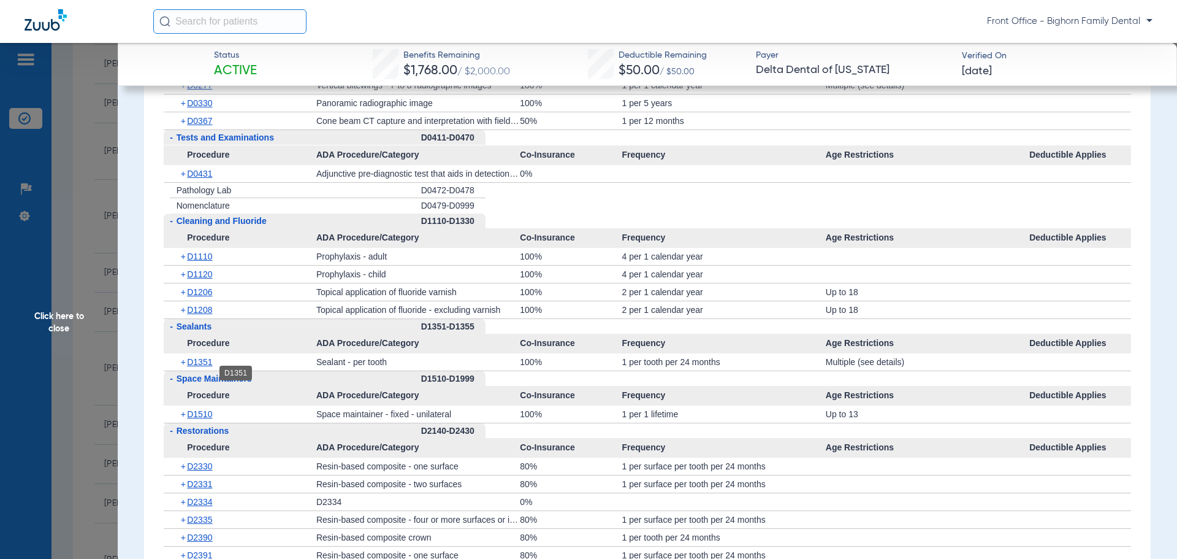
click at [205, 367] on span "D1351" at bounding box center [199, 362] width 25 height 10
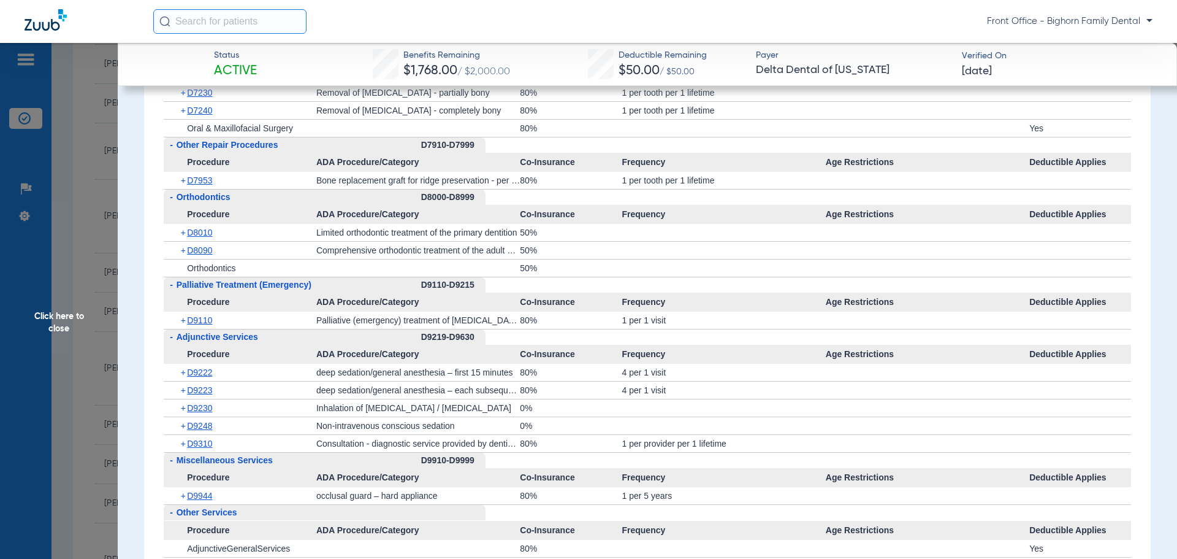
scroll to position [3311, 0]
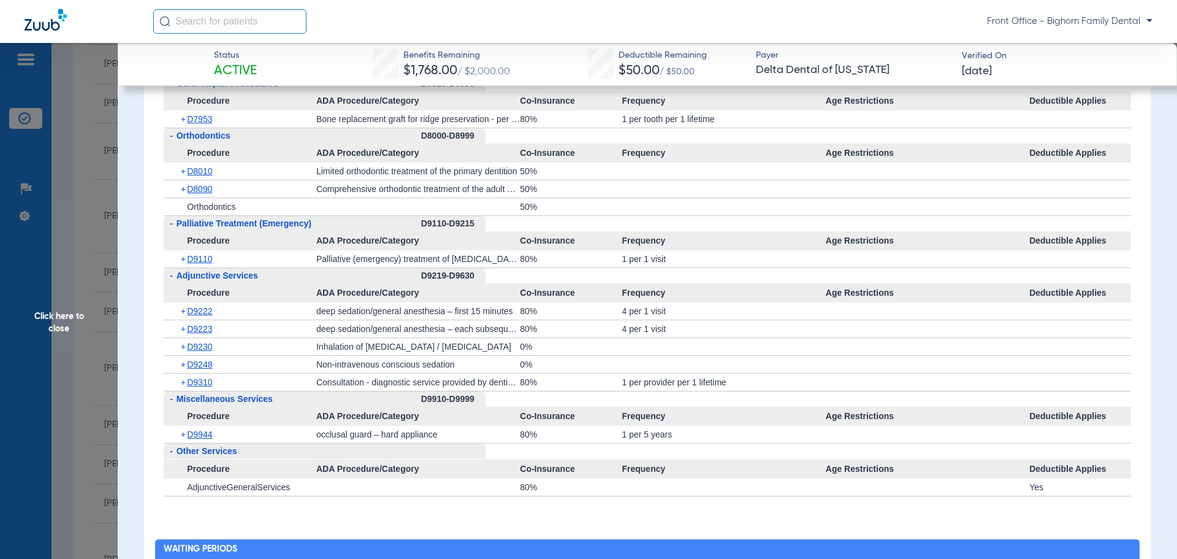
click at [61, 347] on span "Click here to close" at bounding box center [59, 322] width 118 height 559
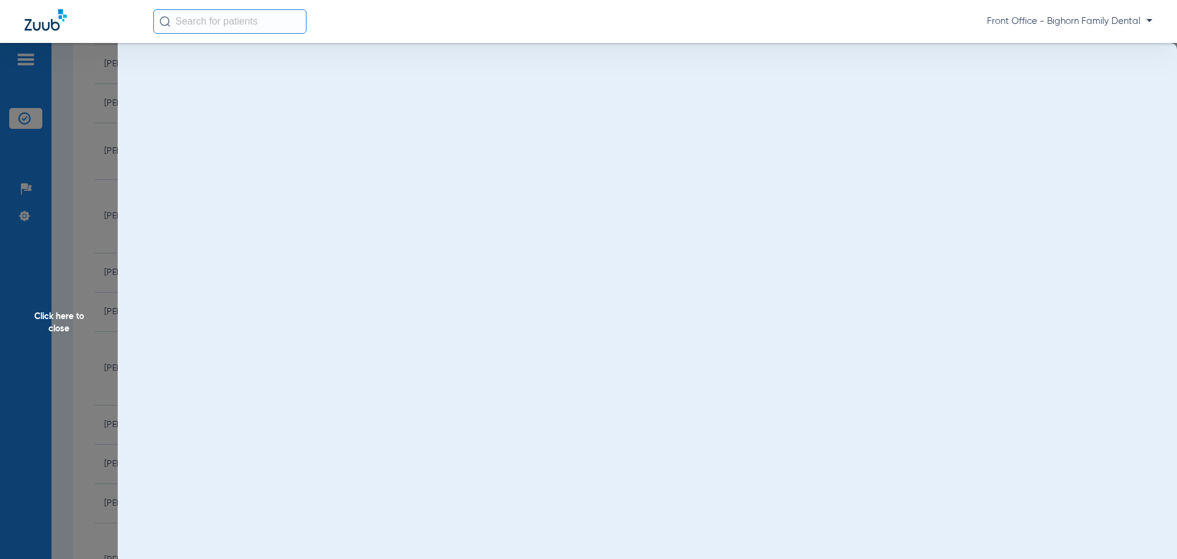
scroll to position [0, 0]
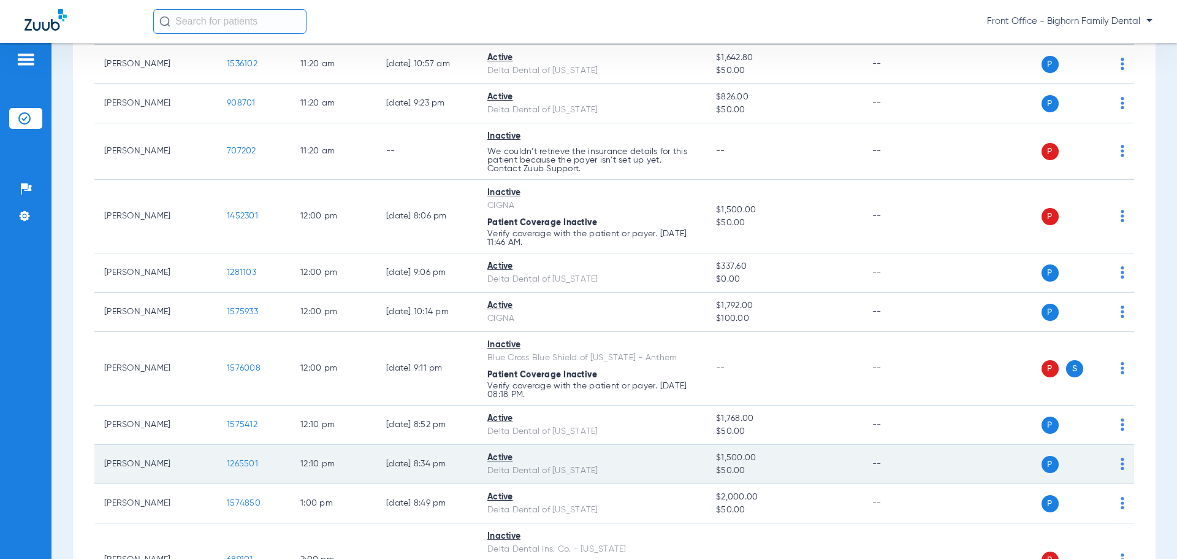
click at [246, 464] on span "1265501" at bounding box center [242, 463] width 31 height 9
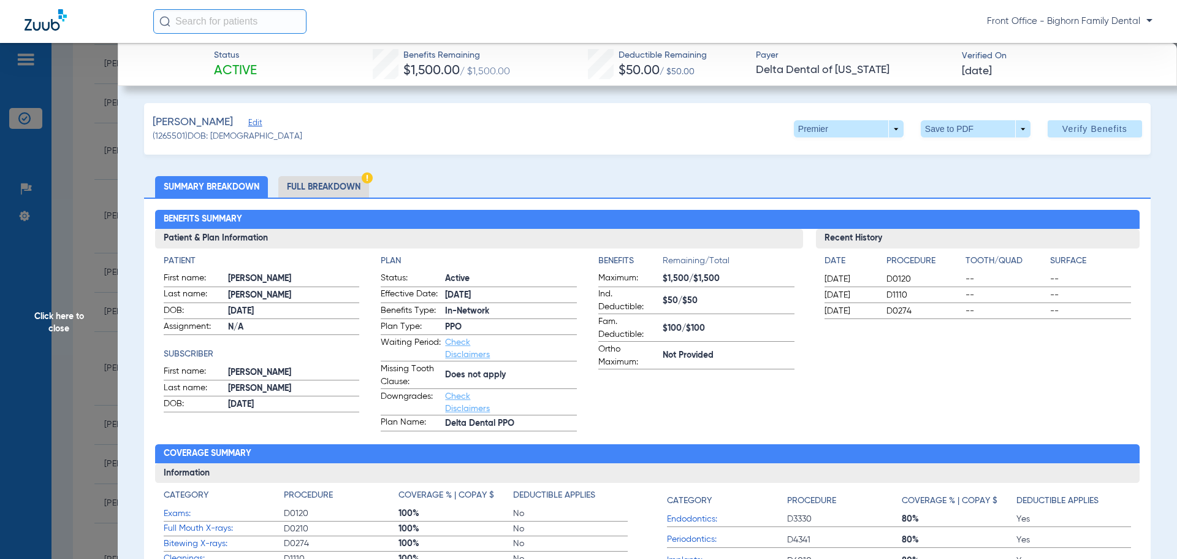
click at [47, 334] on span "Click here to close" at bounding box center [59, 322] width 118 height 559
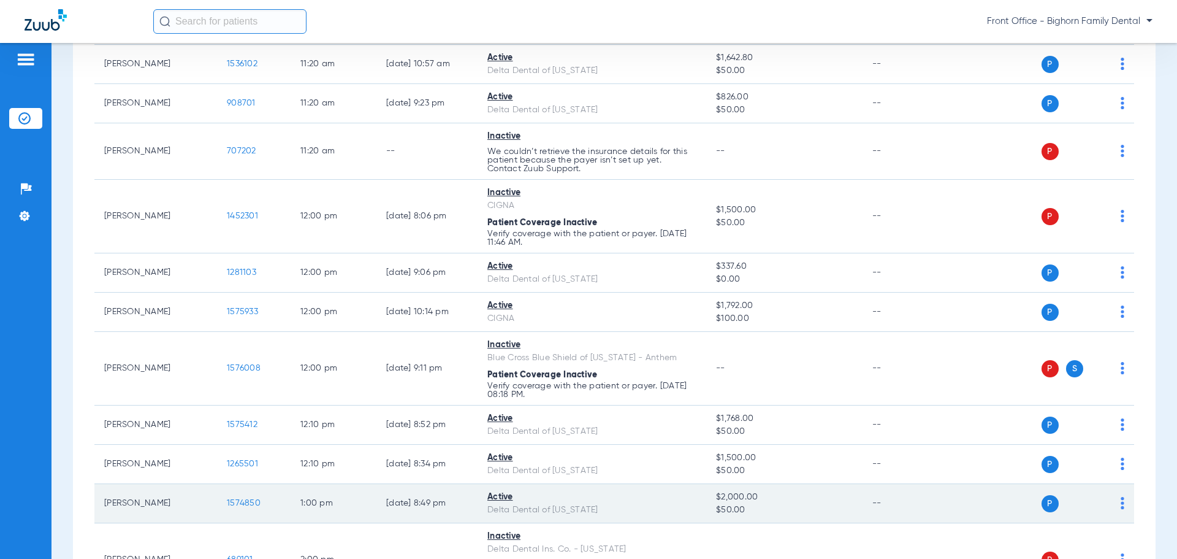
click at [244, 500] on span "1574850" at bounding box center [244, 502] width 34 height 9
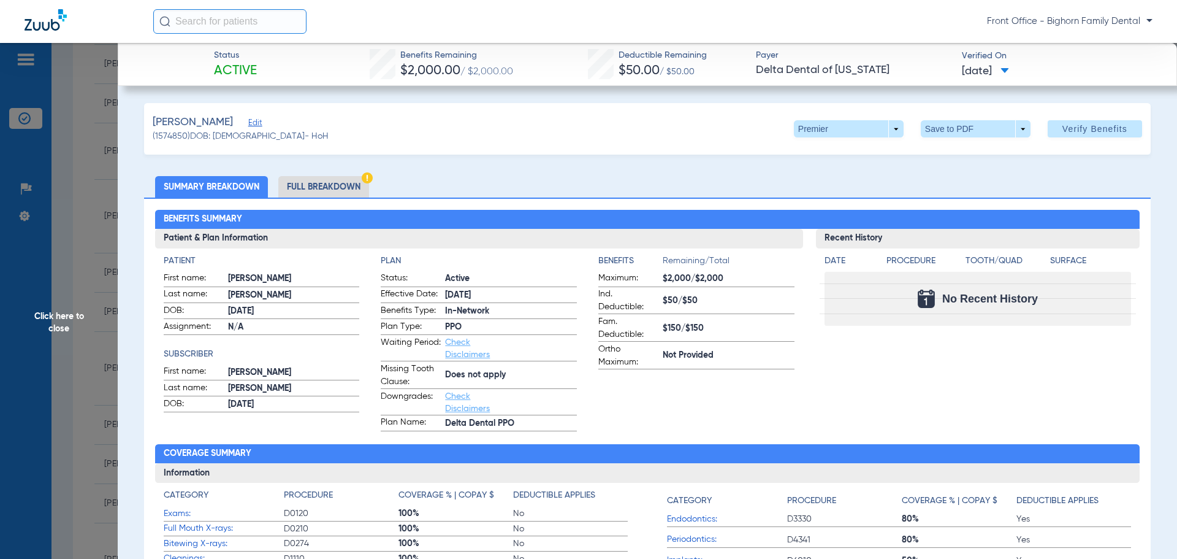
click at [301, 185] on li "Full Breakdown" at bounding box center [323, 186] width 91 height 21
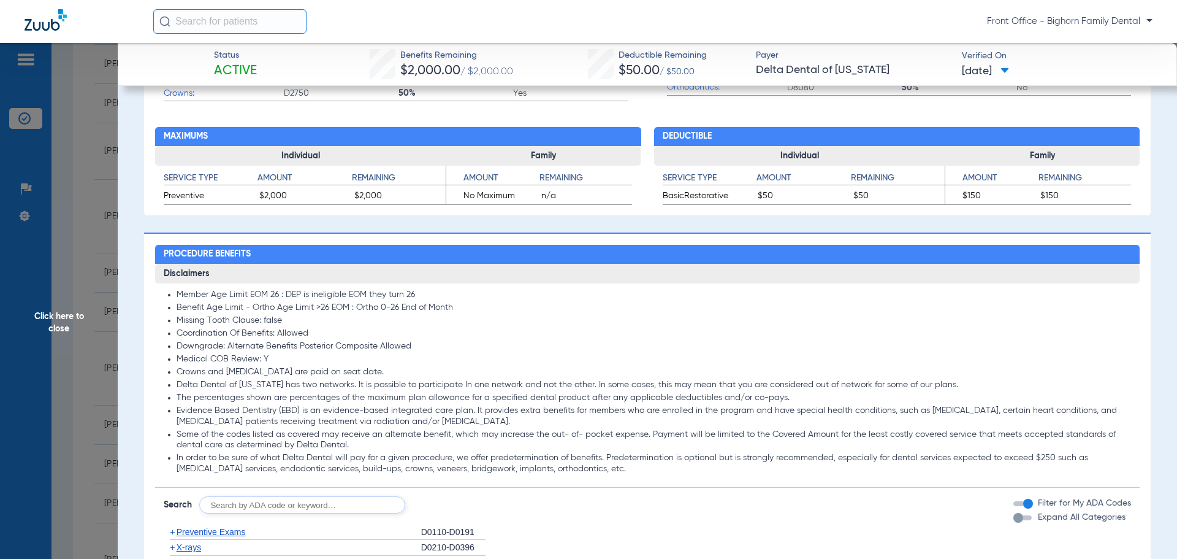
scroll to position [858, 0]
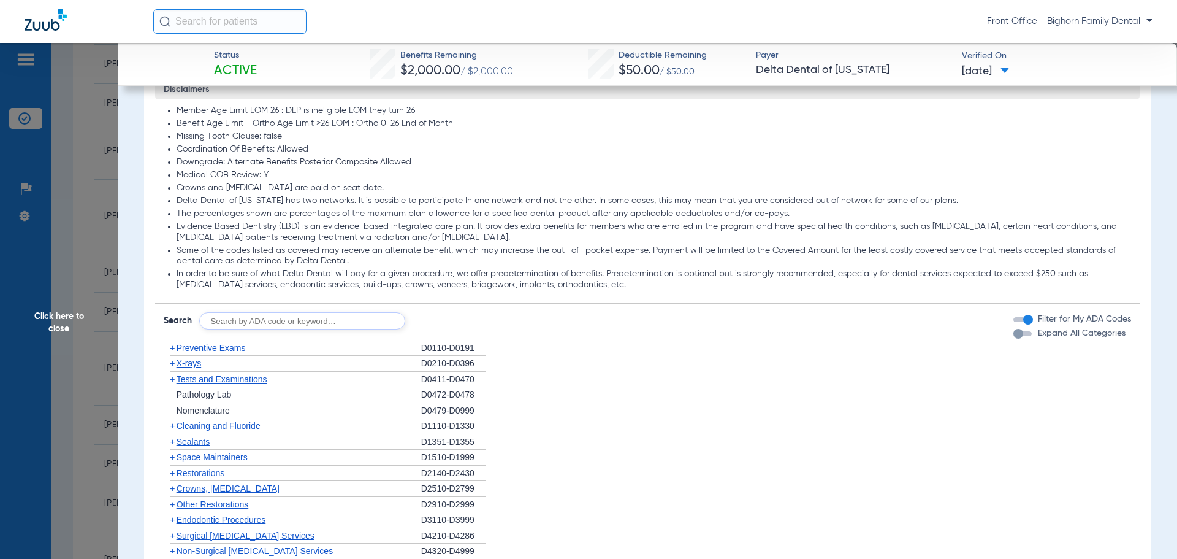
click at [1066, 332] on span "Expand All Categories" at bounding box center [1082, 333] width 88 height 9
click at [1036, 332] on button "Expand All Categories" at bounding box center [1024, 333] width 22 height 5
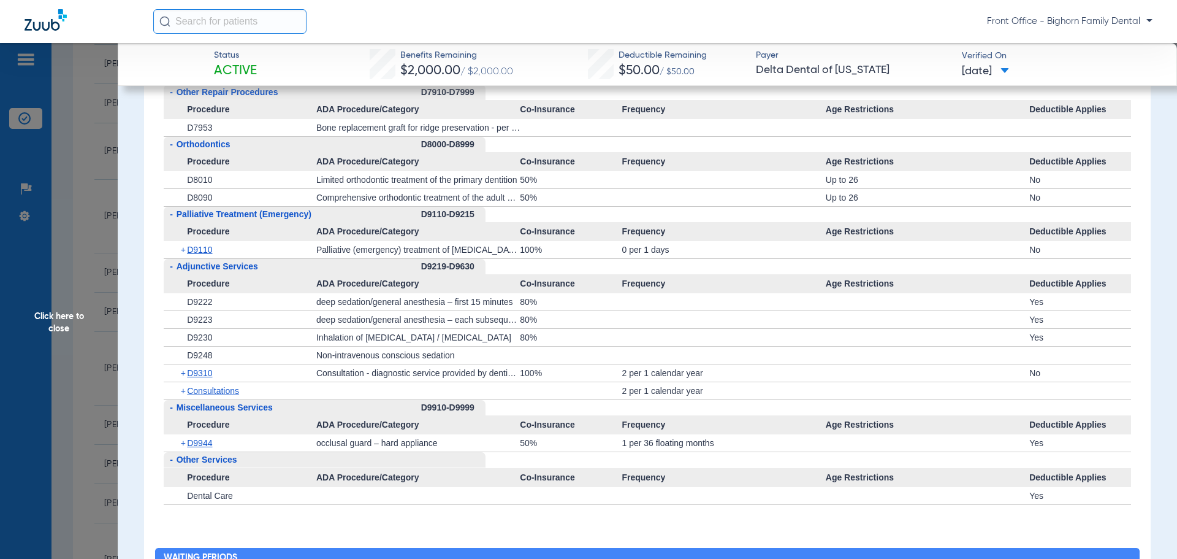
scroll to position [3066, 0]
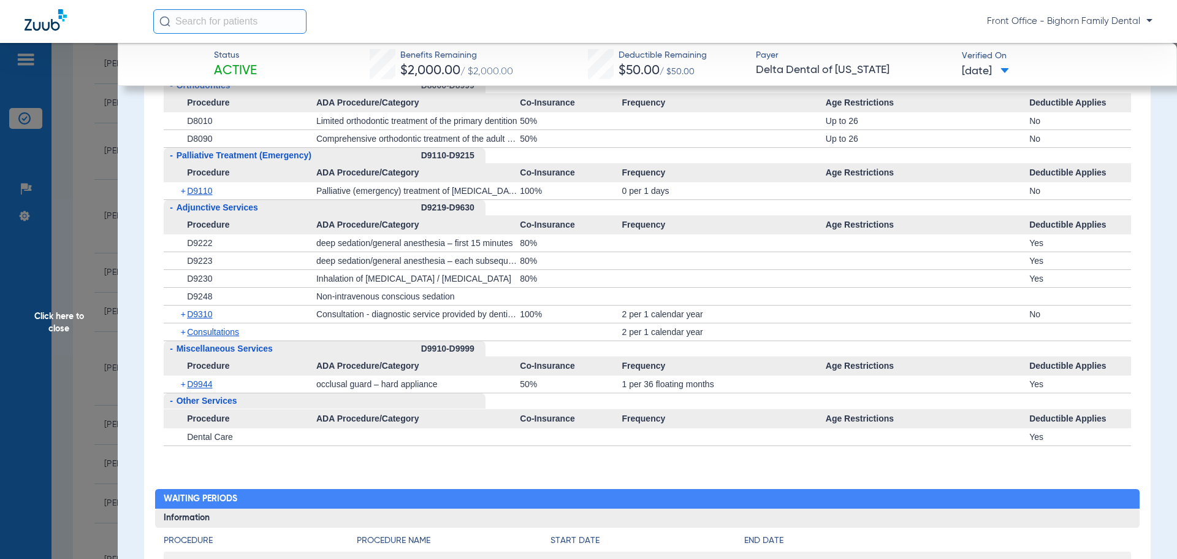
click at [29, 279] on span "Click here to close" at bounding box center [59, 322] width 118 height 559
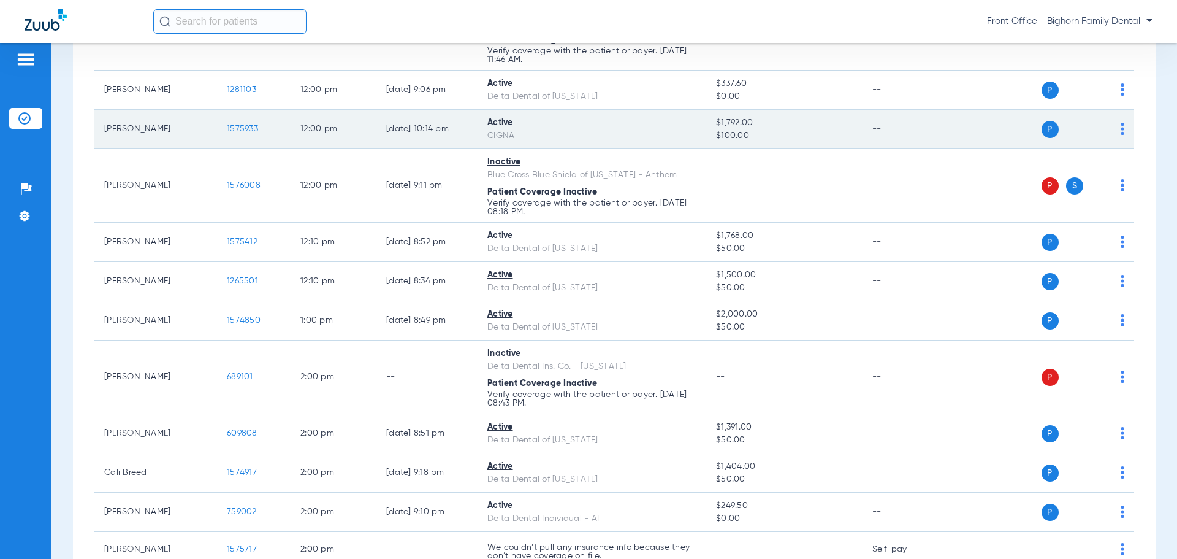
scroll to position [1349, 0]
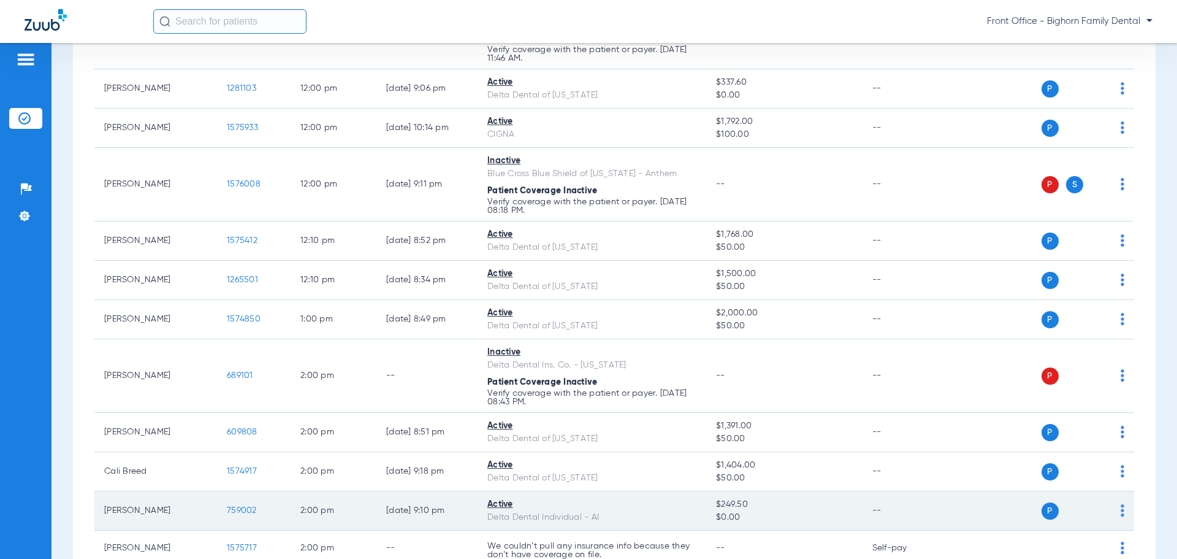
click at [243, 508] on span "759002" at bounding box center [242, 510] width 30 height 9
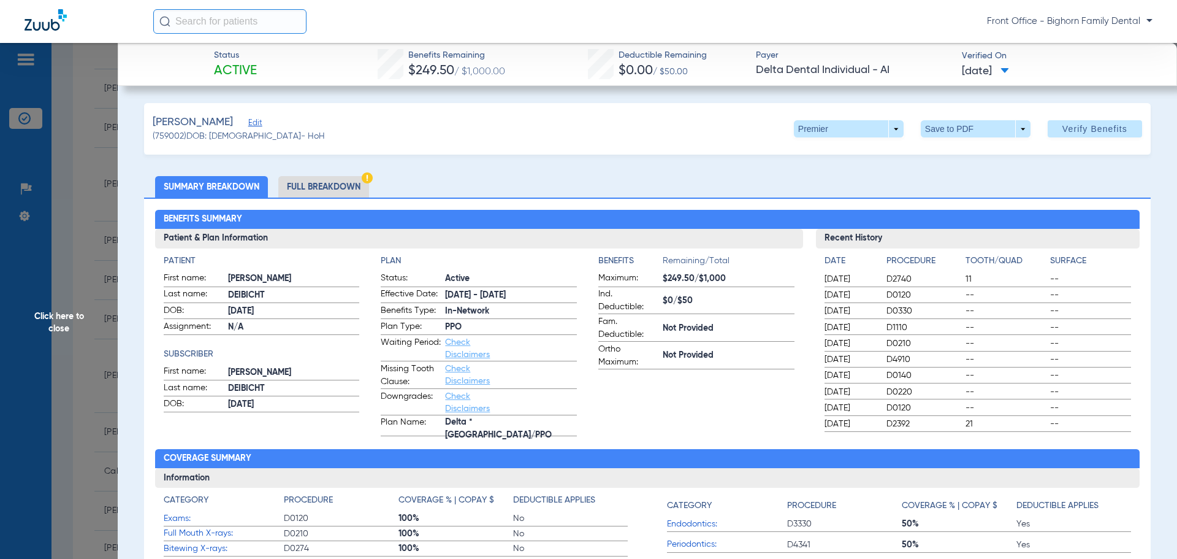
click at [353, 198] on div "Benefits Summary Patient & Plan Information Patient First name: [PERSON_NAME] L…" at bounding box center [647, 434] width 1007 height 475
click at [353, 191] on li "Full Breakdown" at bounding box center [323, 186] width 91 height 21
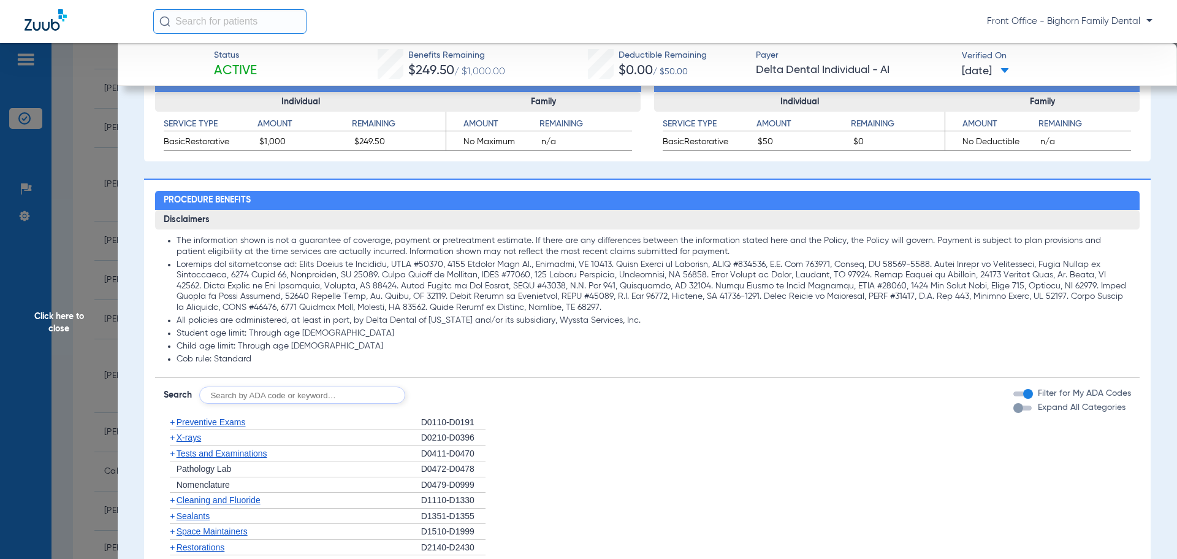
scroll to position [736, 0]
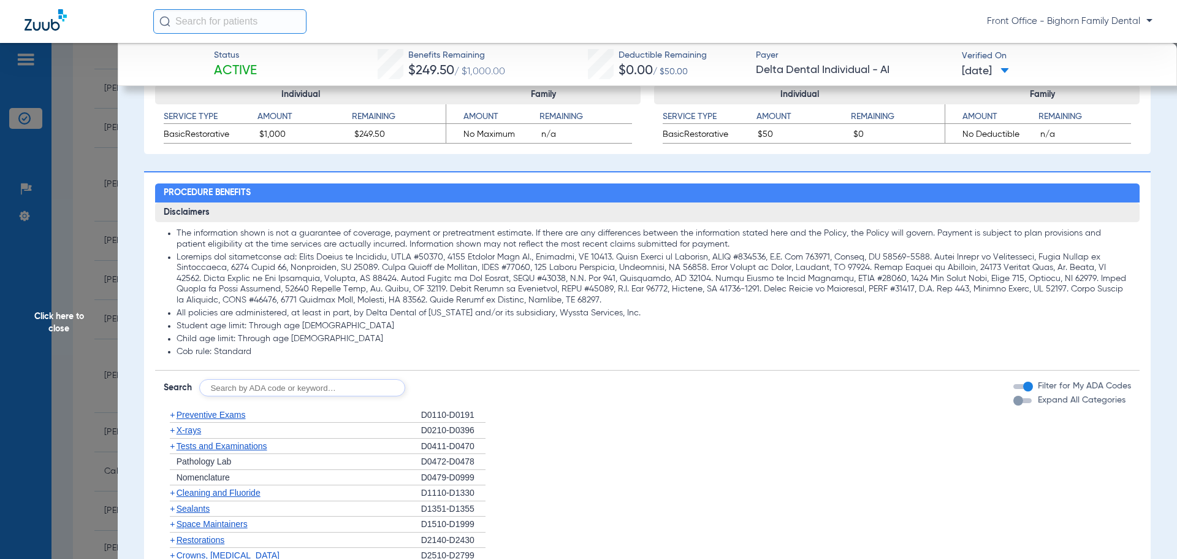
click at [1038, 403] on span "Expand All Categories" at bounding box center [1082, 399] width 88 height 9
click at [1036, 403] on button "Expand All Categories" at bounding box center [1024, 400] width 22 height 5
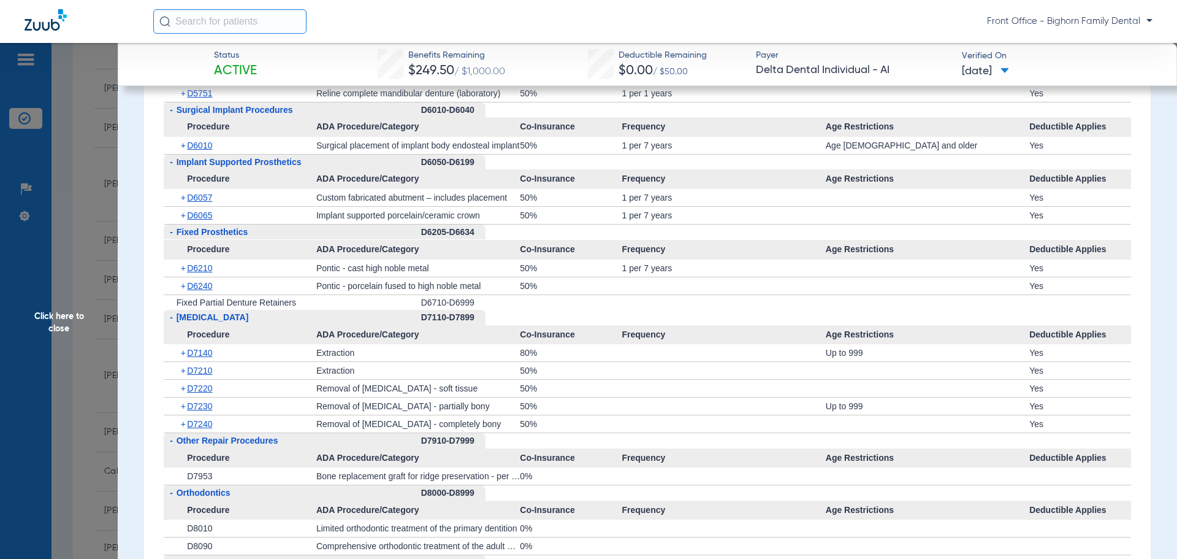
scroll to position [2882, 0]
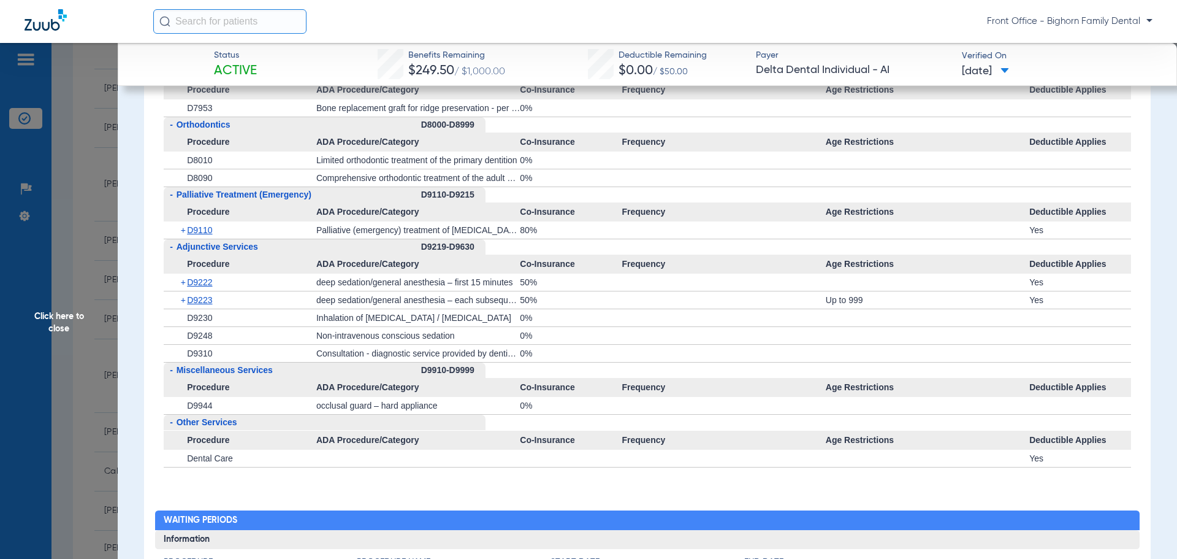
click at [91, 319] on span "Click here to close" at bounding box center [59, 322] width 118 height 559
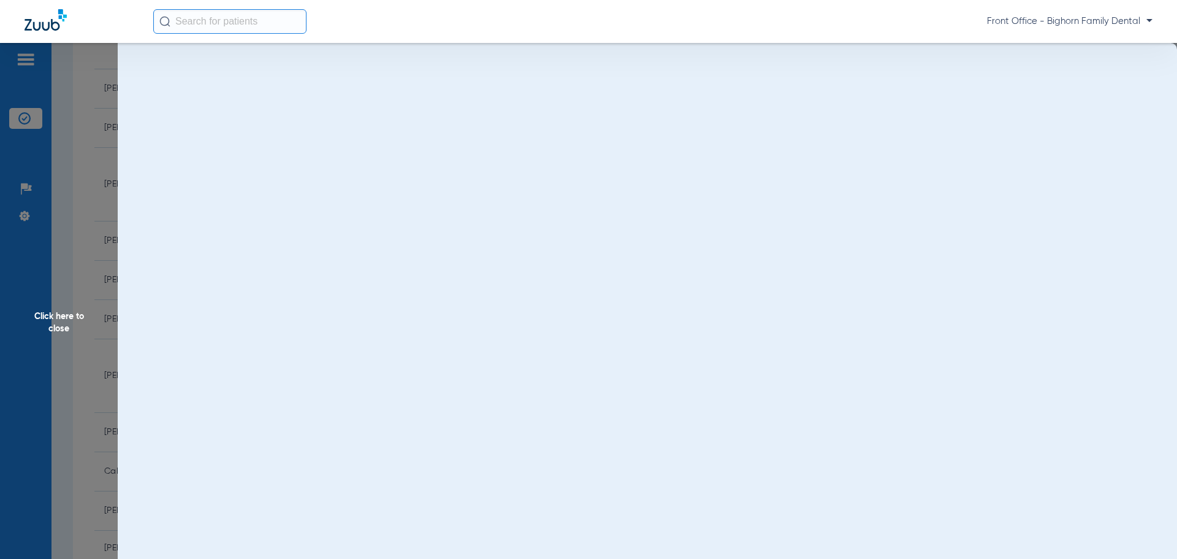
scroll to position [0, 0]
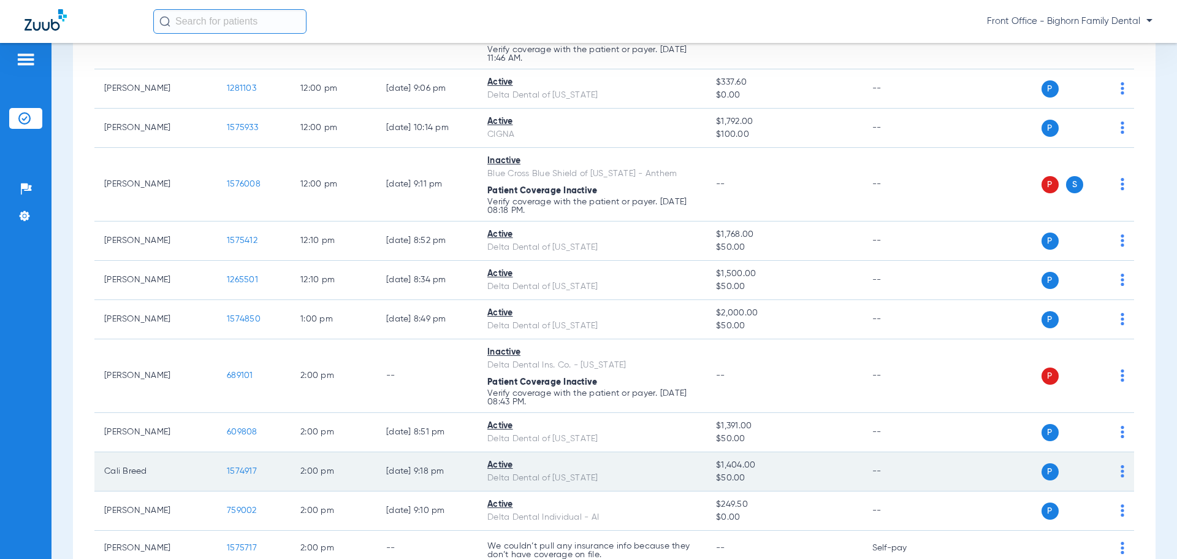
click at [259, 473] on td "1574917" at bounding box center [254, 471] width 74 height 39
click at [251, 476] on td "1574917" at bounding box center [254, 471] width 74 height 39
click at [251, 470] on span "1574917" at bounding box center [242, 471] width 30 height 9
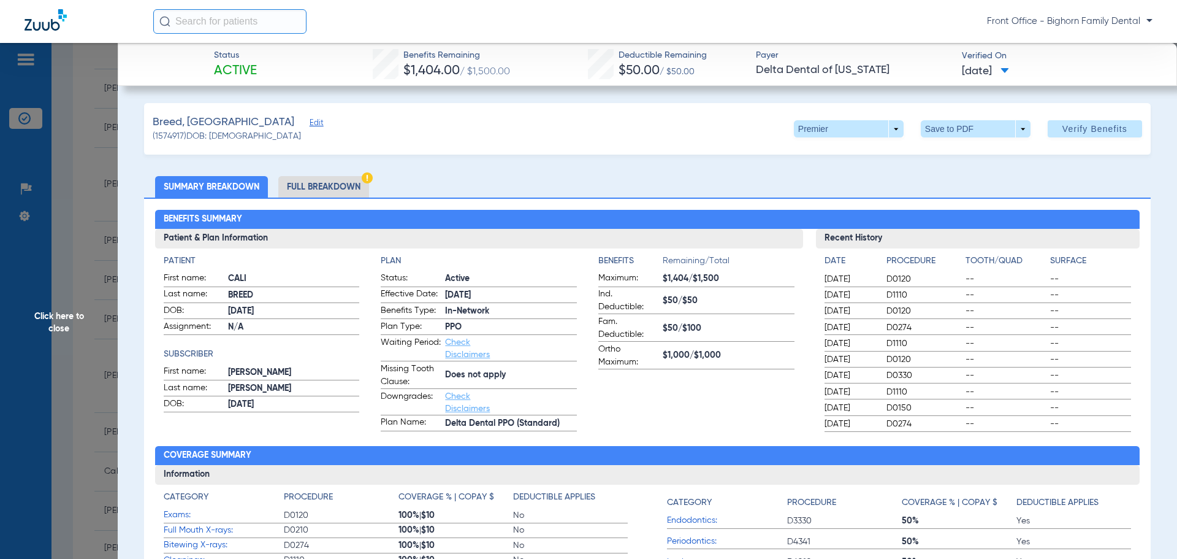
click at [296, 183] on li "Full Breakdown" at bounding box center [323, 186] width 91 height 21
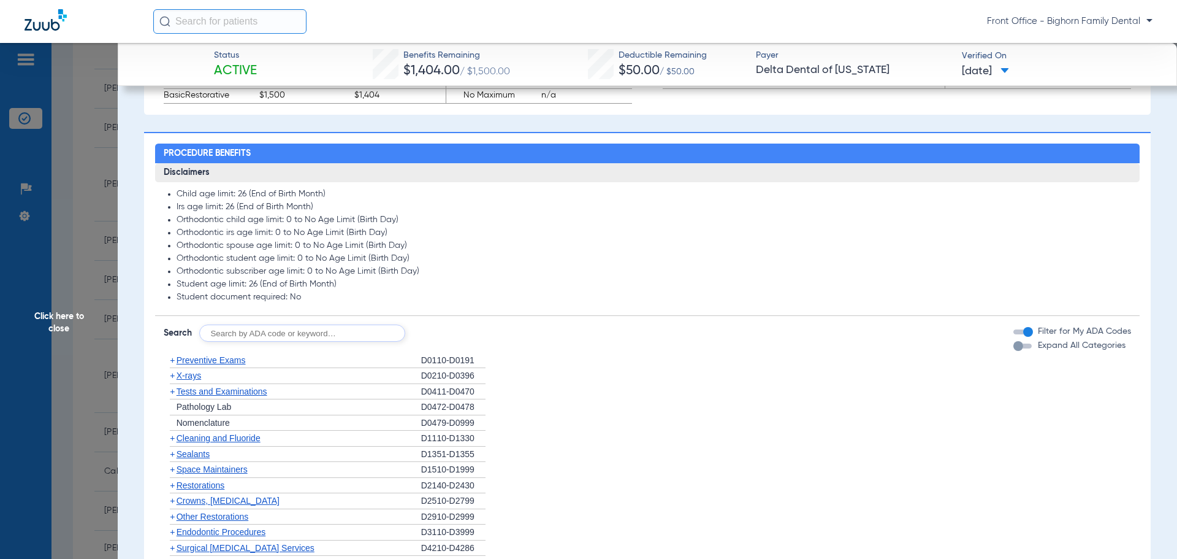
scroll to position [797, 0]
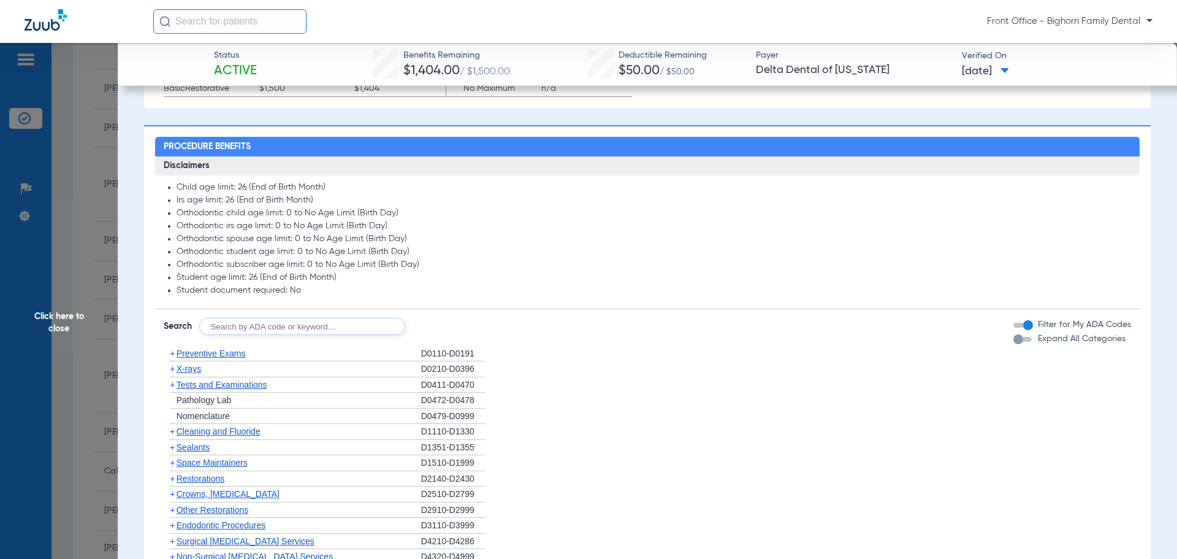
click at [1059, 342] on span "Expand All Categories" at bounding box center [1082, 338] width 88 height 9
click at [1036, 342] on button "Expand All Categories" at bounding box center [1024, 339] width 22 height 5
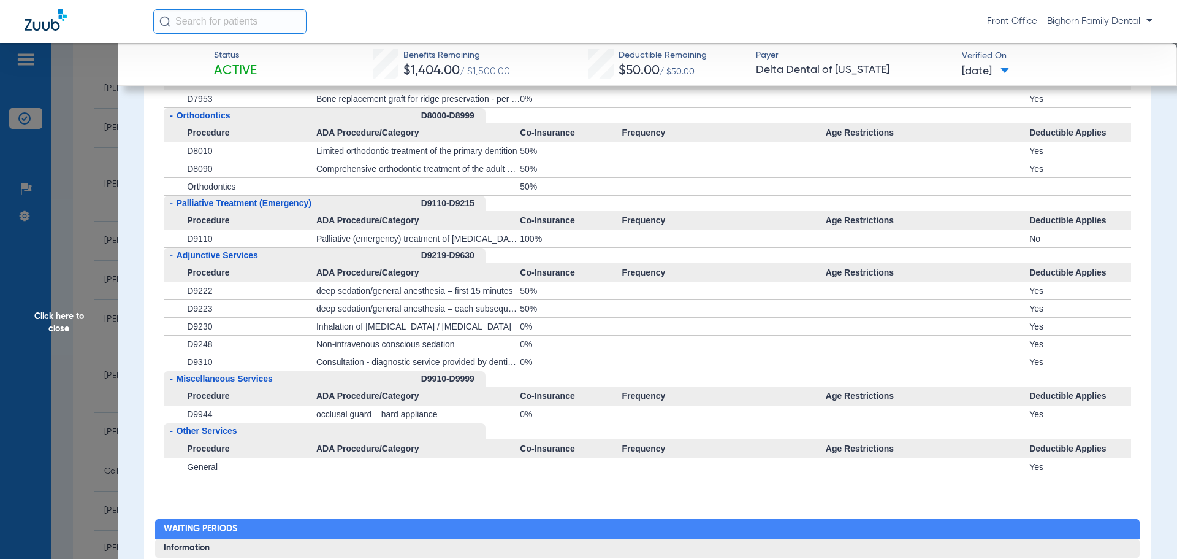
scroll to position [3004, 0]
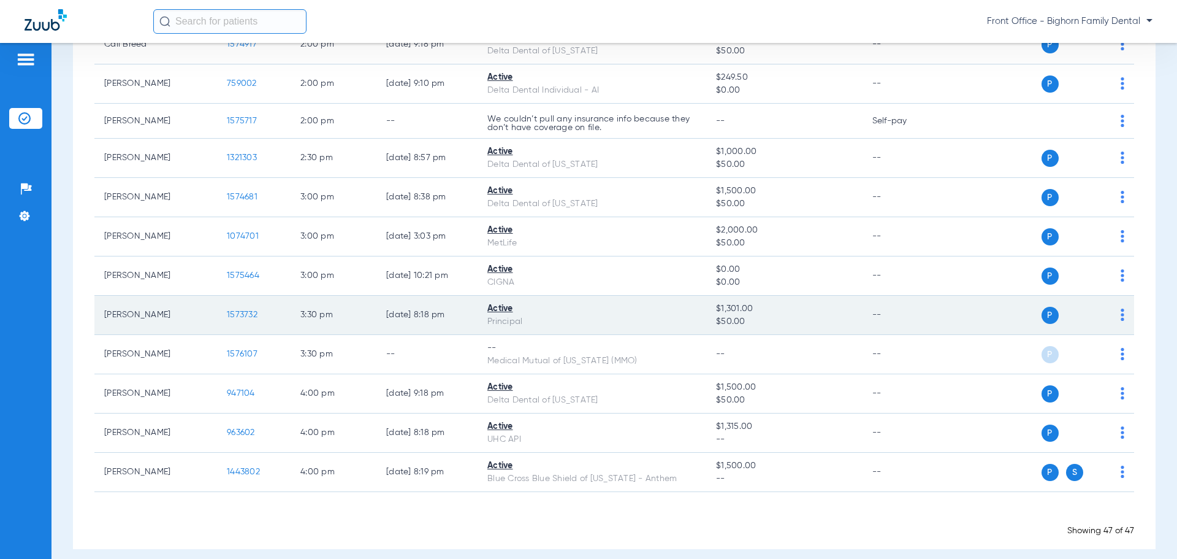
scroll to position [1744, 0]
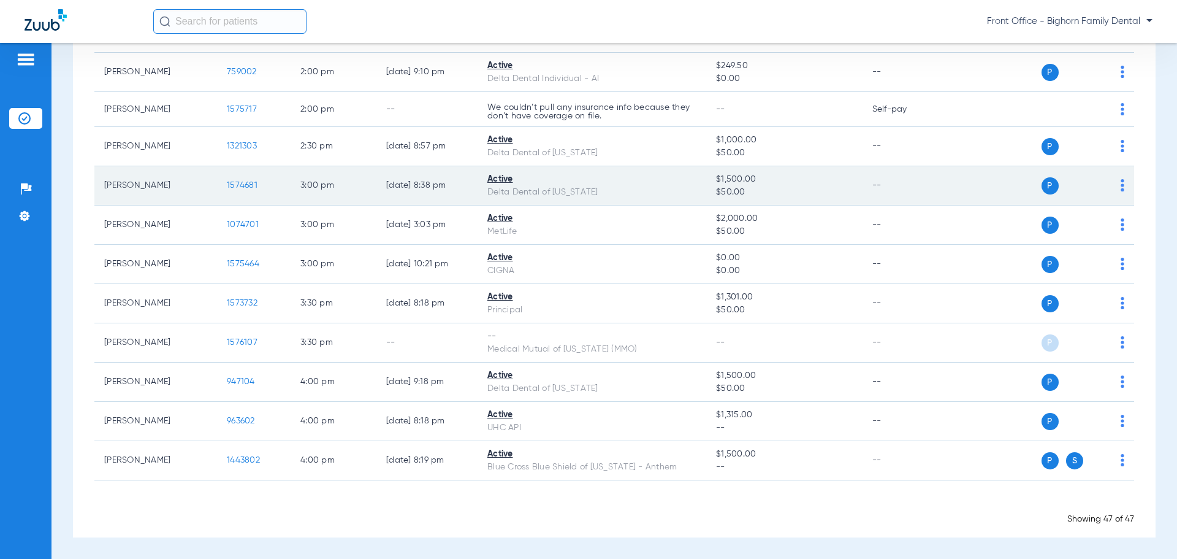
click at [250, 187] on span "1574681" at bounding box center [242, 185] width 31 height 9
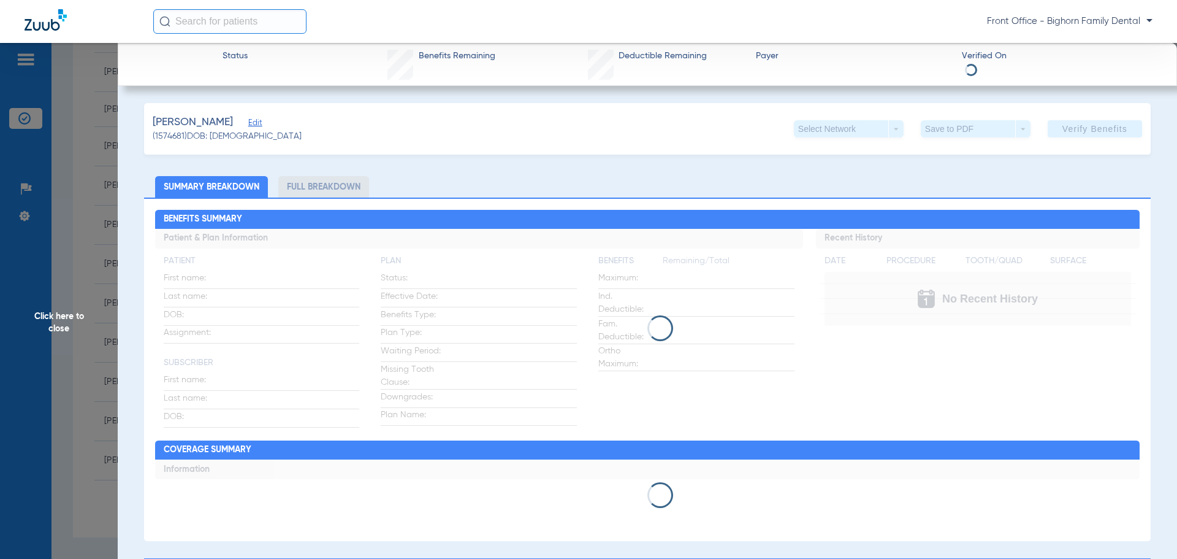
click at [300, 182] on li "Full Breakdown" at bounding box center [323, 186] width 91 height 21
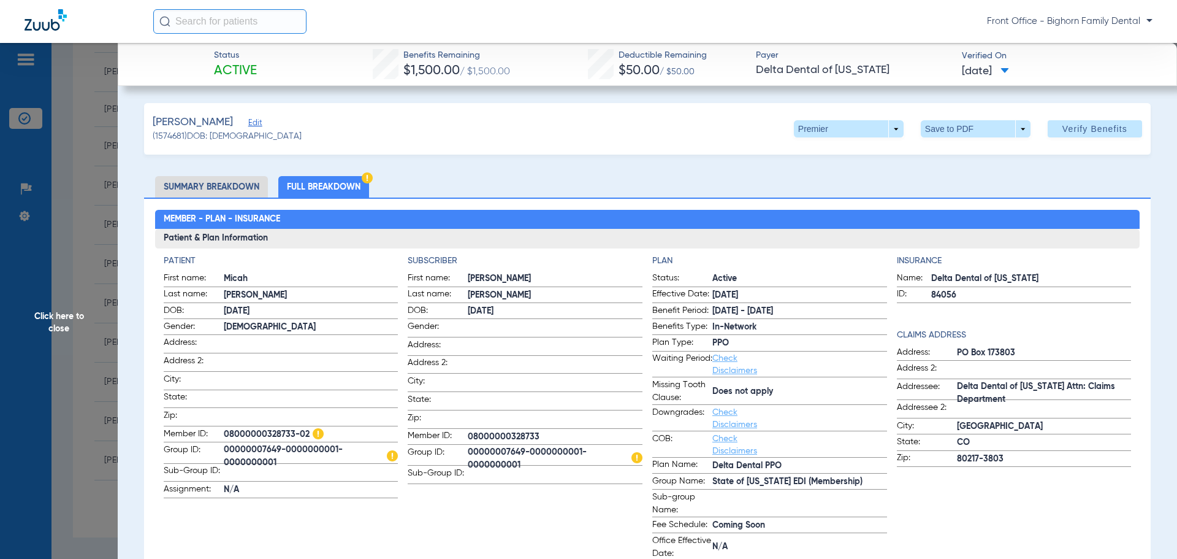
click at [267, 15] on input "text" at bounding box center [229, 21] width 153 height 25
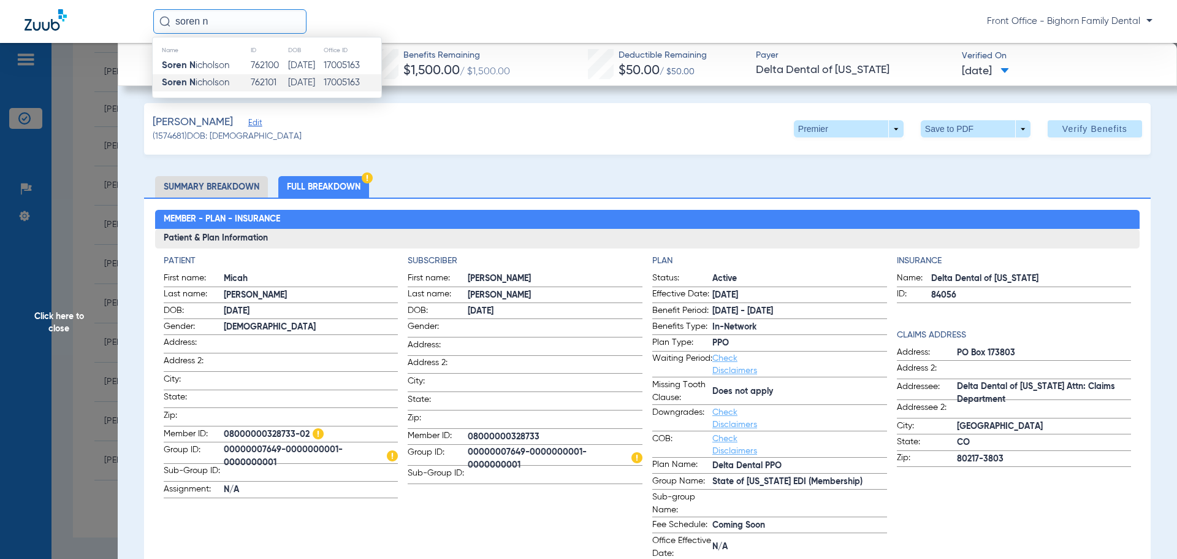
type input "soren n"
click at [238, 87] on td "Soren N icholson" at bounding box center [201, 82] width 97 height 17
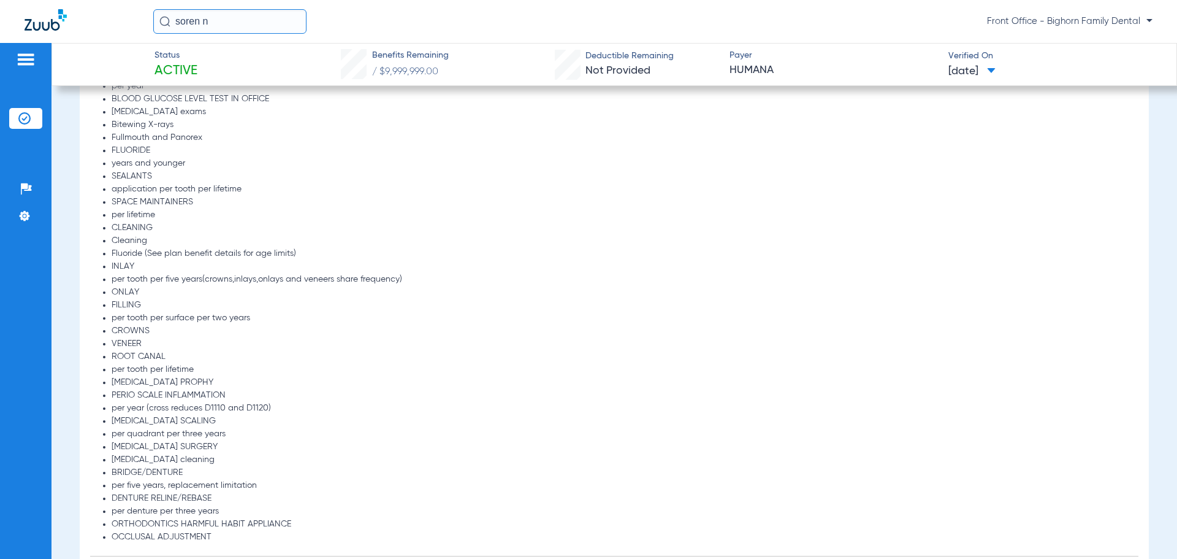
scroll to position [1186, 0]
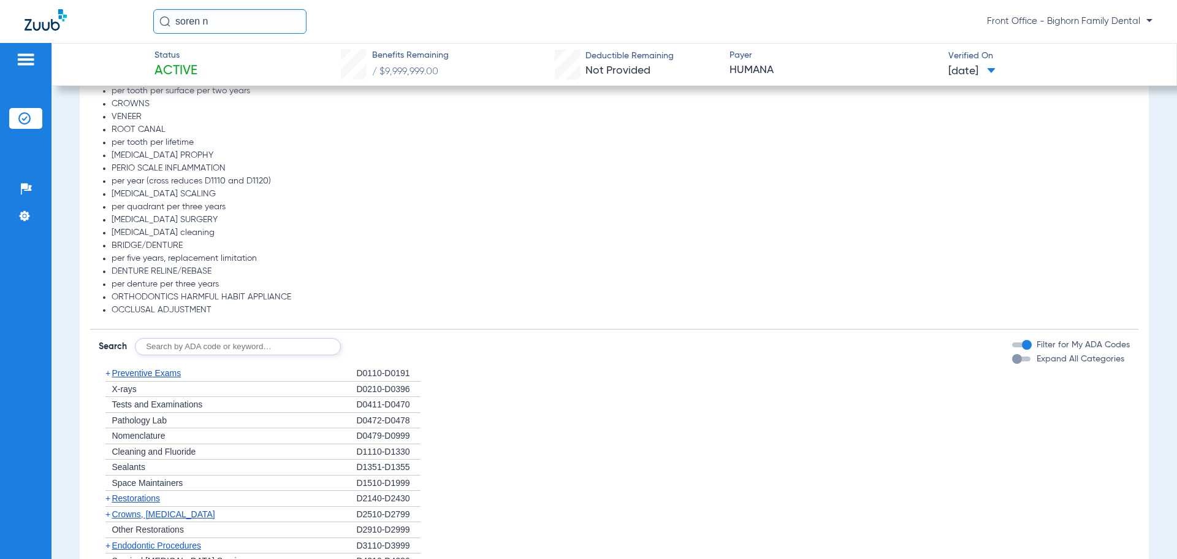
click at [1024, 361] on button "Expand All Categories" at bounding box center [1023, 358] width 22 height 5
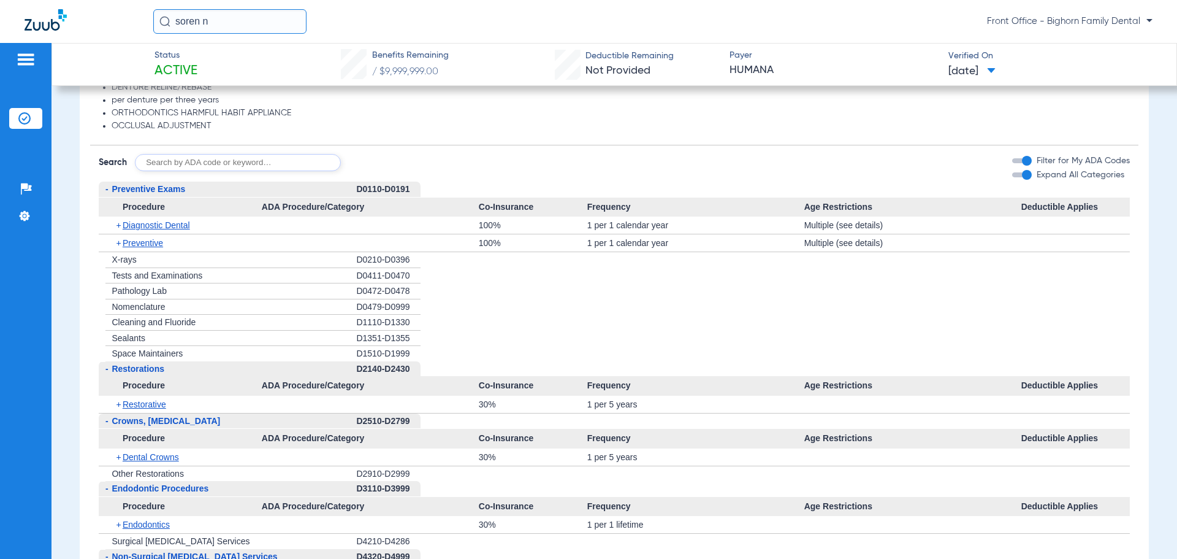
scroll to position [1431, 0]
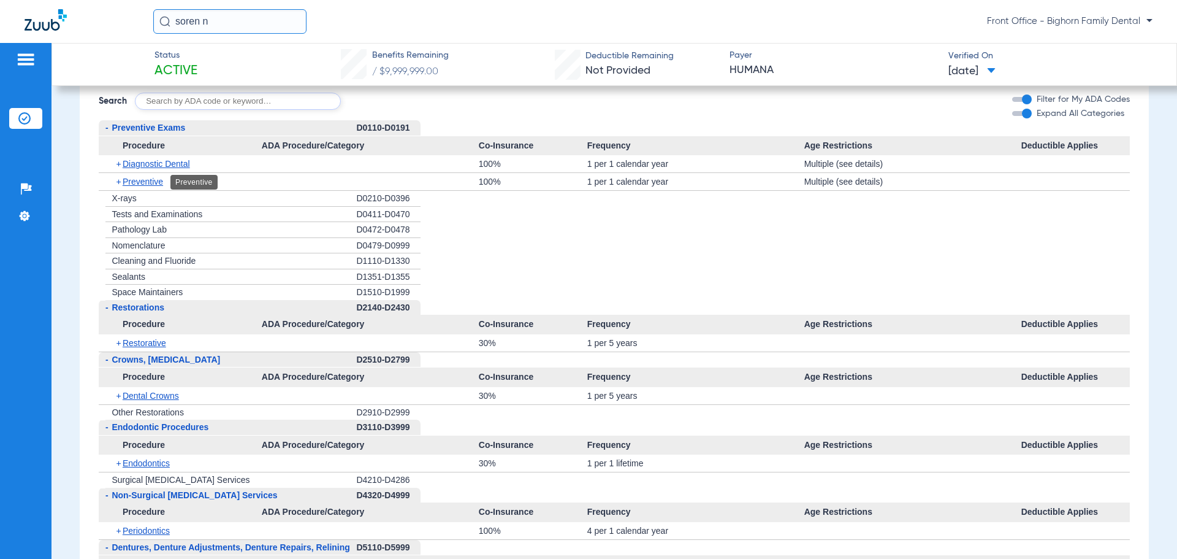
click at [134, 183] on span "Preventive" at bounding box center [143, 182] width 40 height 10
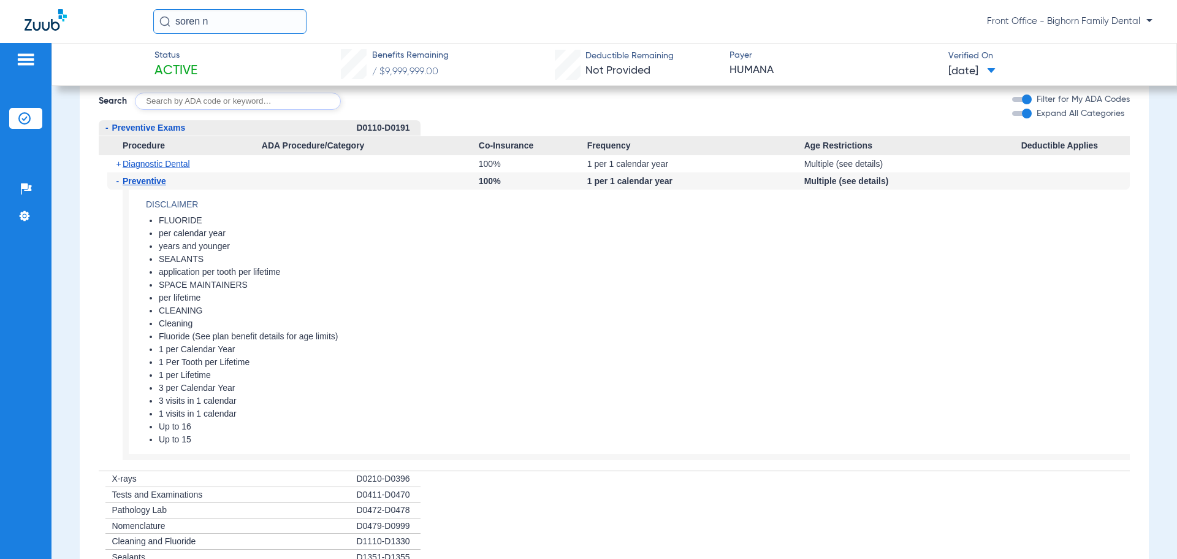
click at [27, 128] on li "Insurance Verification" at bounding box center [25, 118] width 33 height 21
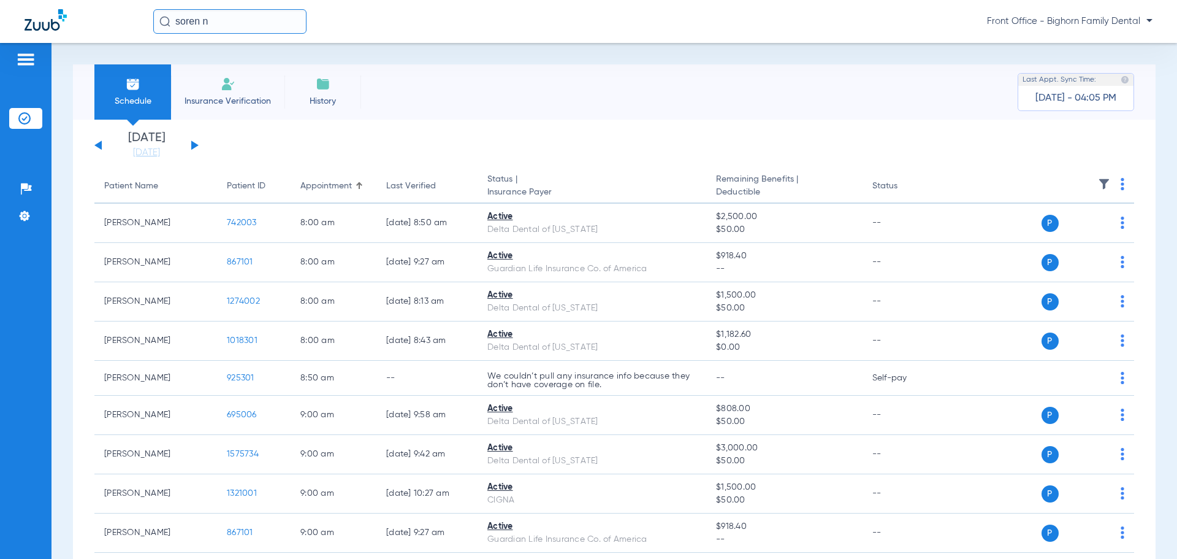
click at [191, 148] on button at bounding box center [194, 144] width 7 height 9
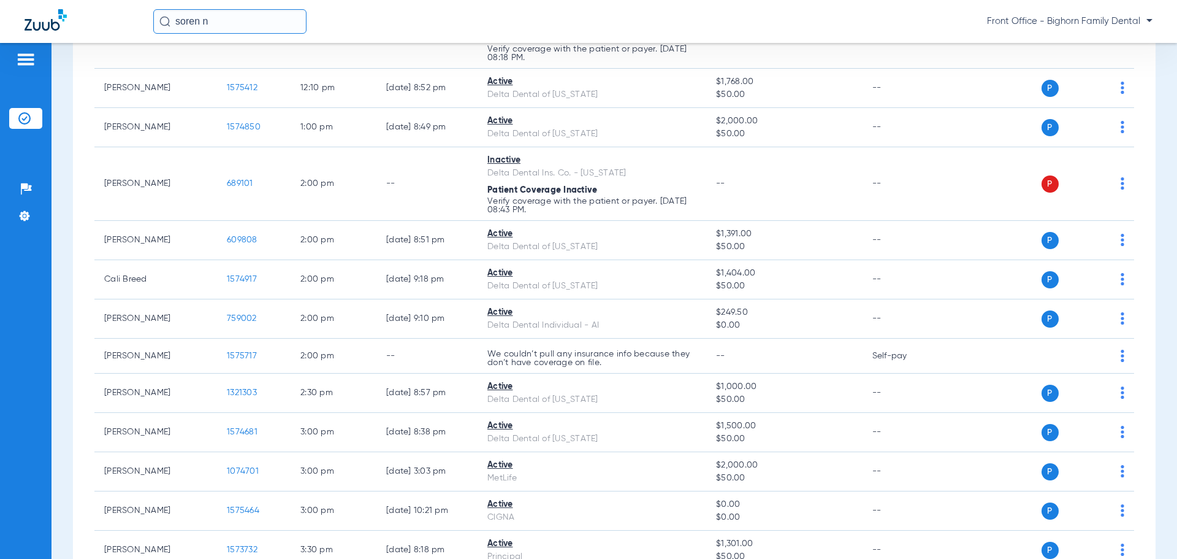
scroll to position [1472, 0]
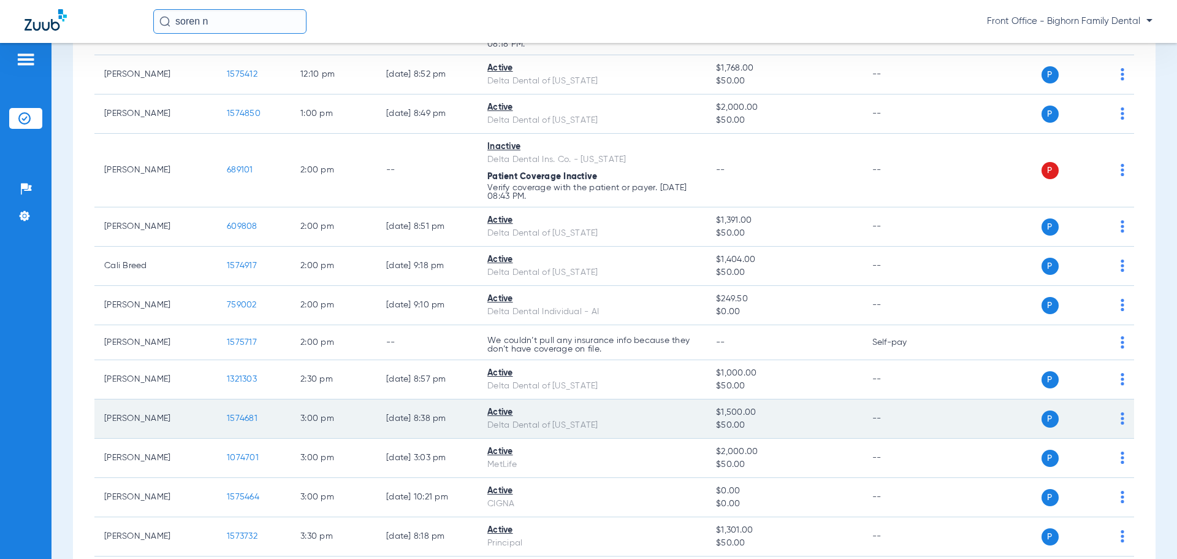
click at [231, 419] on span "1574681" at bounding box center [242, 418] width 31 height 9
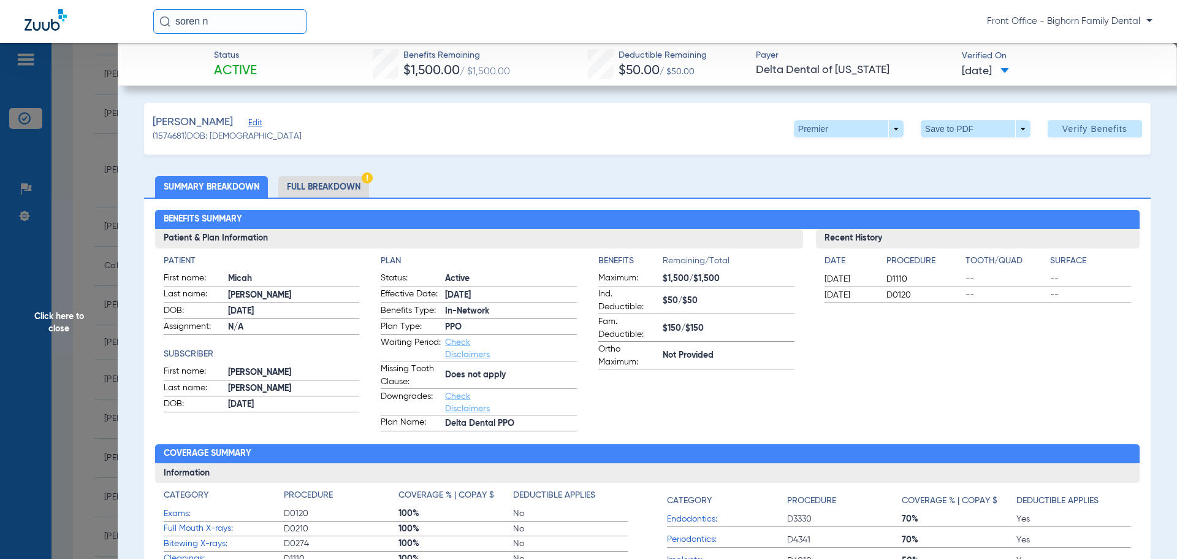
click at [317, 182] on li "Full Breakdown" at bounding box center [323, 186] width 91 height 21
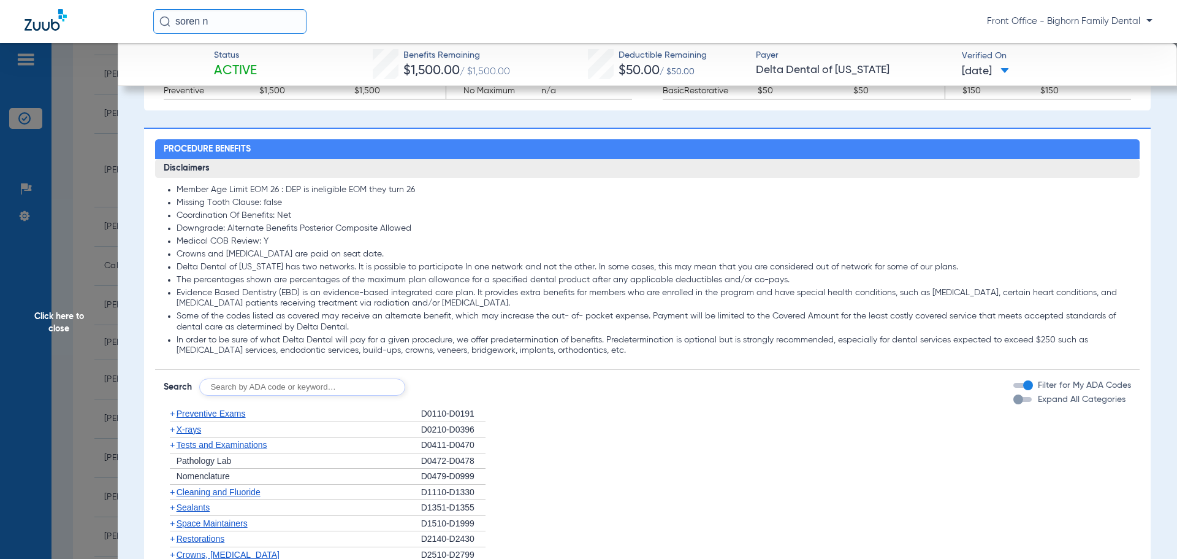
scroll to position [858, 0]
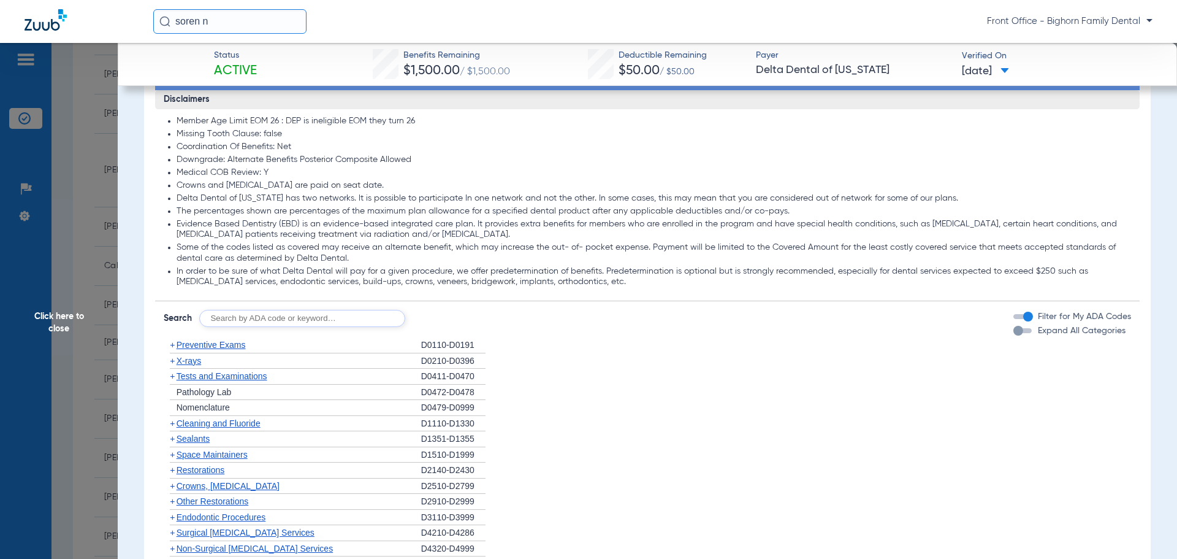
click at [13, 313] on span "Click here to close" at bounding box center [59, 322] width 118 height 559
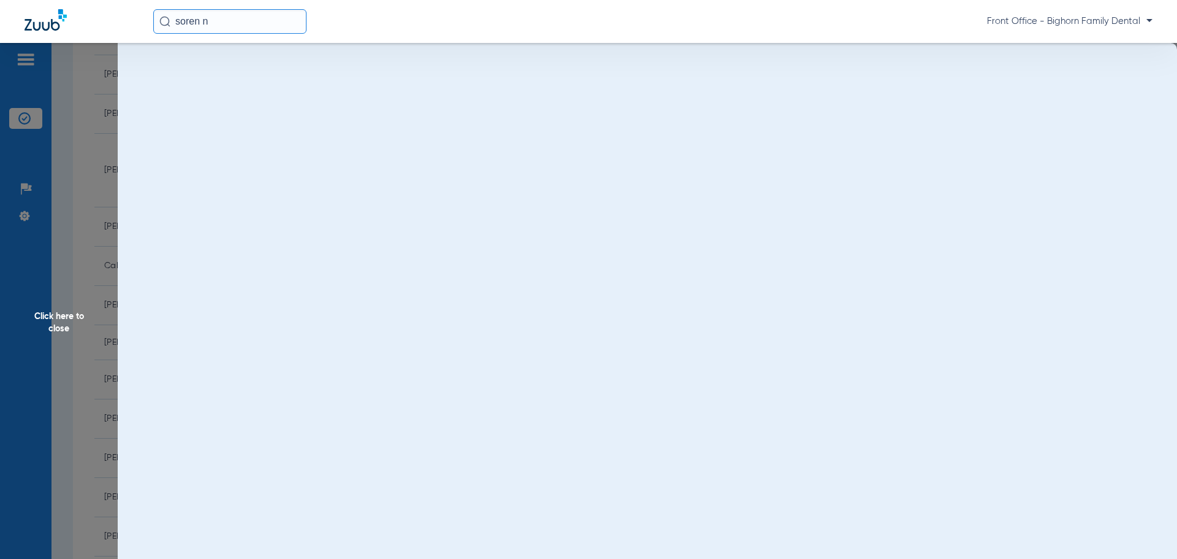
scroll to position [0, 0]
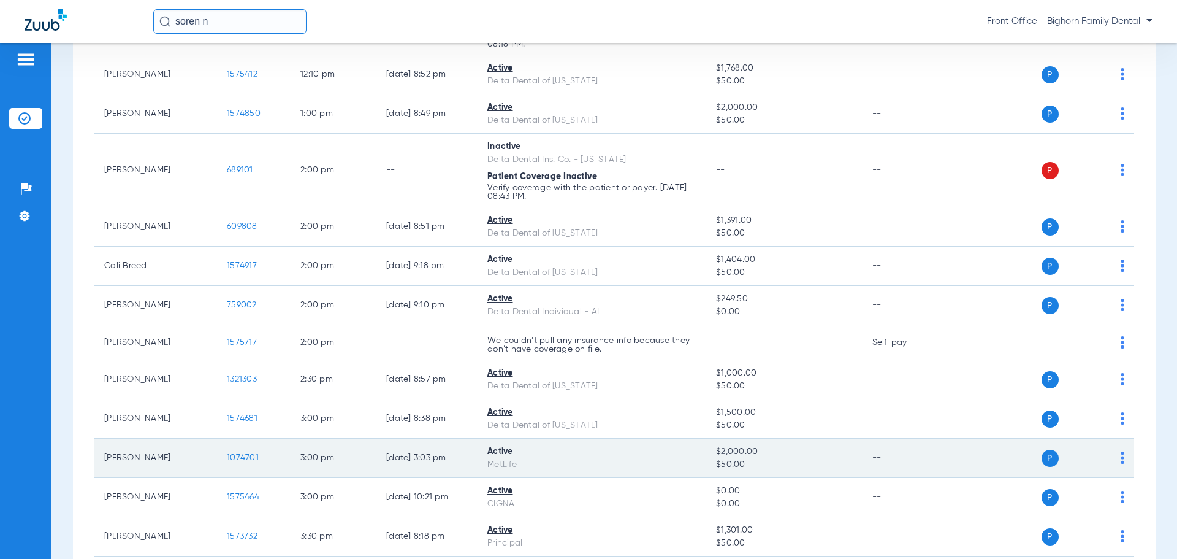
click at [239, 461] on span "1074701" at bounding box center [243, 457] width 32 height 9
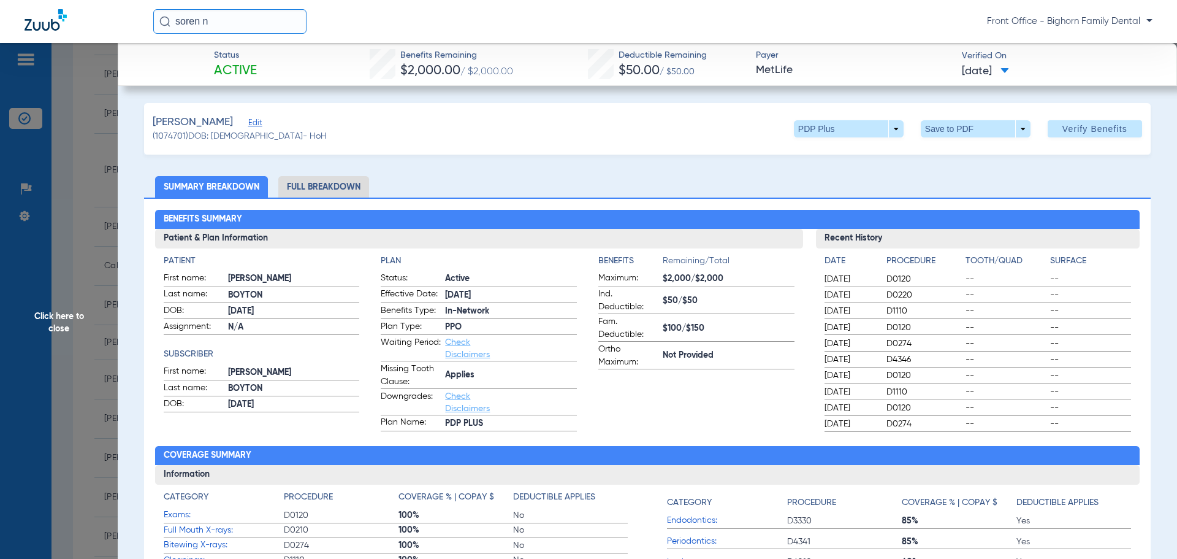
click at [321, 188] on li "Full Breakdown" at bounding box center [323, 186] width 91 height 21
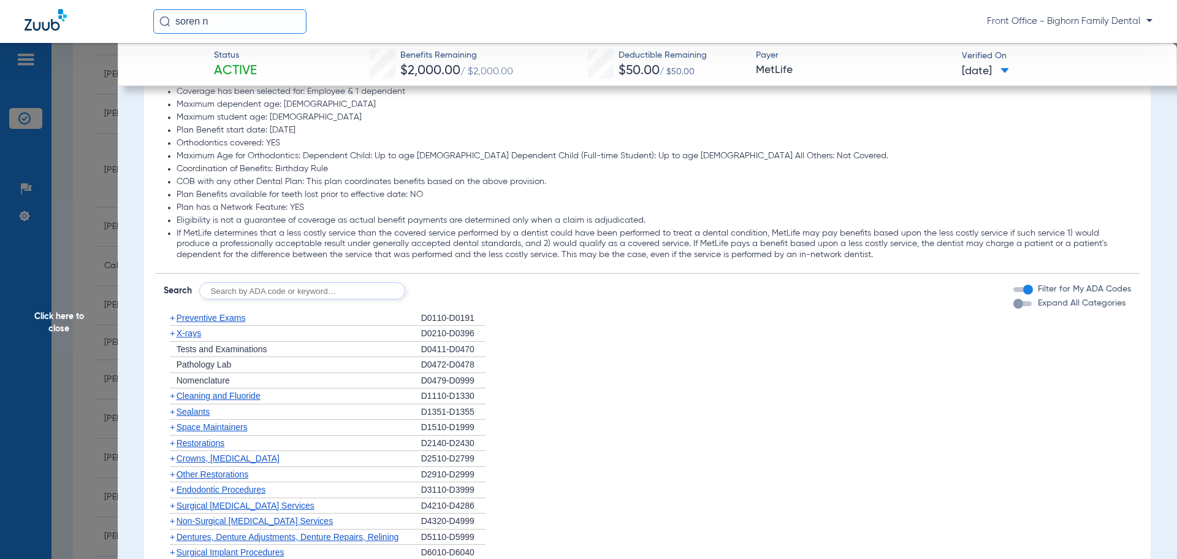
scroll to position [1472, 0]
click at [1045, 303] on span "Expand All Categories" at bounding box center [1082, 299] width 88 height 9
click at [1036, 302] on button "Expand All Categories" at bounding box center [1024, 299] width 22 height 5
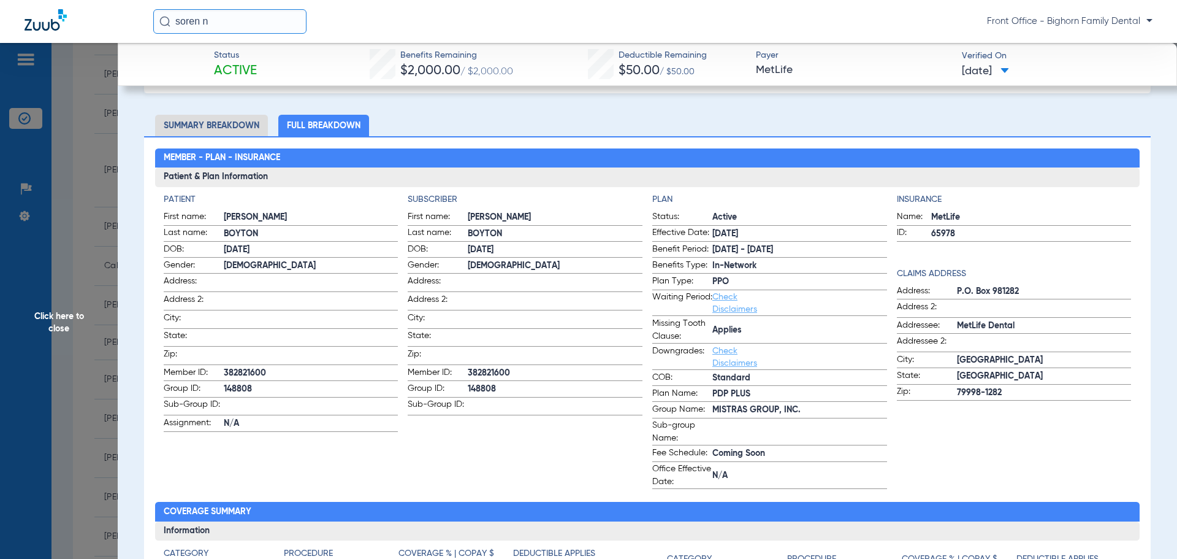
scroll to position [0, 0]
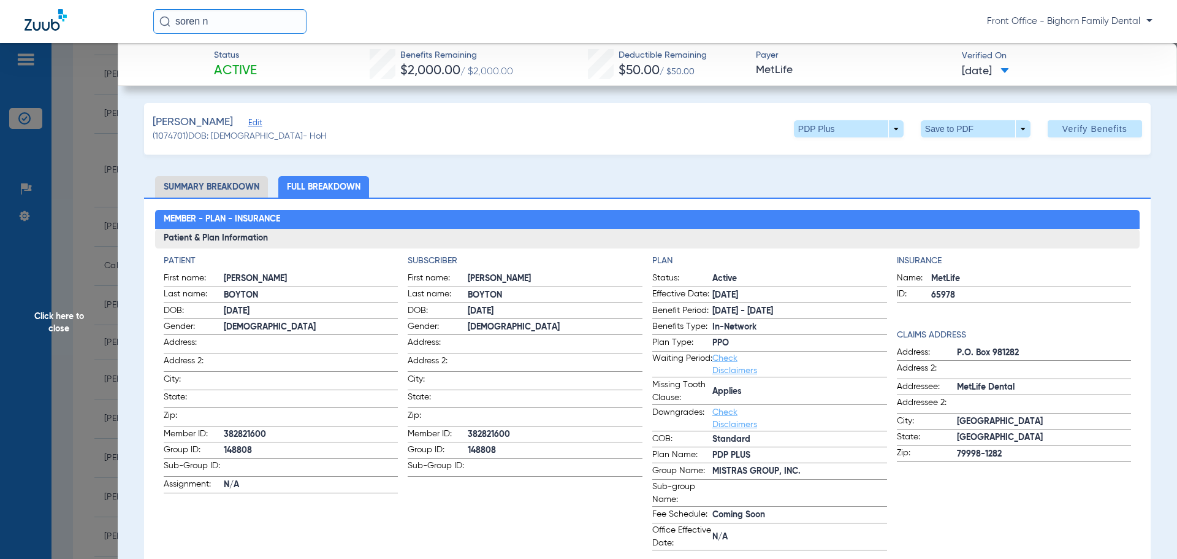
click at [75, 411] on span "Click here to close" at bounding box center [59, 322] width 118 height 559
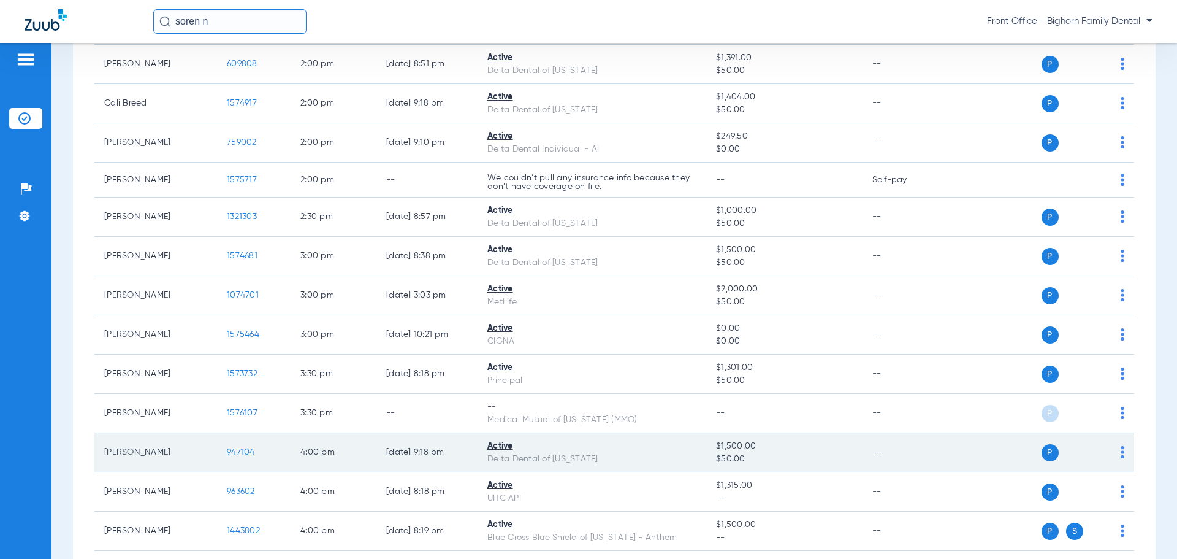
scroll to position [1655, 0]
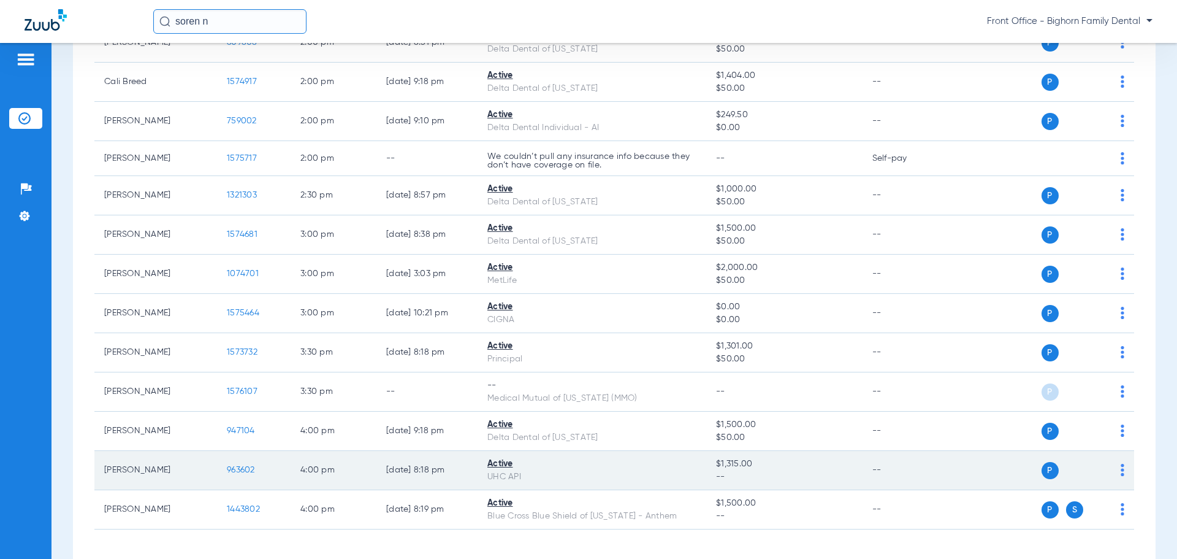
click at [246, 468] on span "963602" at bounding box center [241, 469] width 28 height 9
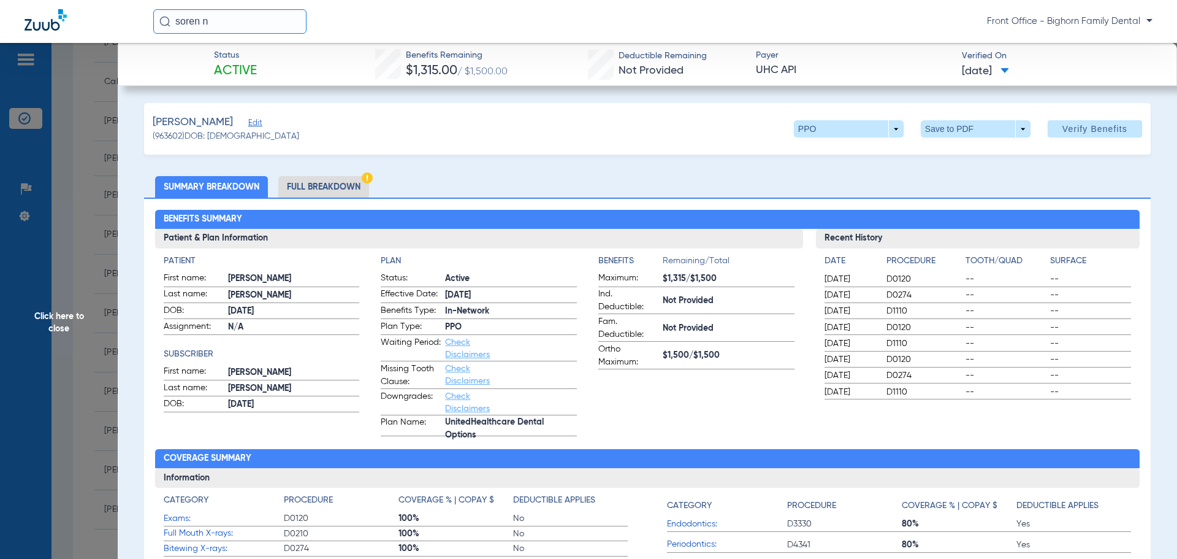
click at [326, 188] on li "Full Breakdown" at bounding box center [323, 186] width 91 height 21
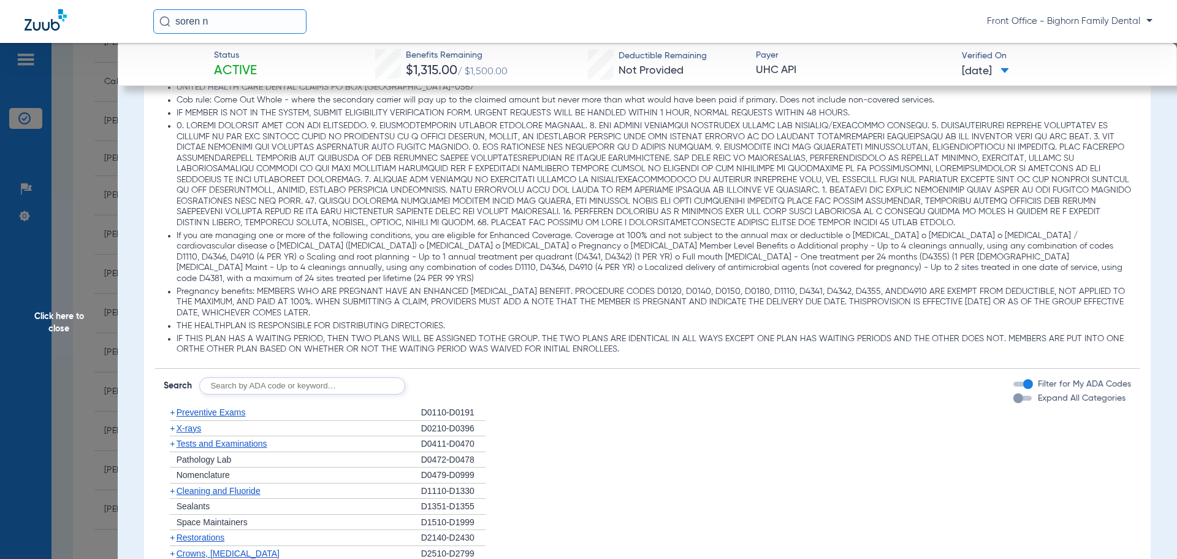
scroll to position [1042, 0]
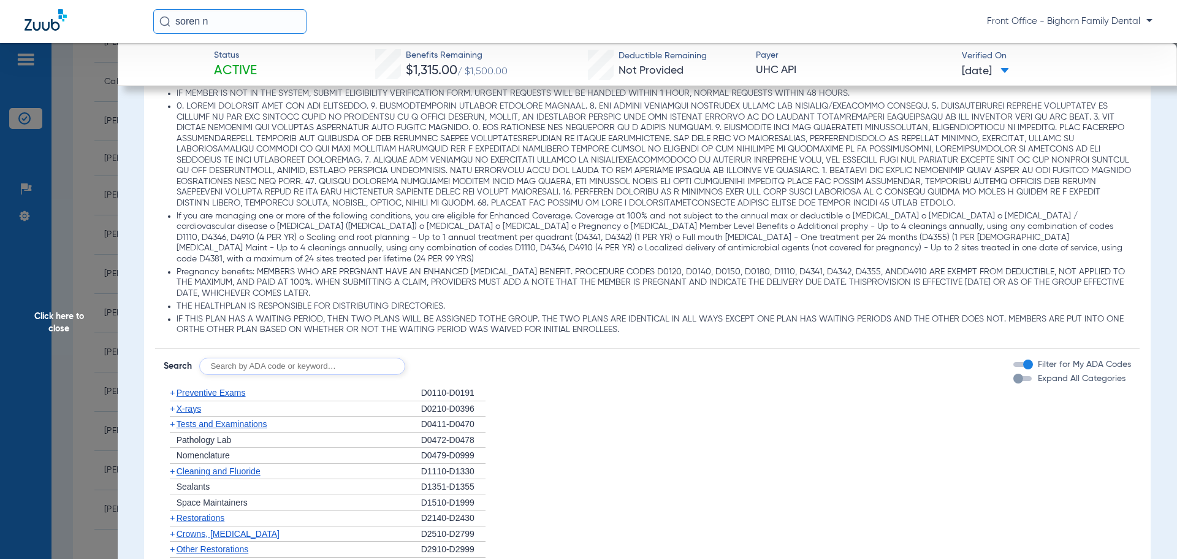
drag, startPoint x: 1091, startPoint y: 395, endPoint x: 1091, endPoint y: 389, distance: 6.2
click at [1091, 395] on li "+ Preventive Exams D0110-D0191" at bounding box center [648, 393] width 968 height 16
click at [1091, 389] on li "+ Preventive Exams D0110-D0191" at bounding box center [648, 393] width 968 height 16
click at [1093, 383] on span "Expand All Categories" at bounding box center [1082, 378] width 88 height 9
click at [1036, 381] on button "Expand All Categories" at bounding box center [1024, 378] width 22 height 5
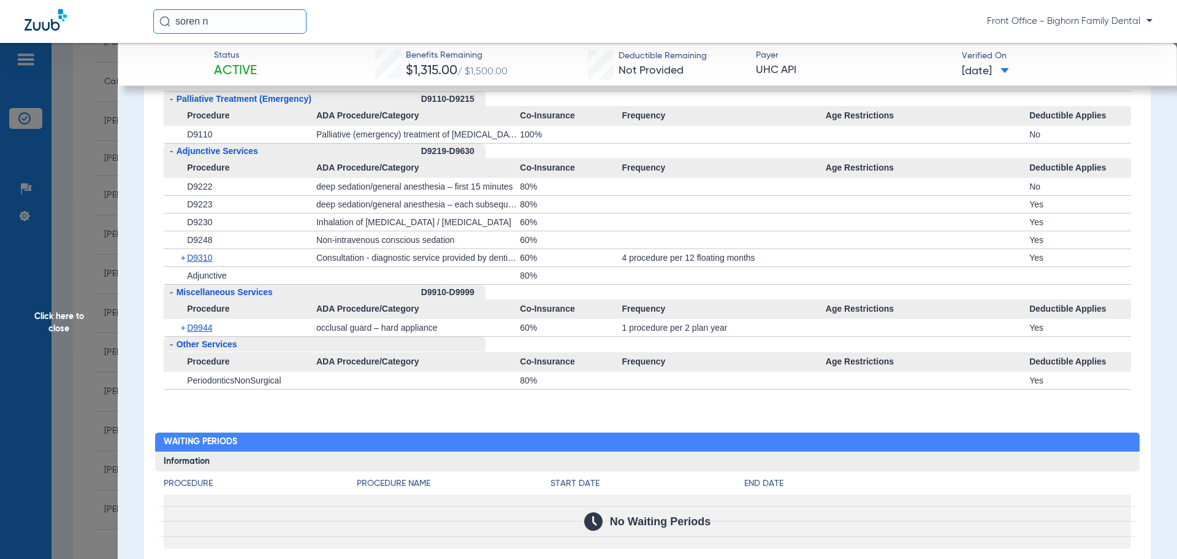
scroll to position [3250, 0]
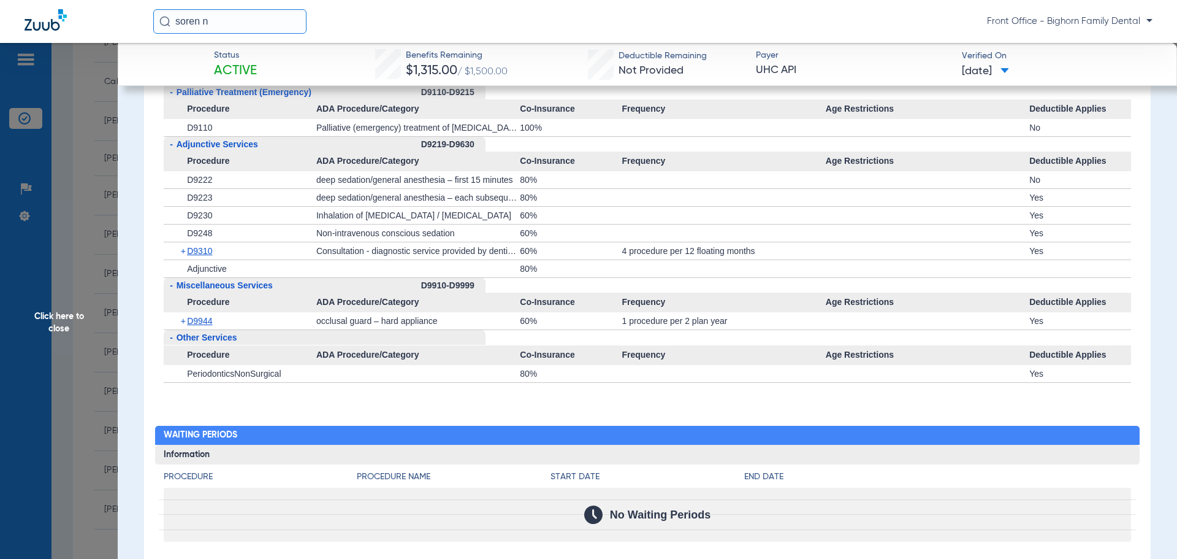
click at [55, 357] on span "Click here to close" at bounding box center [59, 322] width 118 height 559
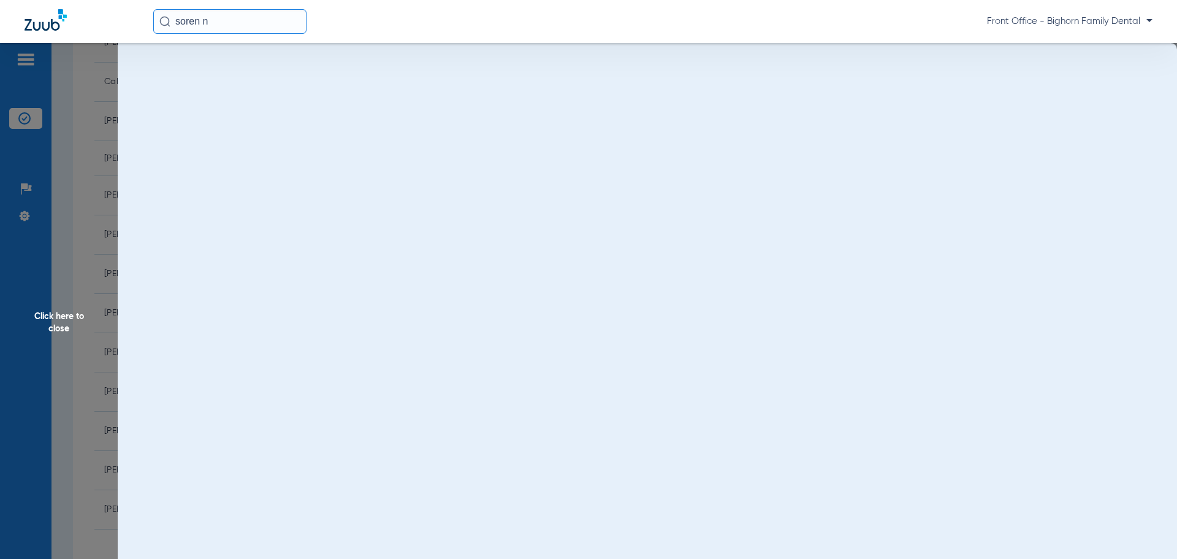
scroll to position [0, 0]
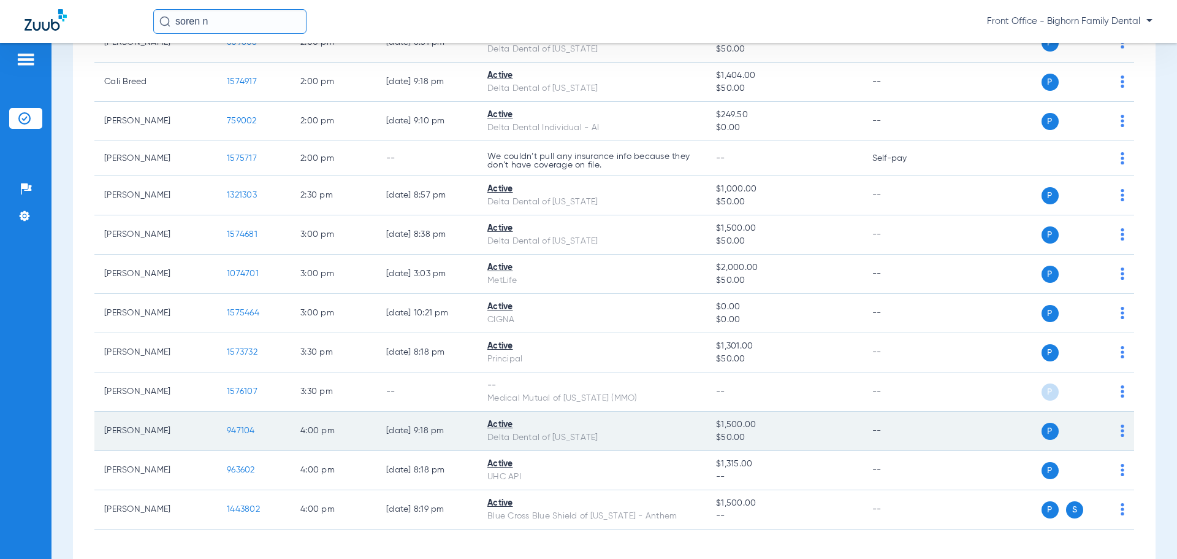
click at [237, 431] on span "947104" at bounding box center [241, 430] width 28 height 9
